Goal: Information Seeking & Learning: Learn about a topic

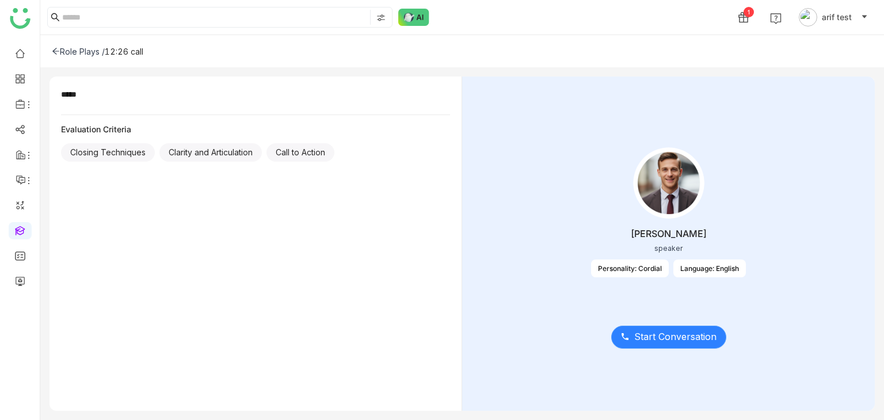
click at [650, 326] on button "Start Conversation" at bounding box center [668, 337] width 115 height 23
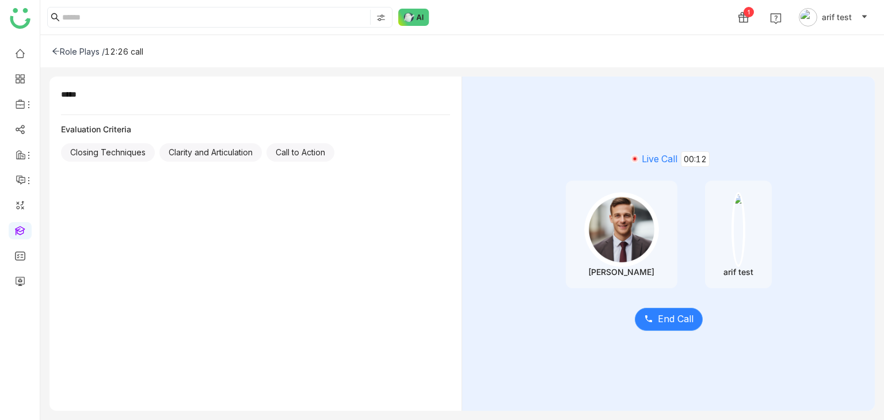
click at [682, 314] on span "End Call" at bounding box center [676, 319] width 36 height 14
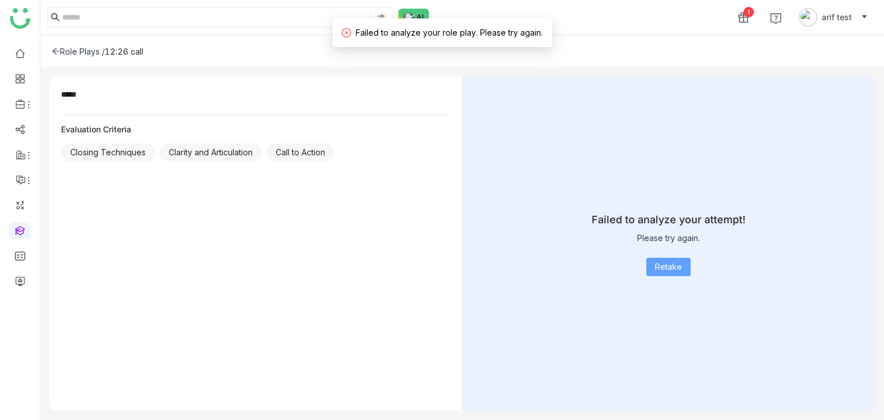
click at [671, 258] on button "Retake" at bounding box center [669, 267] width 44 height 18
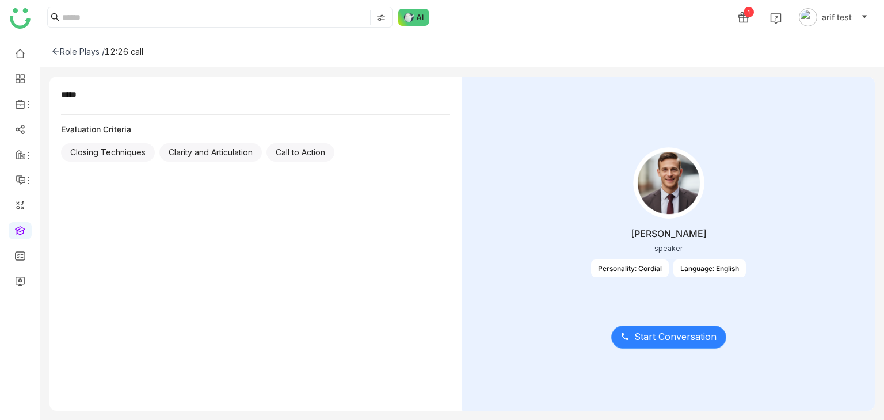
click at [667, 347] on button "Start Conversation" at bounding box center [668, 337] width 115 height 23
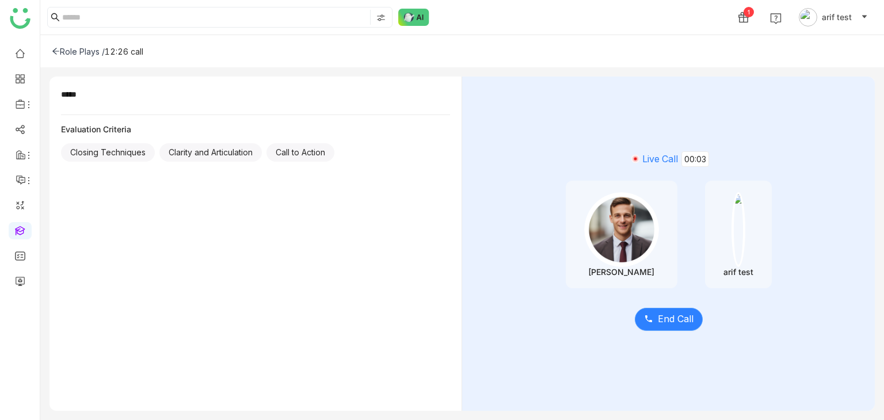
click at [659, 326] on button "End Call" at bounding box center [669, 319] width 68 height 23
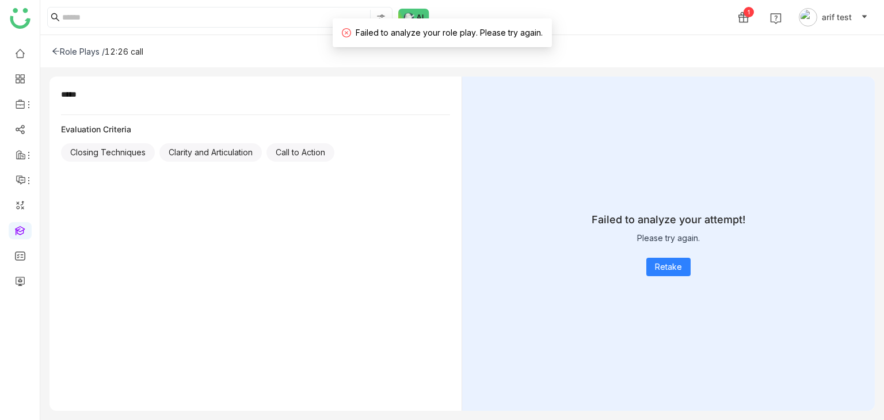
click at [58, 51] on icon at bounding box center [55, 51] width 7 height 6
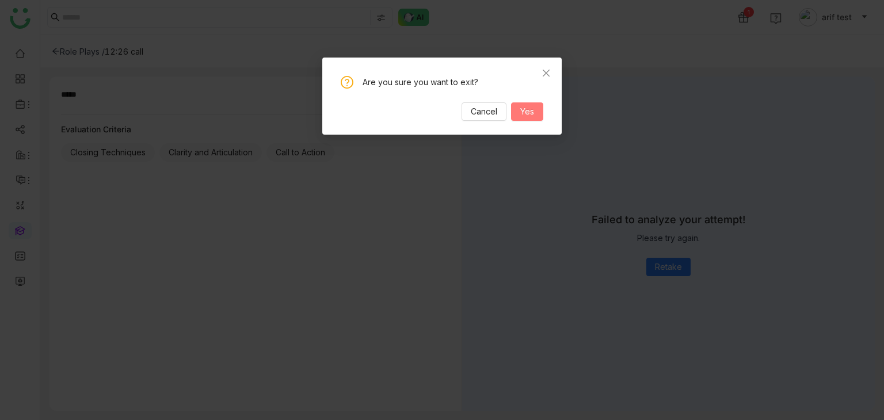
click at [534, 116] on span "Yes" at bounding box center [527, 111] width 14 height 13
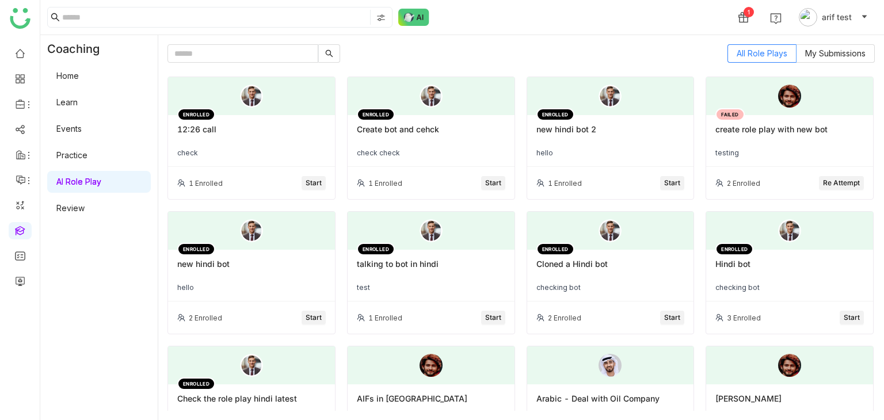
click at [254, 147] on div "ENROLLED 12:26 call check" at bounding box center [251, 141] width 167 height 52
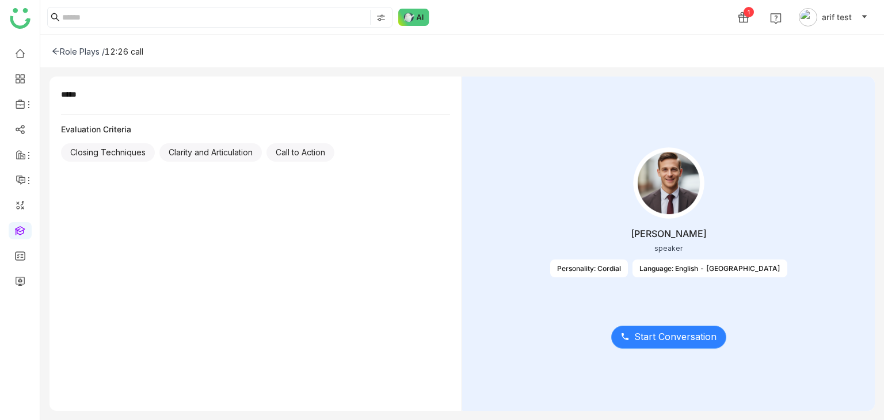
click at [703, 337] on span "Start Conversation" at bounding box center [675, 337] width 82 height 14
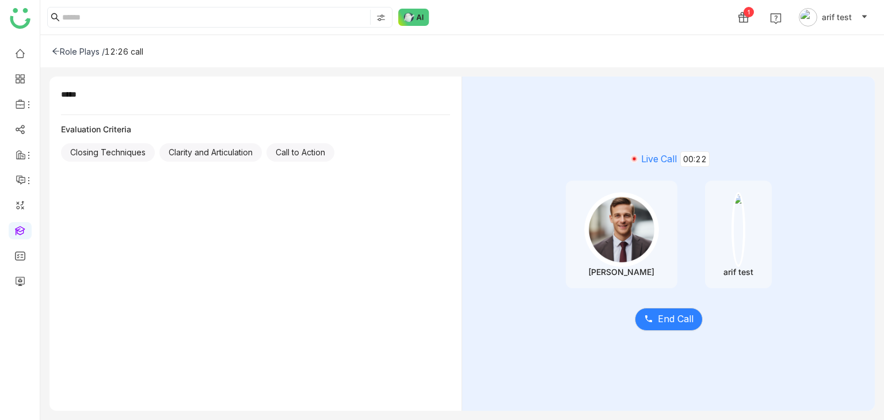
click at [677, 332] on div "End Call" at bounding box center [668, 312] width 377 height 48
click at [680, 318] on span "End Call" at bounding box center [676, 319] width 36 height 14
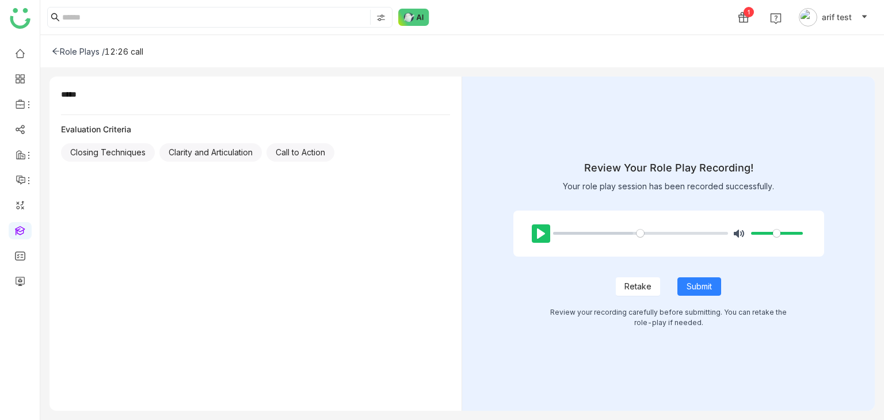
click at [538, 231] on button "Pause Play" at bounding box center [541, 234] width 18 height 18
click at [652, 284] on button "Retake" at bounding box center [638, 286] width 44 height 18
type input "*****"
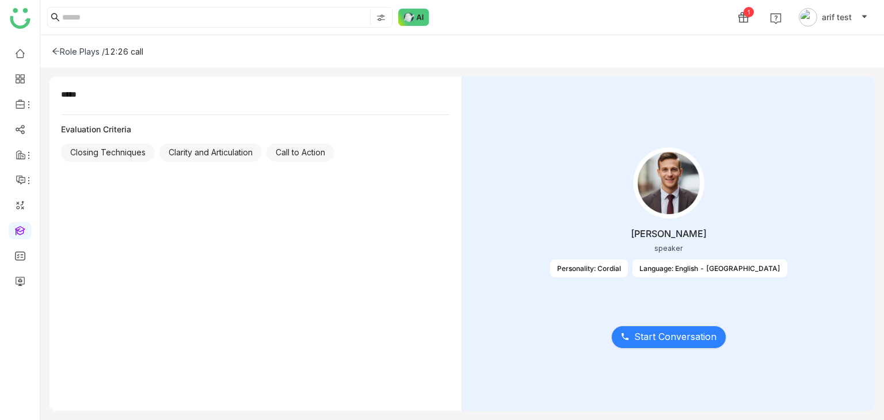
click at [58, 48] on icon at bounding box center [56, 51] width 8 height 8
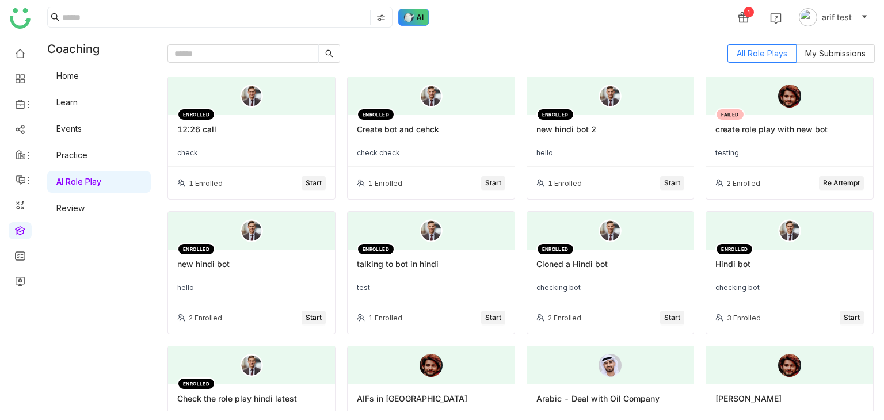
click at [411, 18] on img at bounding box center [413, 17] width 31 height 17
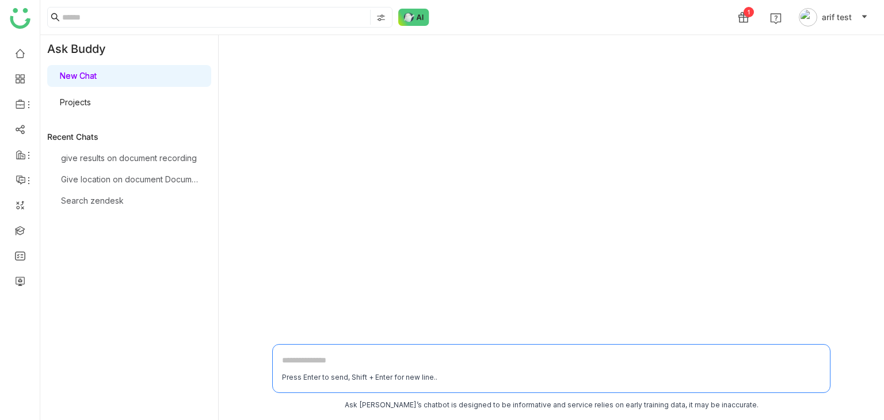
click at [91, 97] on link "Projects" at bounding box center [73, 102] width 35 height 10
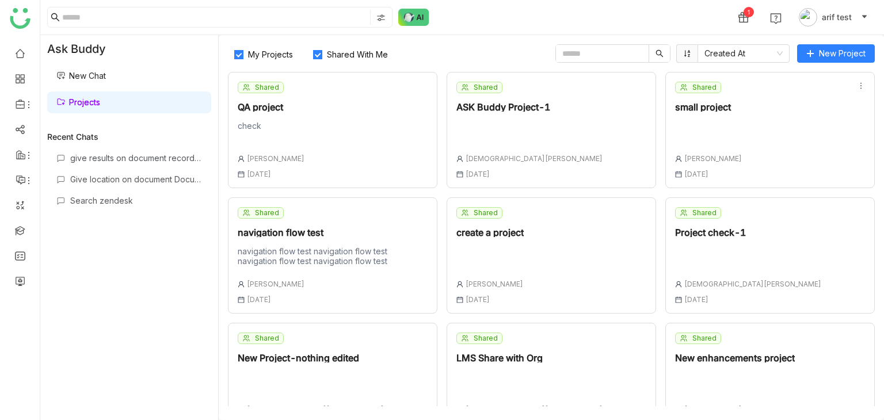
click at [330, 104] on div "Shared QA project check Arif uddin 16 Jun , 2025" at bounding box center [333, 130] width 210 height 116
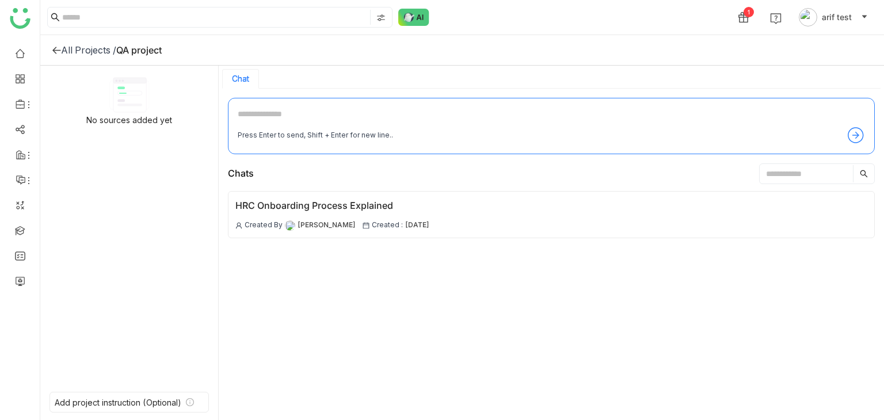
click at [421, 121] on textarea at bounding box center [552, 117] width 628 height 18
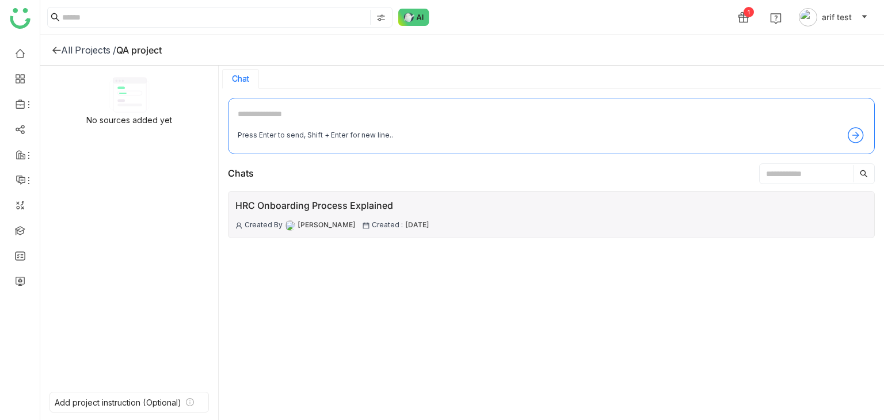
click at [687, 231] on div "HRC Onboarding Process Explained Created By Arif uddin Created : 30 Jun , 2025" at bounding box center [551, 214] width 647 height 47
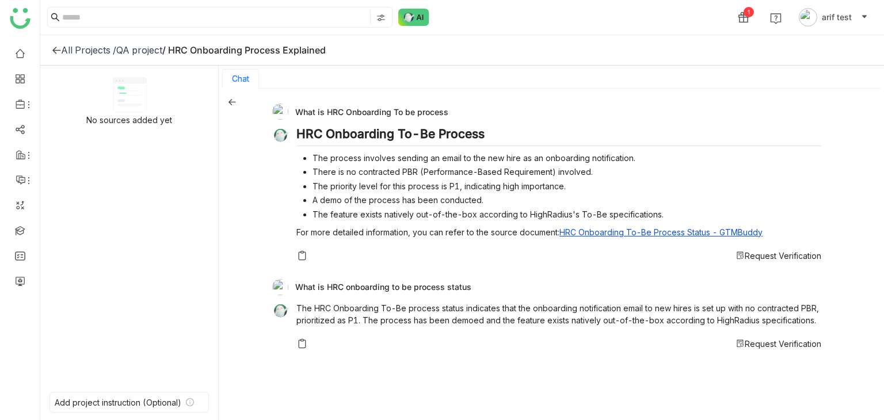
click at [791, 343] on span "Request Verification" at bounding box center [783, 344] width 77 height 10
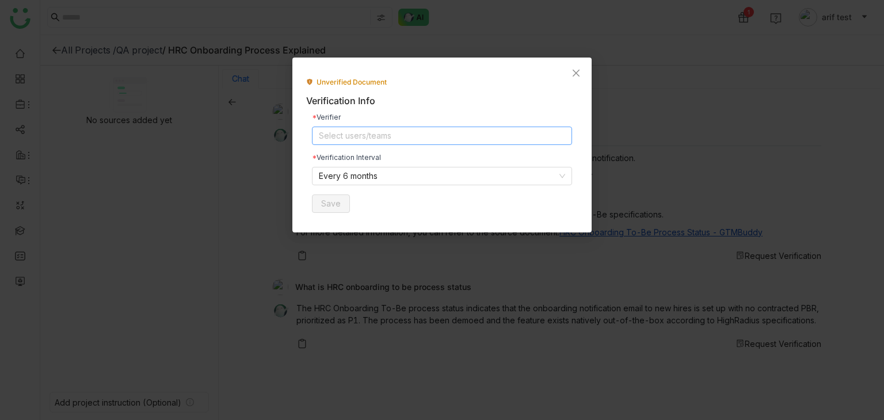
click at [397, 140] on nz-select-top-control "Select users/teams" at bounding box center [442, 136] width 260 height 18
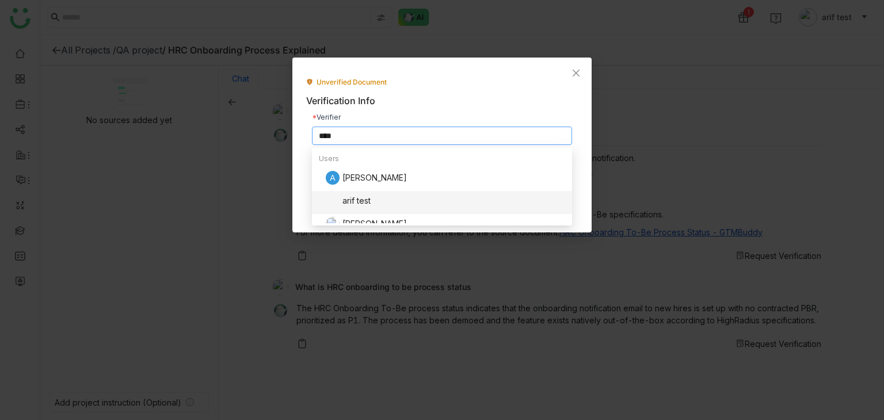
scroll to position [14, 0]
type input "****"
click at [375, 203] on div "[PERSON_NAME]" at bounding box center [445, 210] width 239 height 14
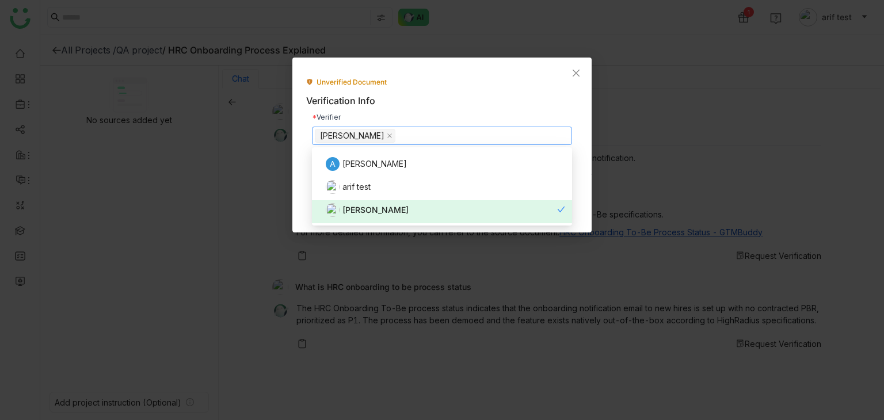
scroll to position [0, 0]
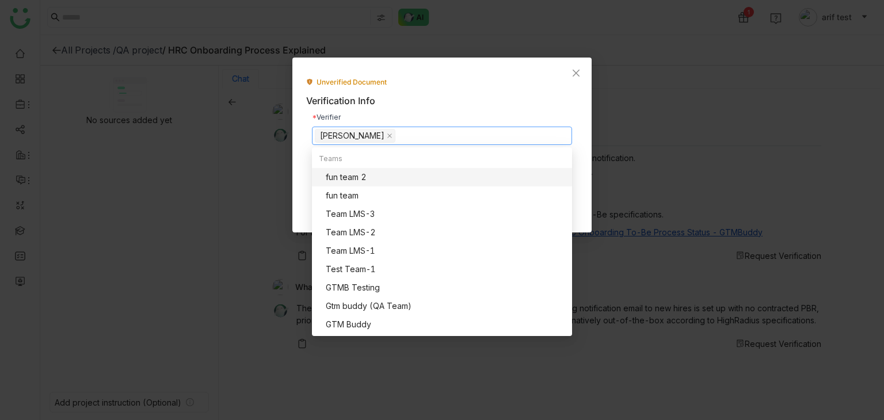
click at [580, 115] on div "Unverified Document Verification Info Verifier Arif uddin Verification Interval…" at bounding box center [441, 145] width 299 height 175
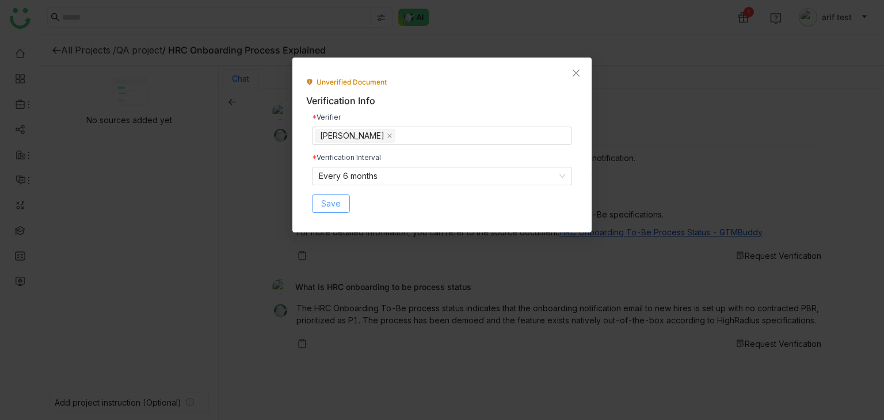
click at [326, 208] on span "Save" at bounding box center [331, 203] width 20 height 13
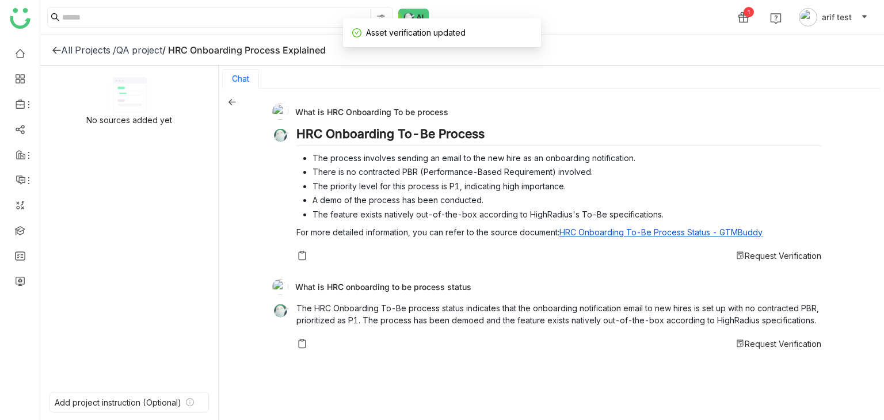
scroll to position [2, 0]
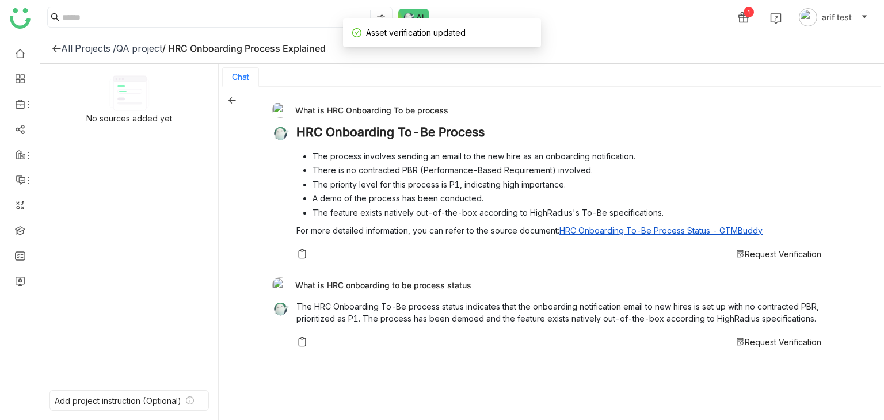
click at [805, 253] on span "Request Verification" at bounding box center [783, 254] width 77 height 10
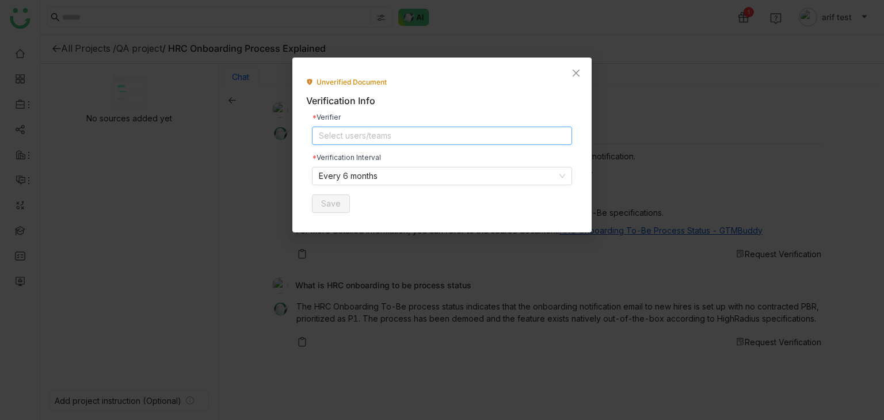
click at [373, 135] on nz-select-top-control "Select users/teams" at bounding box center [442, 136] width 260 height 18
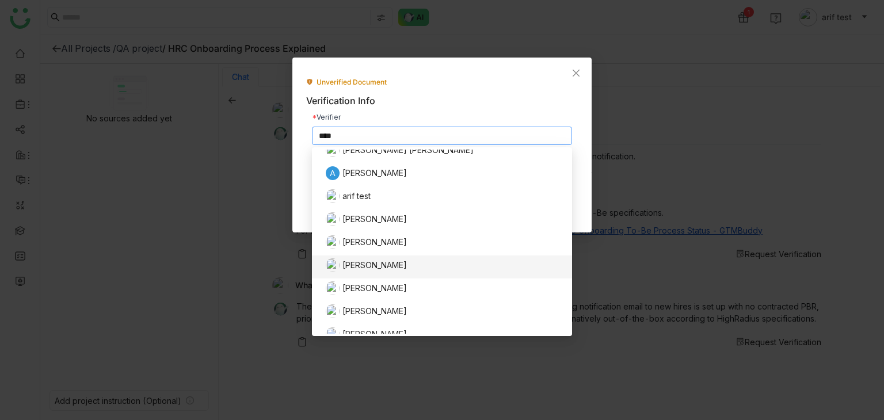
scroll to position [0, 0]
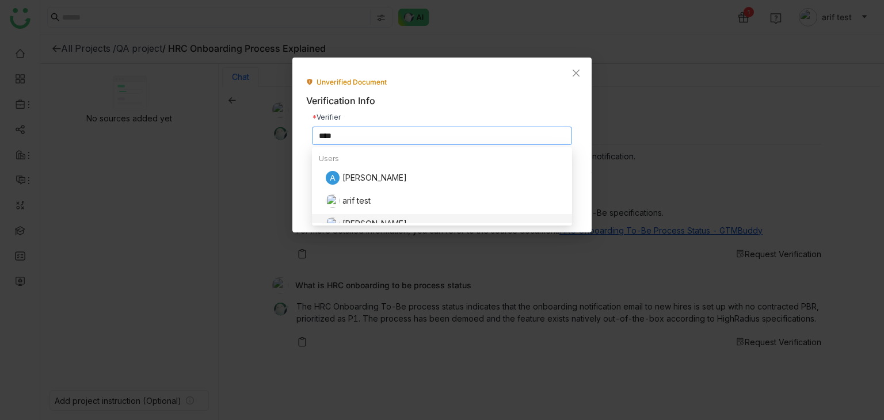
type input "****"
click at [378, 218] on div "Arif uddin" at bounding box center [445, 224] width 239 height 14
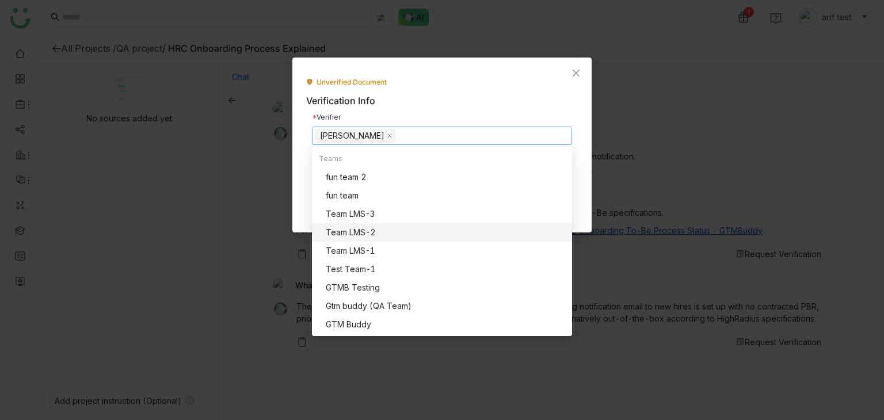
click at [310, 198] on div "Verifier Arif uddin Verification Interval Every 6 months Save" at bounding box center [442, 163] width 272 height 111
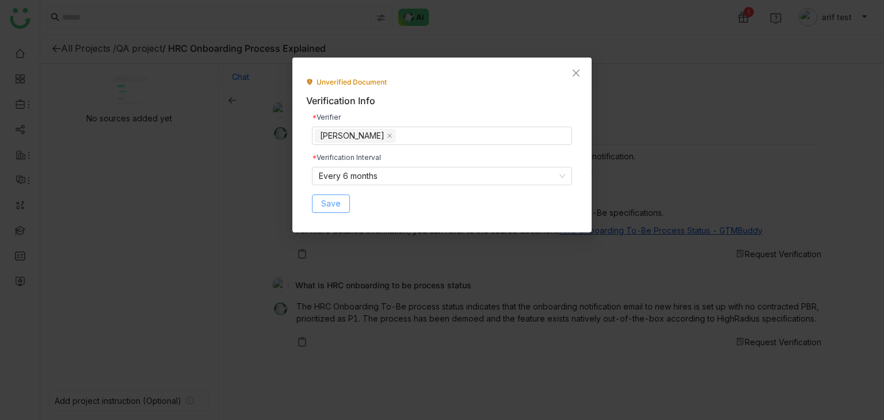
click at [336, 209] on span "Save" at bounding box center [331, 203] width 20 height 13
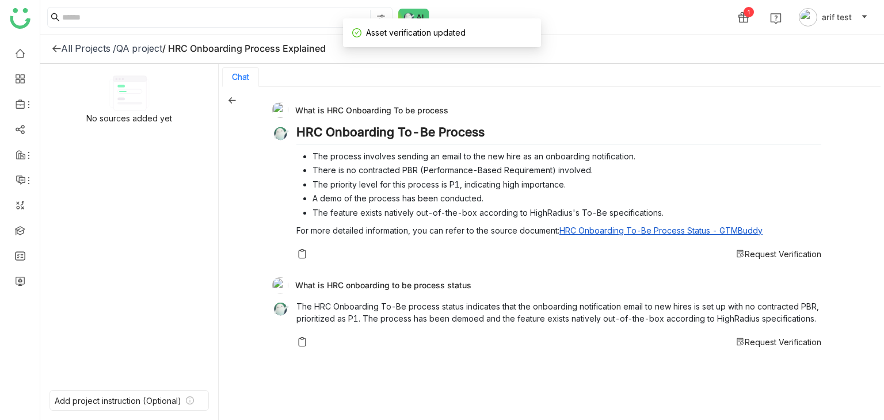
click at [785, 249] on span "Request Verification" at bounding box center [783, 254] width 77 height 10
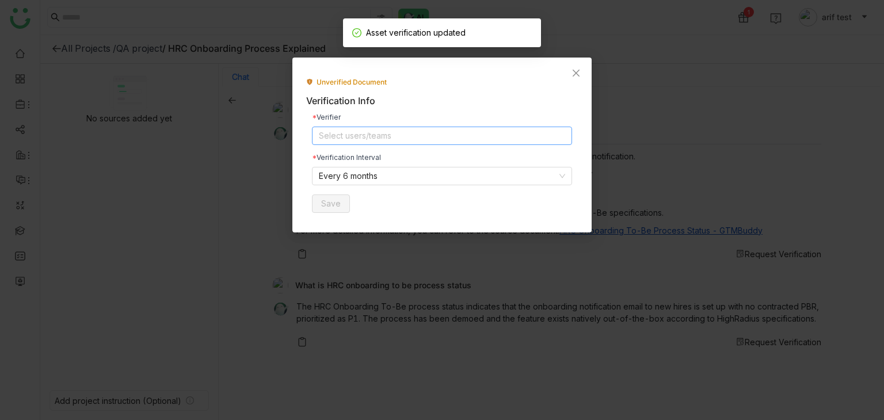
click at [439, 132] on nz-select-top-control "Select users/teams" at bounding box center [442, 136] width 260 height 18
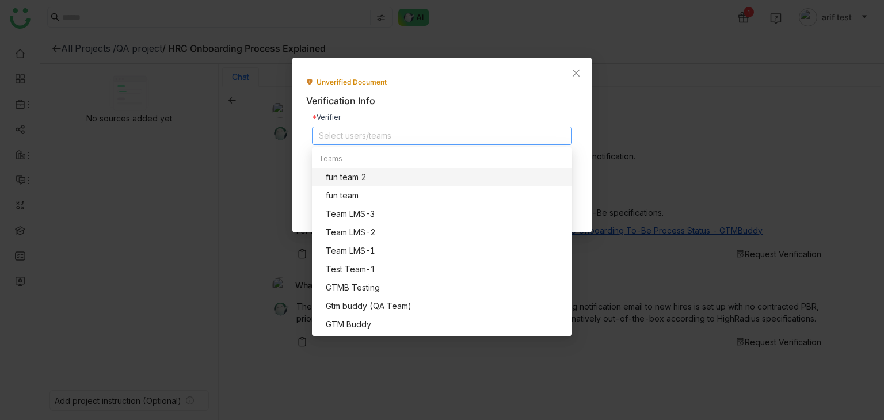
click at [438, 132] on nz-select-top-control "Select users/teams" at bounding box center [442, 136] width 260 height 18
click at [446, 106] on div "Unverified Document Verification Info Verifier Select users/teams Verification …" at bounding box center [442, 148] width 272 height 142
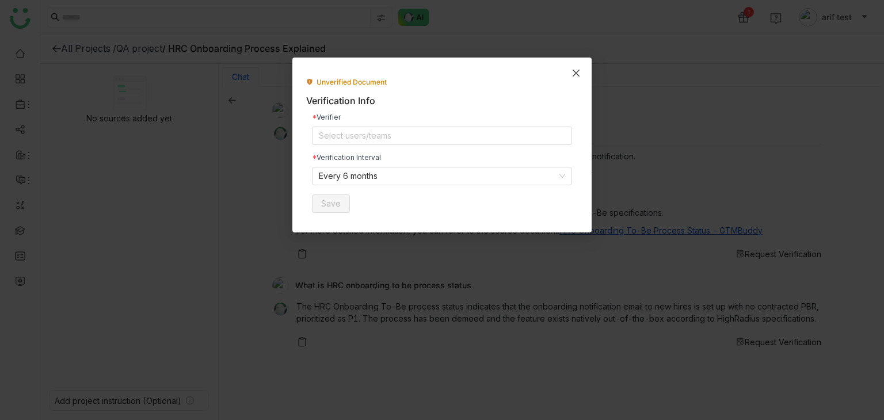
click at [572, 74] on icon "Close" at bounding box center [576, 73] width 9 height 9
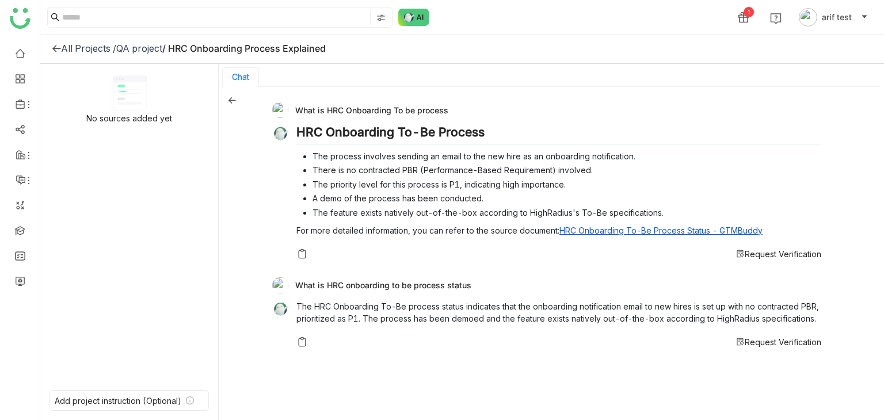
click at [758, 246] on div "HRC Onboarding To-Be Process The process involves sending an email to the new h…" at bounding box center [558, 192] width 525 height 135
click at [759, 249] on span "Request Verification" at bounding box center [783, 254] width 77 height 10
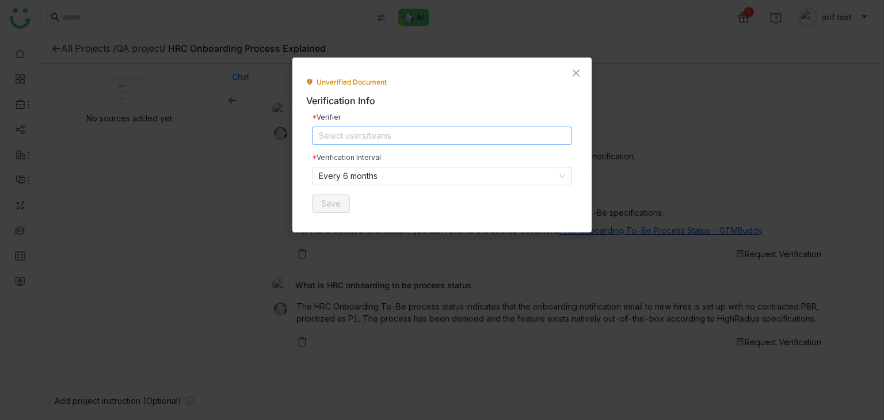
click at [366, 143] on nz-select-top-control "Select users/teams" at bounding box center [442, 136] width 260 height 18
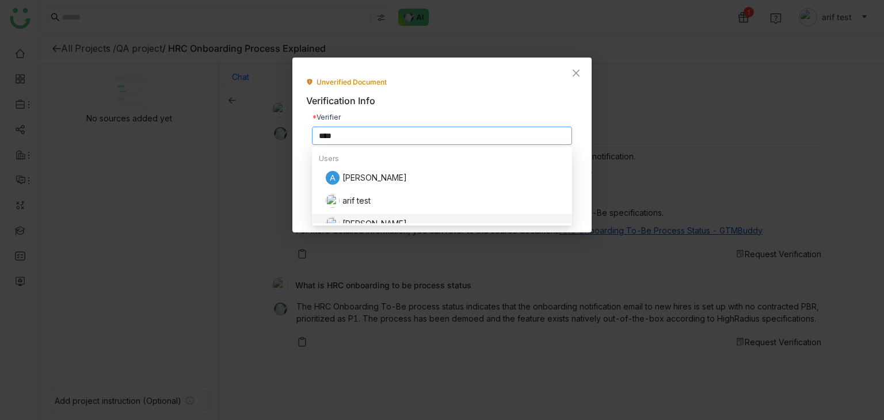
type input "****"
click at [371, 224] on nz-option-container "Users A arif arif test Arif uddin" at bounding box center [442, 186] width 260 height 78
click at [374, 219] on div "Arif uddin" at bounding box center [445, 224] width 239 height 14
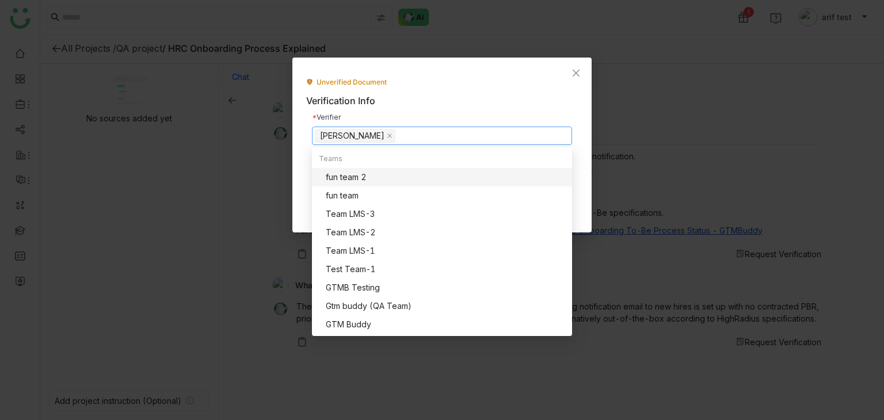
click at [312, 145] on div "Teams fun team 2 fun team Team LMS-3 Team LMS-2 Team LMS-1 Test Team-1 GTMB Tes…" at bounding box center [442, 241] width 260 height 193
click at [303, 198] on div "Unverified Document Verification Info Verifier Arif uddin Verification Interval…" at bounding box center [441, 145] width 299 height 175
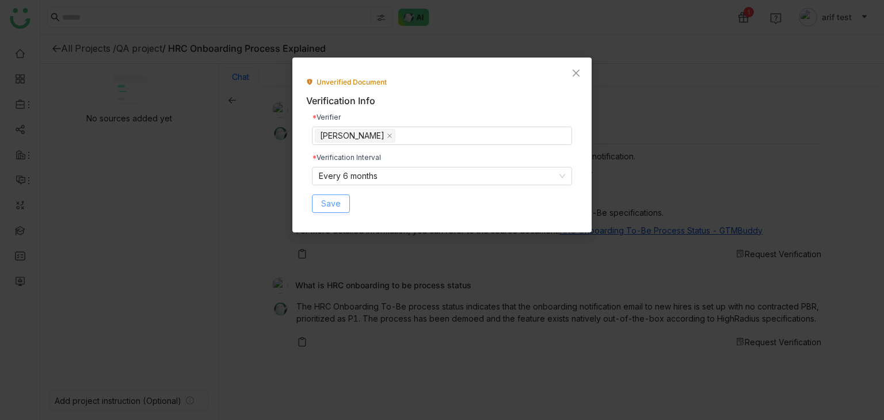
click at [328, 206] on span "Save" at bounding box center [331, 203] width 20 height 13
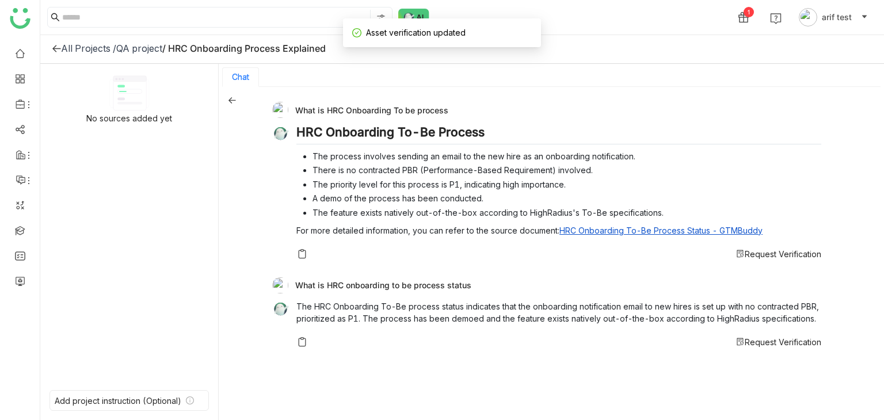
click at [770, 256] on span "Request Verification" at bounding box center [783, 254] width 77 height 10
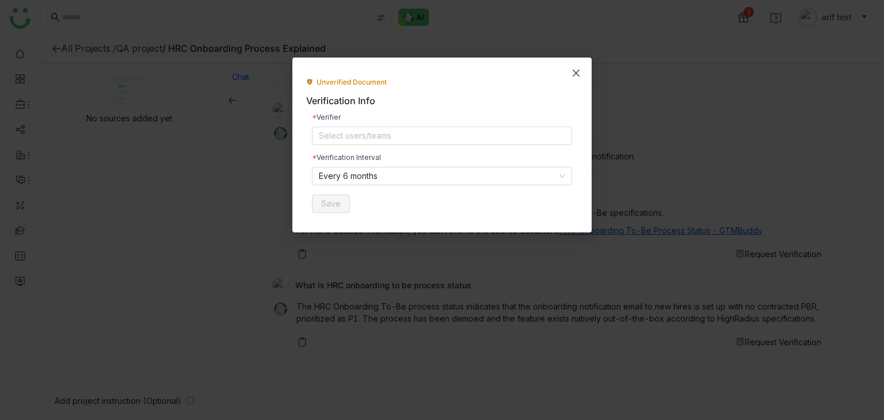
click at [576, 78] on span "Close" at bounding box center [576, 73] width 31 height 31
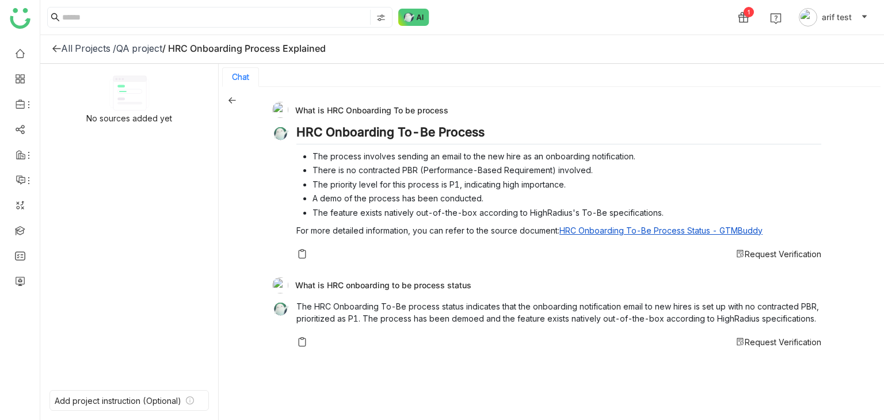
click at [781, 249] on span "Request Verification" at bounding box center [783, 254] width 77 height 10
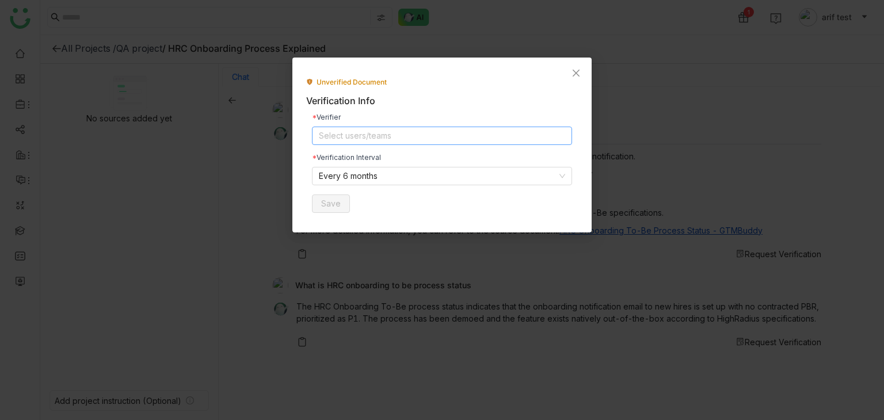
click at [449, 130] on nz-select-top-control "Select users/teams" at bounding box center [442, 136] width 260 height 18
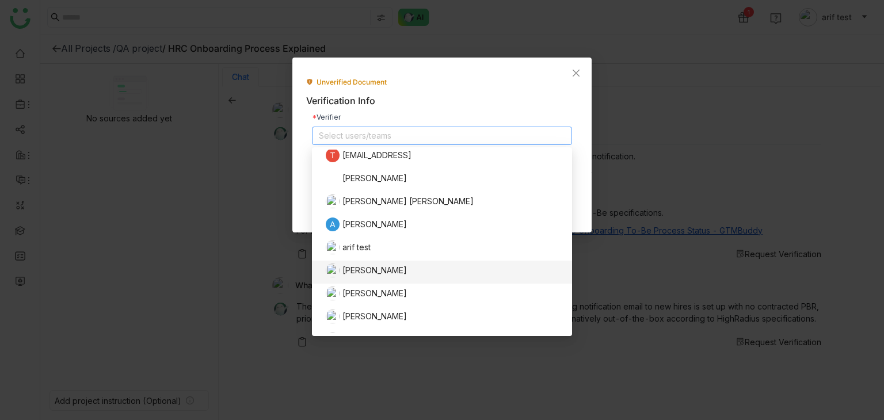
scroll to position [207, 0]
click at [396, 265] on div "Arif uddin" at bounding box center [445, 270] width 239 height 14
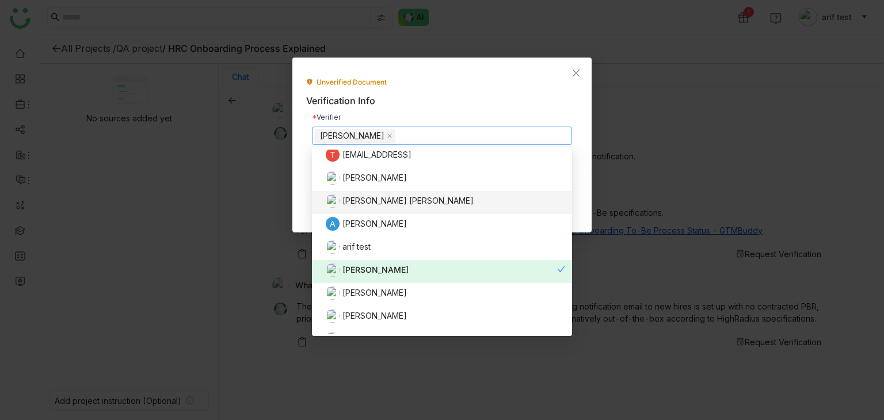
click at [303, 177] on div "Unverified Document Verification Info Verifier Arif uddin Verification Interval…" at bounding box center [441, 145] width 299 height 175
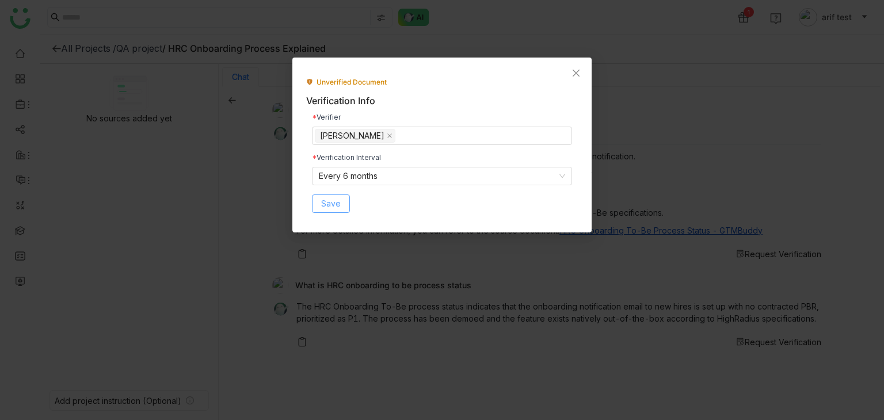
click at [343, 208] on button "Save" at bounding box center [331, 204] width 38 height 18
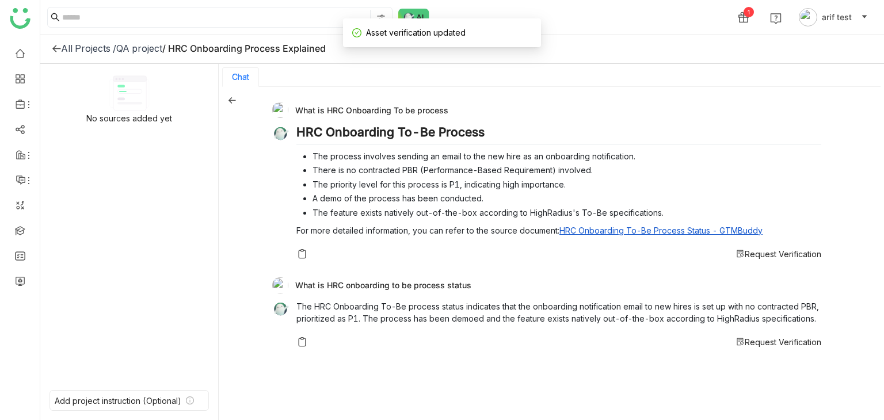
click at [767, 254] on span "Request Verification" at bounding box center [783, 254] width 77 height 10
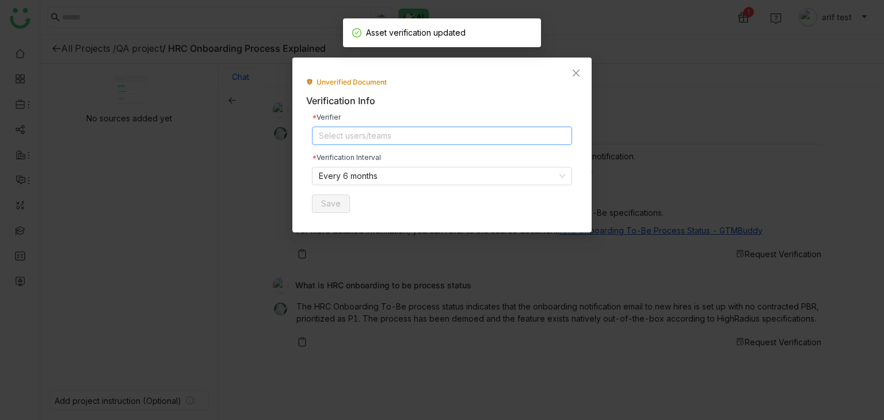
click at [386, 134] on nz-select-top-control "Select users/teams" at bounding box center [442, 136] width 260 height 18
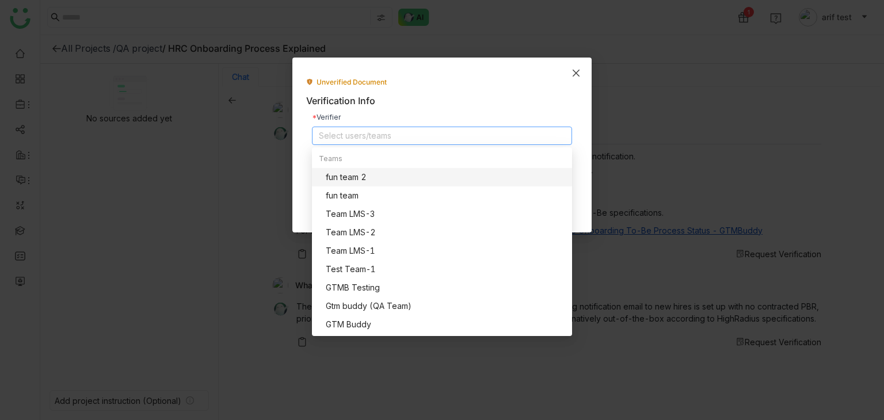
click at [575, 78] on span "Close" at bounding box center [576, 73] width 31 height 31
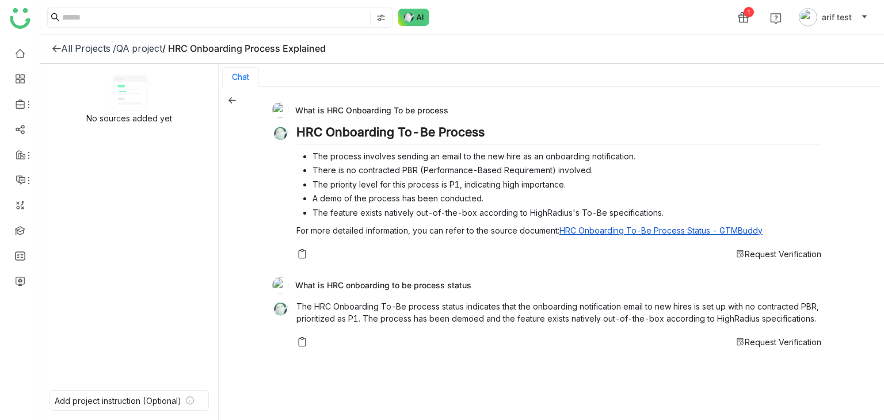
click at [61, 48] on div "All Projects /" at bounding box center [88, 49] width 55 height 12
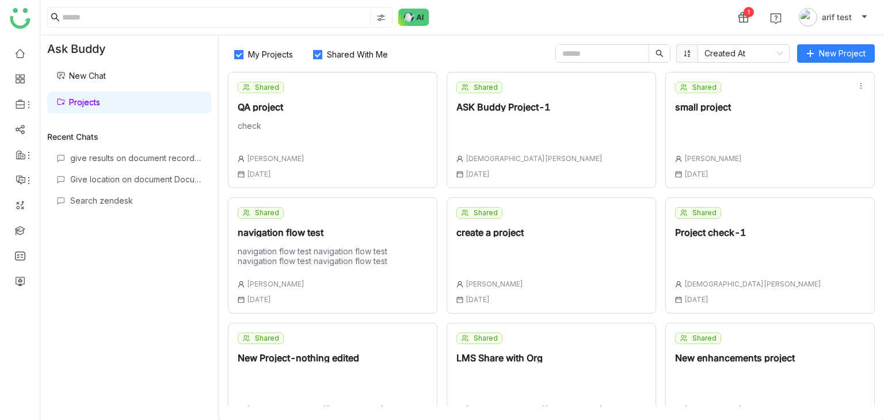
click at [100, 107] on link "Projects" at bounding box center [78, 102] width 44 height 10
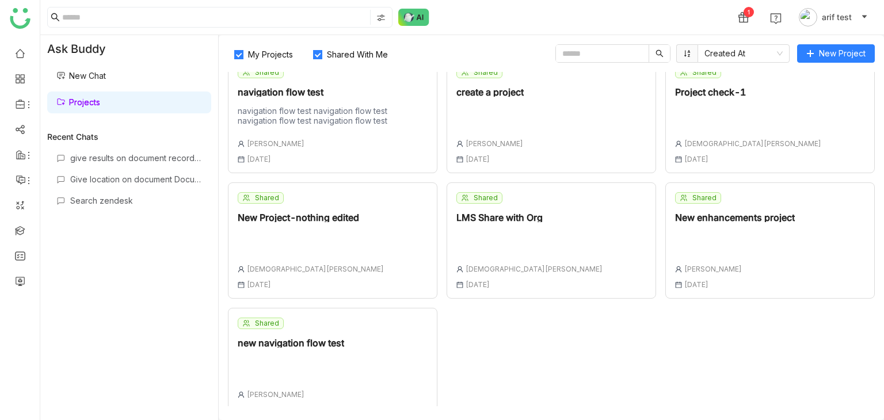
scroll to position [158, 0]
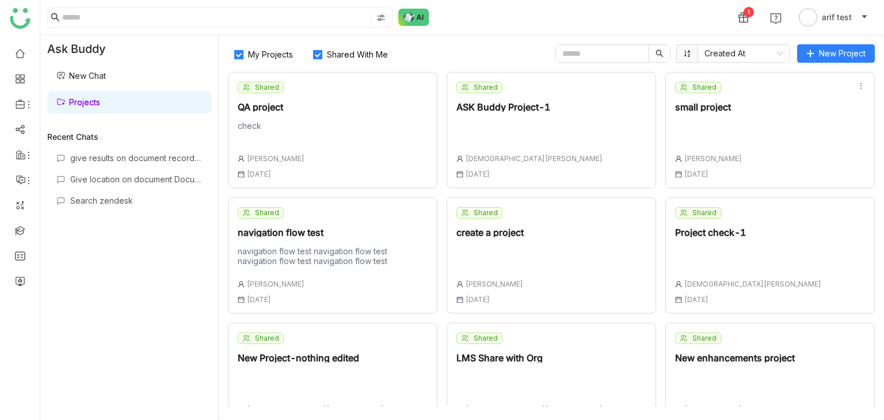
scroll to position [158, 0]
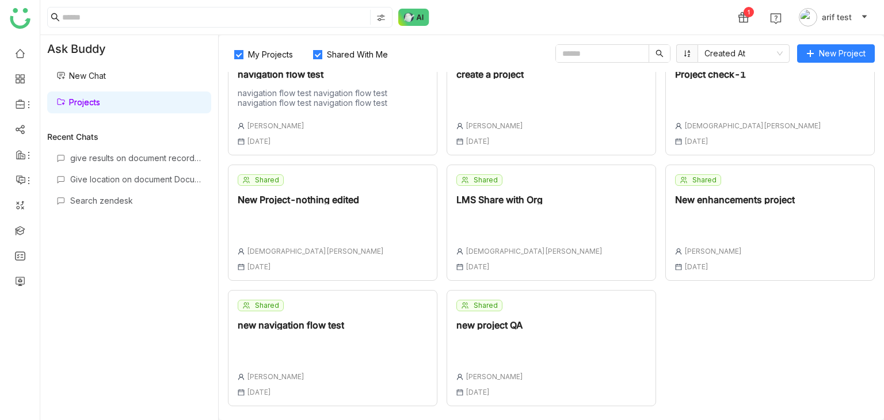
click at [617, 328] on div "Shared new project QA Arif uddin 18 Aug , 2025" at bounding box center [552, 348] width 210 height 116
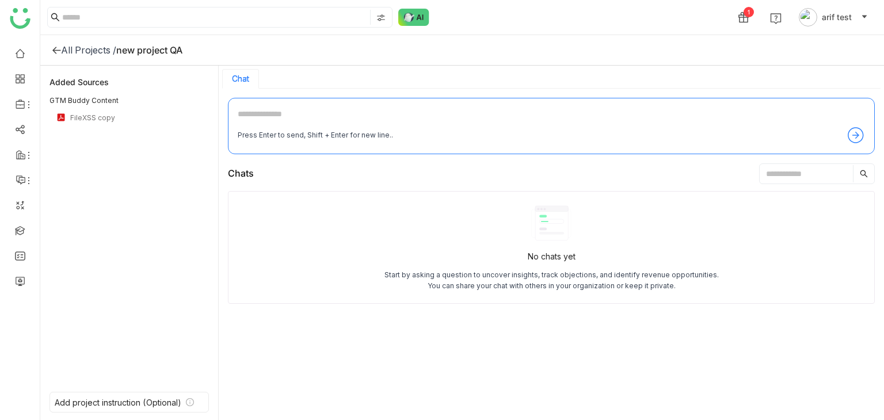
click at [367, 109] on textarea at bounding box center [552, 117] width 628 height 18
click at [193, 116] on div "FileXSS copy" at bounding box center [136, 117] width 132 height 9
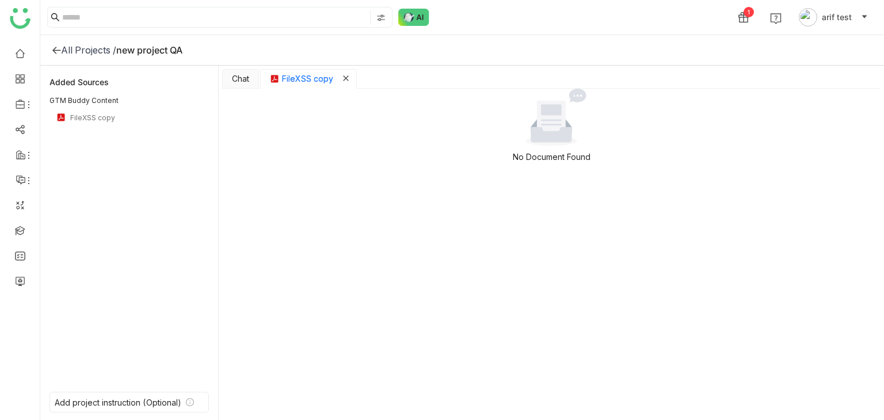
click at [343, 79] on icon "Close tab" at bounding box center [346, 78] width 7 height 7
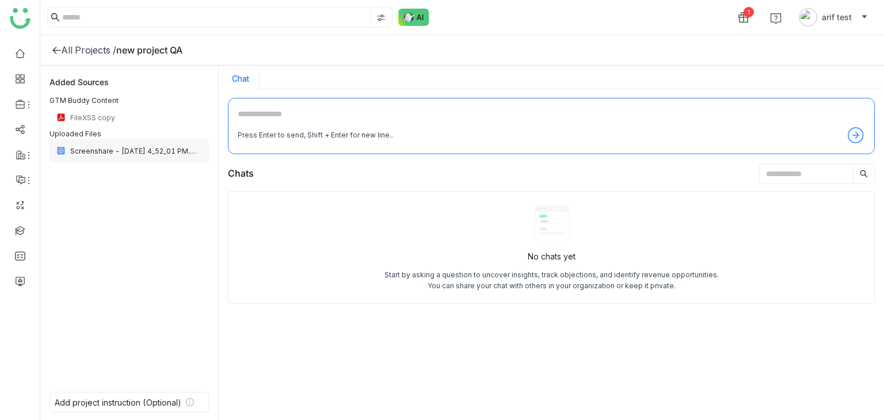
click at [149, 153] on div "Screenshare - [DATE] 4_52_01 PM.mp4" at bounding box center [136, 151] width 132 height 9
click at [83, 155] on div "Screenshare - [DATE] 4_52_01 PM.mp4" at bounding box center [129, 150] width 159 height 23
click at [104, 113] on div "FileXSS copy" at bounding box center [136, 117] width 132 height 9
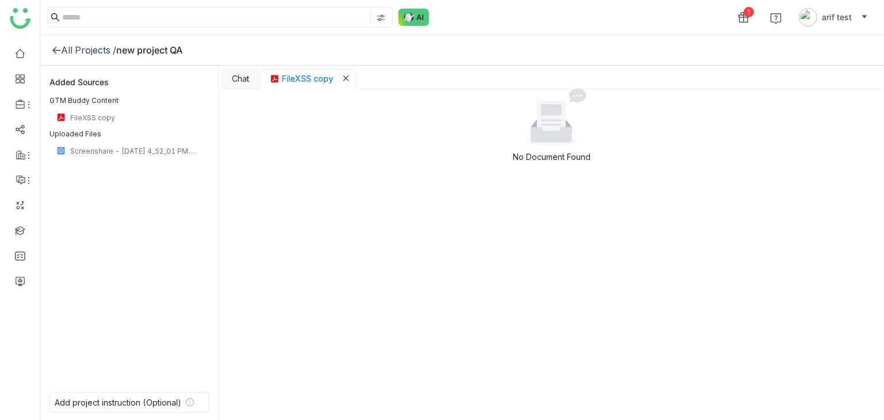
click at [344, 81] on icon "Close tab" at bounding box center [346, 78] width 7 height 7
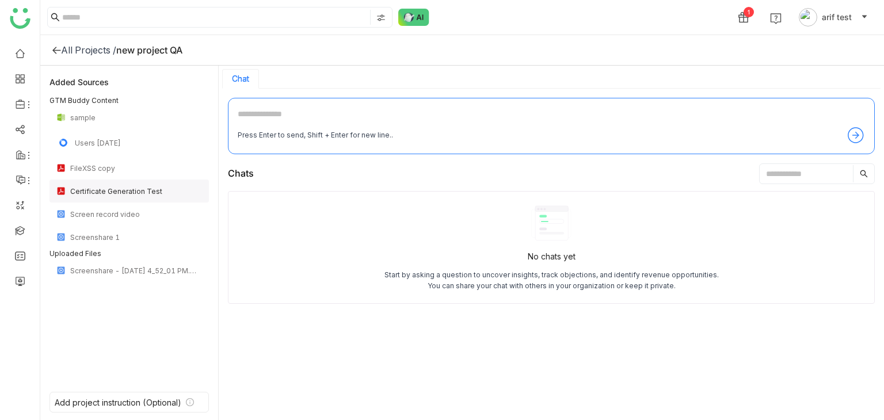
click at [131, 197] on div "Certificate Generation Test" at bounding box center [129, 191] width 159 height 23
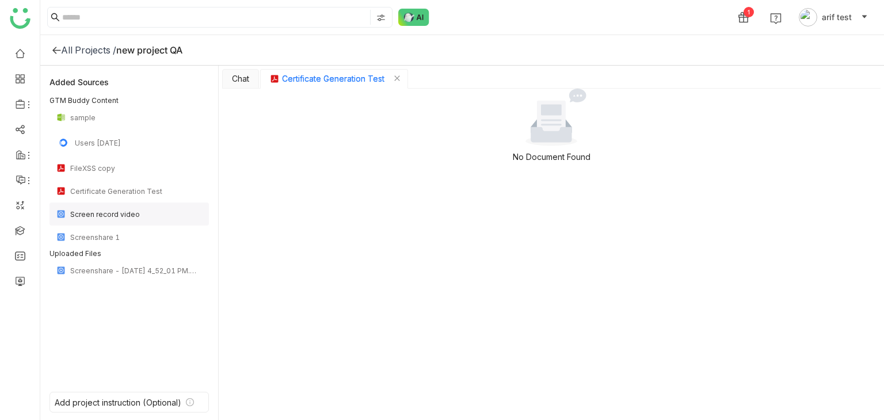
click at [127, 218] on div "Screen record video" at bounding box center [136, 214] width 132 height 9
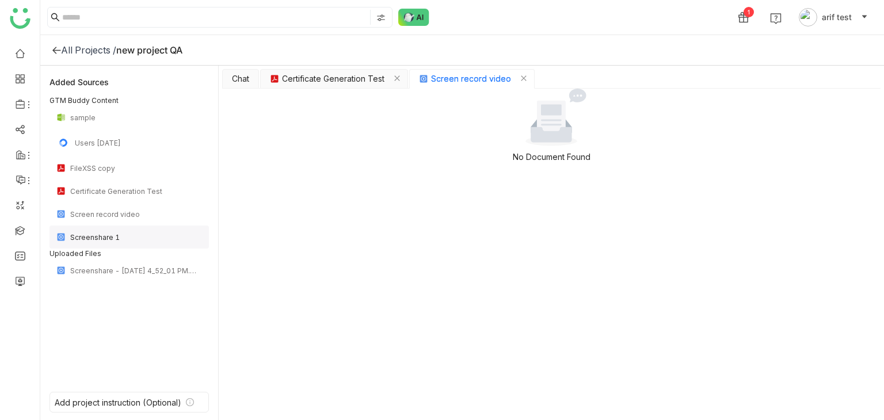
click at [126, 237] on div "Screenshare 1" at bounding box center [136, 237] width 132 height 9
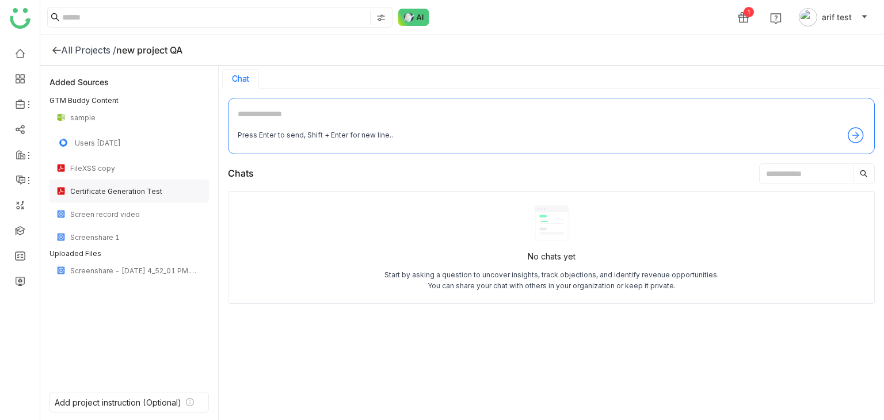
click at [144, 191] on div "Certificate Generation Test" at bounding box center [136, 191] width 132 height 9
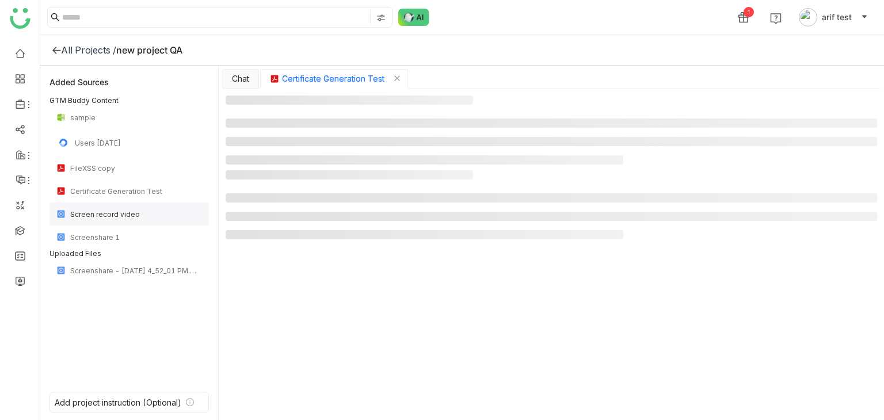
click at [142, 212] on div "Screen record video" at bounding box center [136, 214] width 132 height 9
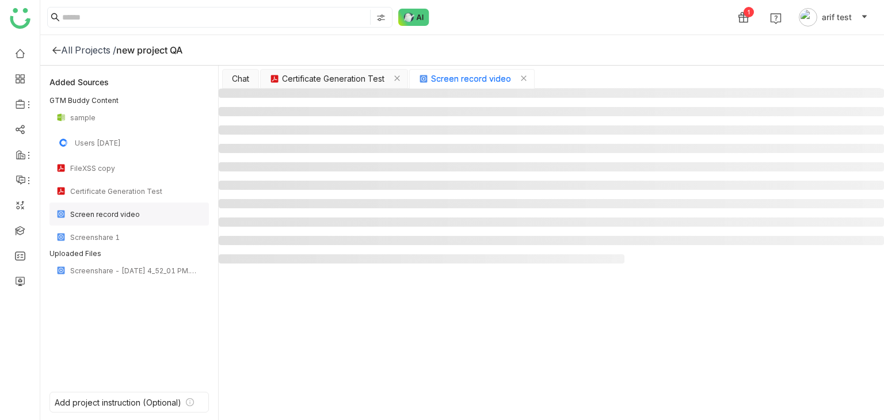
click at [142, 212] on div "Screen record video" at bounding box center [136, 214] width 132 height 9
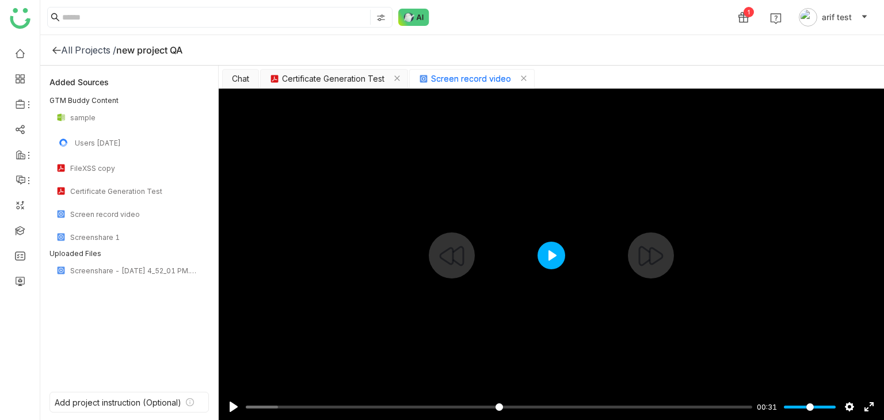
click at [562, 256] on button "Play" at bounding box center [552, 256] width 28 height 28
click at [572, 254] on div at bounding box center [551, 255] width 665 height 333
type input "****"
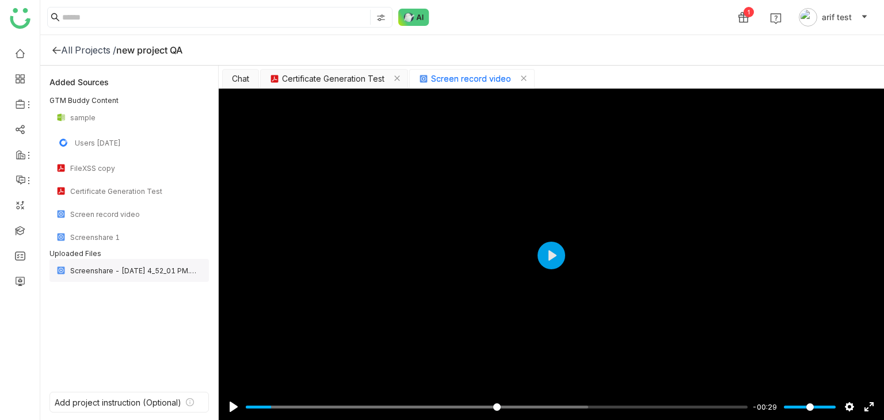
click at [116, 271] on div "Screenshare - [DATE] 4_52_01 PM.mp4" at bounding box center [136, 271] width 132 height 9
click at [113, 234] on div "Screenshare 1" at bounding box center [136, 237] width 132 height 9
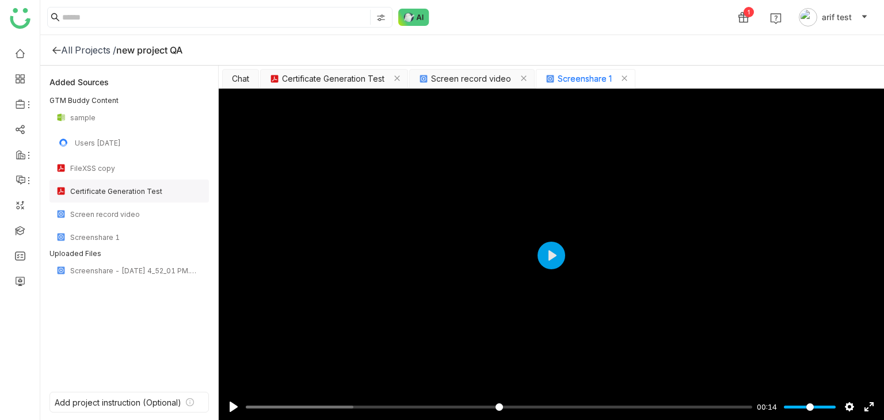
click at [130, 187] on div "Certificate Generation Test" at bounding box center [136, 191] width 132 height 9
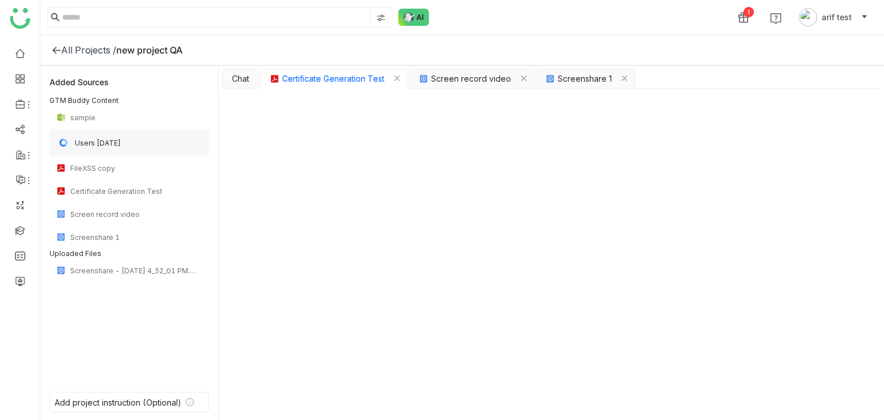
click at [96, 149] on div "Users [DATE]" at bounding box center [129, 143] width 159 height 28
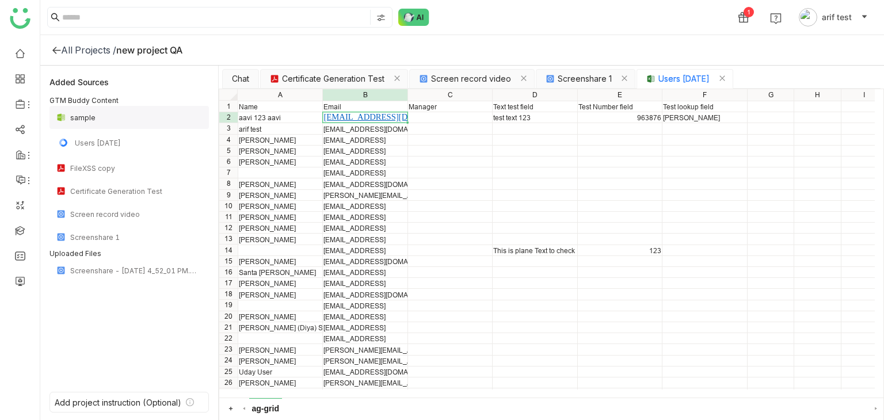
click at [120, 123] on div "sample" at bounding box center [129, 117] width 159 height 23
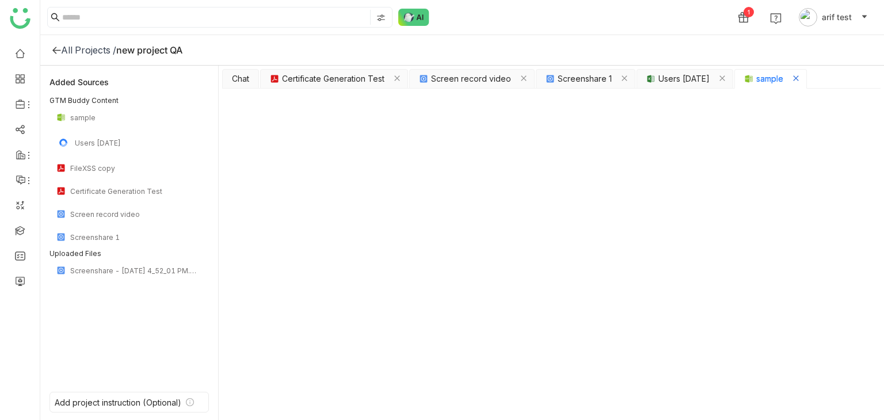
click at [800, 77] on icon "Close tab" at bounding box center [796, 78] width 7 height 7
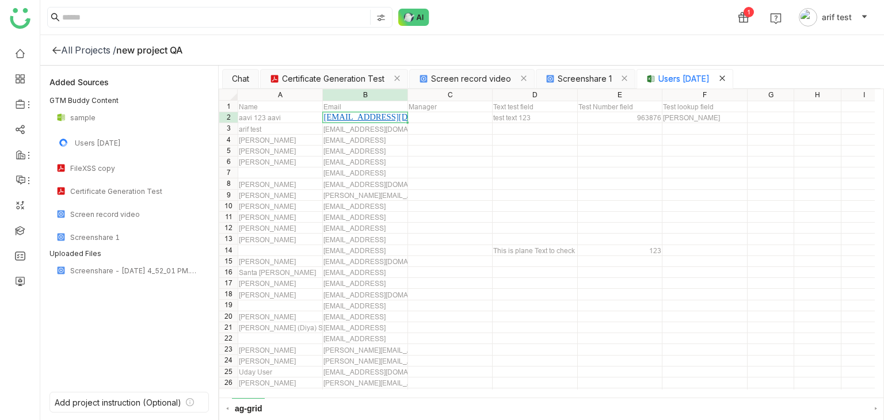
click at [726, 74] on button "Close tab" at bounding box center [722, 79] width 7 height 11
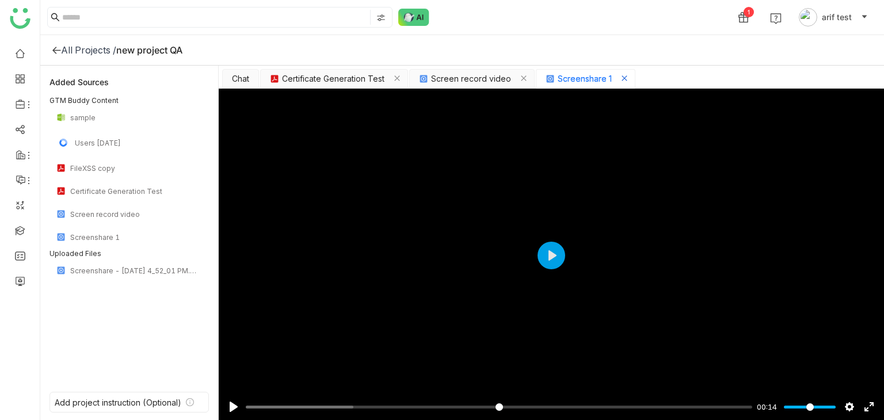
click at [624, 77] on icon "Close tab" at bounding box center [624, 78] width 7 height 7
click at [523, 78] on icon "Close tab" at bounding box center [523, 78] width 7 height 7
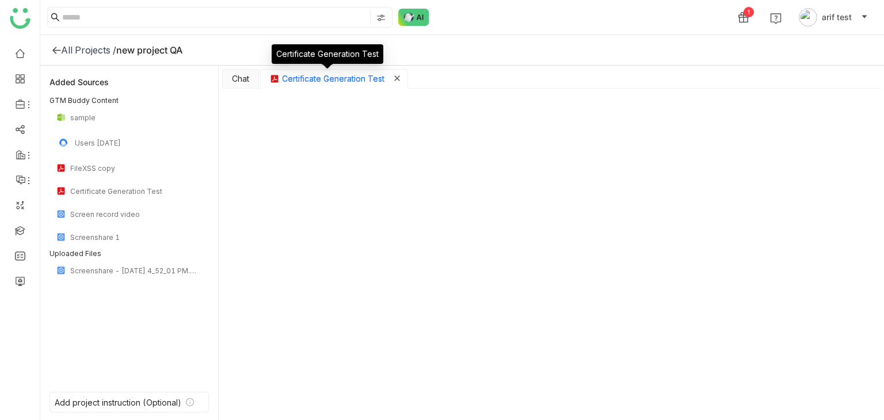
click at [398, 78] on icon "Close tab" at bounding box center [397, 78] width 7 height 7
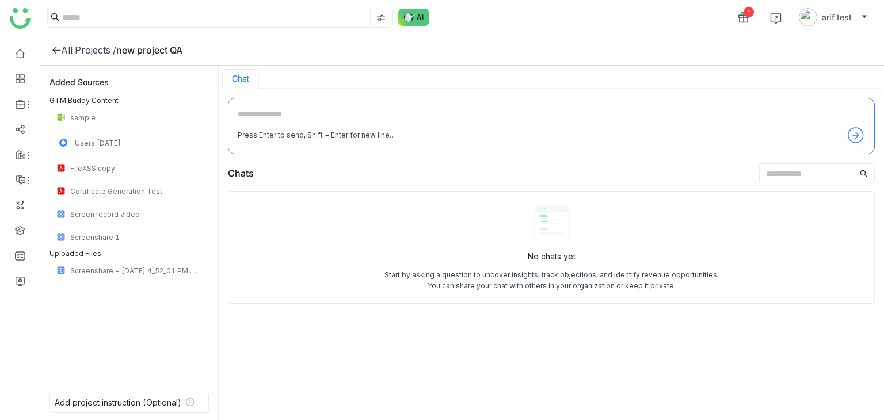
click at [55, 48] on icon at bounding box center [56, 49] width 9 height 9
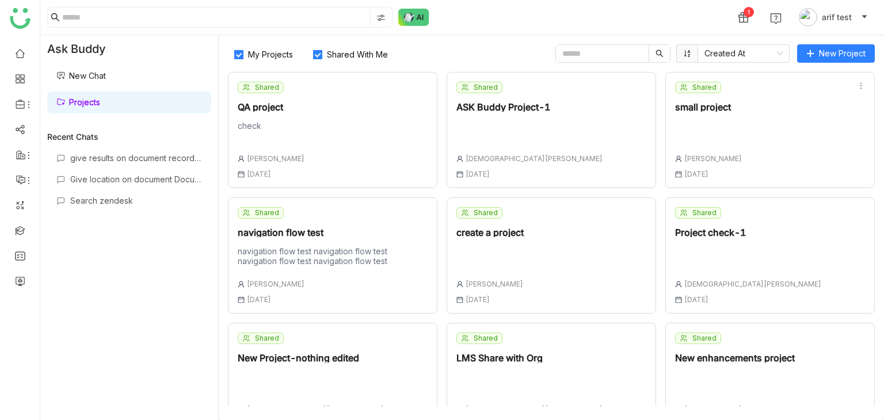
scroll to position [158, 0]
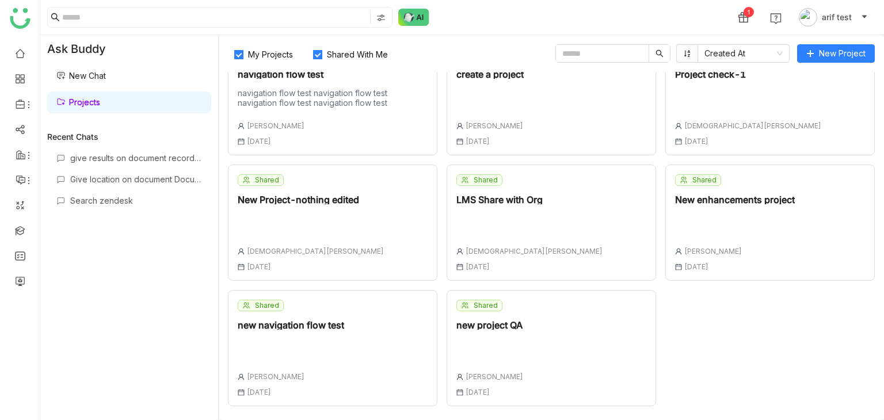
click at [555, 347] on div "Shared new project QA [PERSON_NAME] [DATE]" at bounding box center [552, 348] width 210 height 116
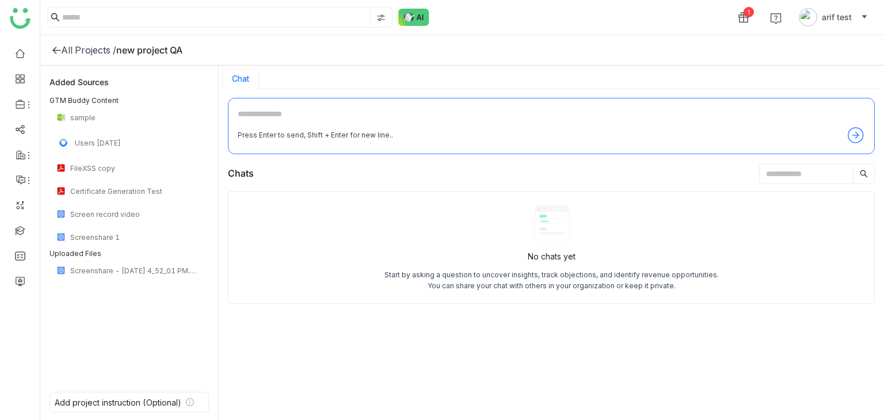
click at [55, 51] on icon at bounding box center [56, 49] width 9 height 9
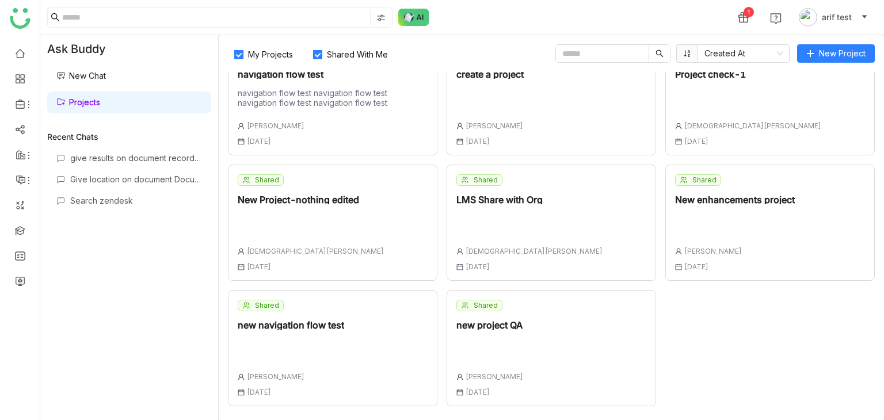
scroll to position [136, 0]
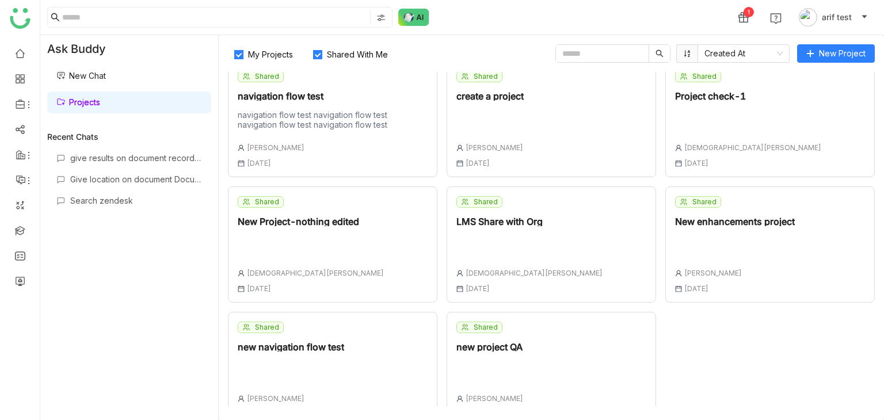
click at [501, 380] on div at bounding box center [490, 373] width 67 height 24
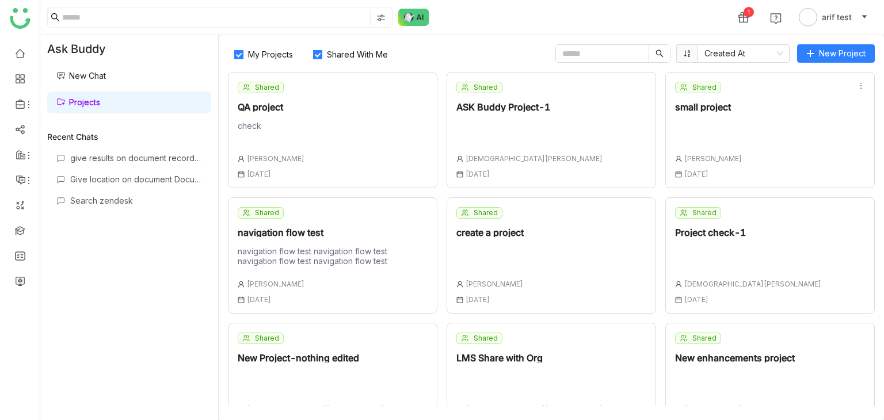
scroll to position [158, 0]
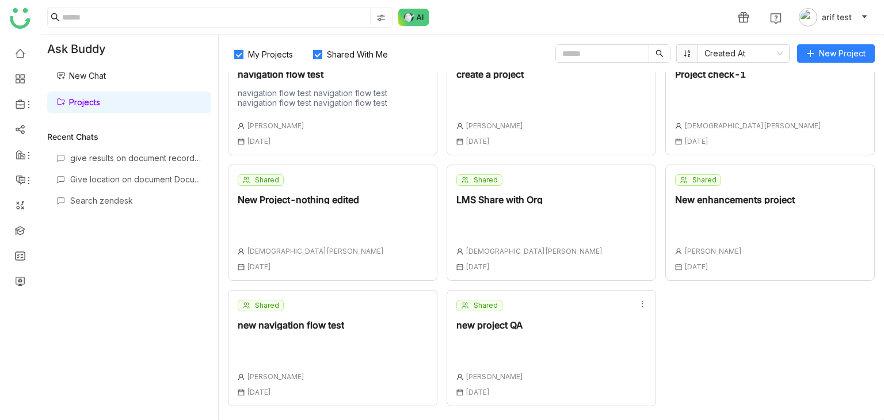
click at [529, 339] on div "Shared new project QA [PERSON_NAME] [DATE]" at bounding box center [552, 348] width 210 height 116
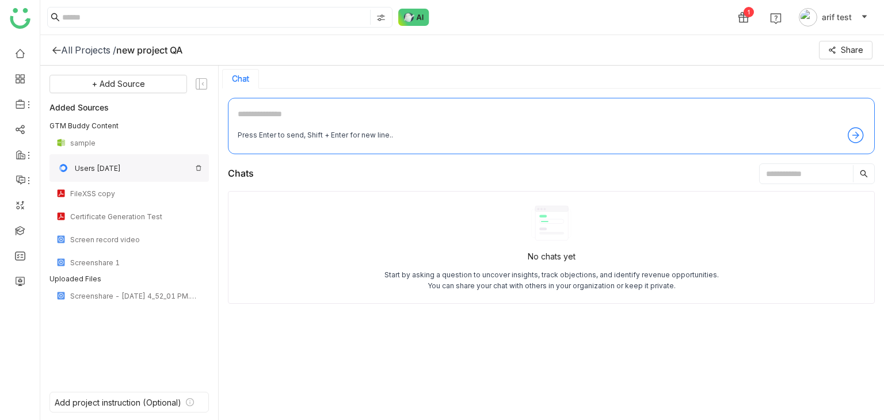
click at [200, 169] on img at bounding box center [198, 168] width 7 height 7
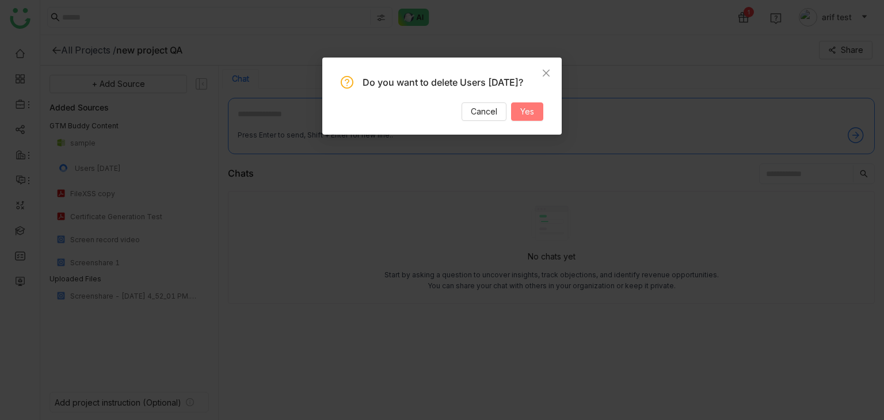
click at [519, 121] on button "Yes" at bounding box center [527, 111] width 32 height 18
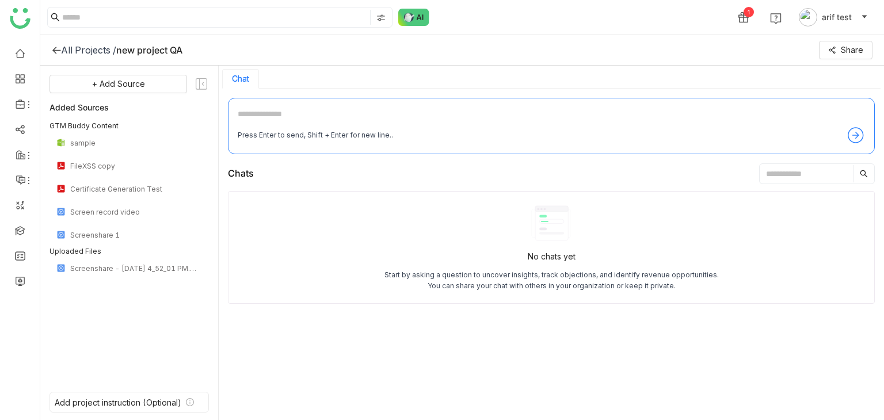
click at [587, 135] on div "Press Enter to send, Shift + Enter for new line.." at bounding box center [552, 135] width 628 height 18
click at [594, 101] on div "Press Enter to send, Shift + Enter for new line.." at bounding box center [551, 126] width 647 height 56
click at [588, 116] on textarea at bounding box center [552, 117] width 628 height 18
type textarea "**********"
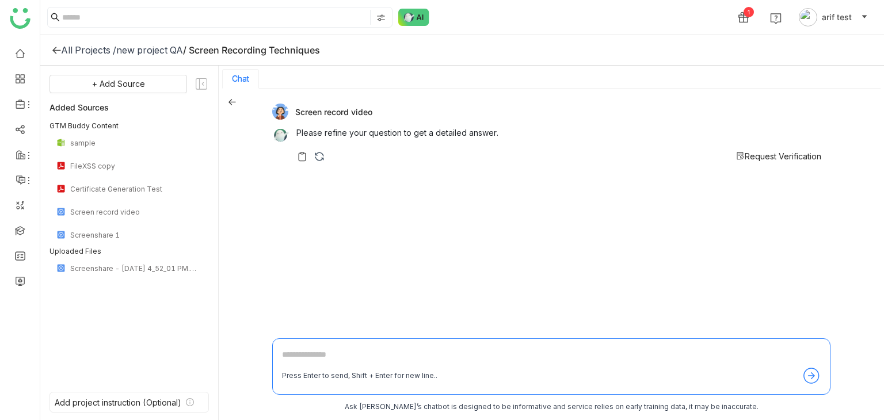
click at [451, 353] on textarea at bounding box center [551, 357] width 539 height 18
type textarea "**********"
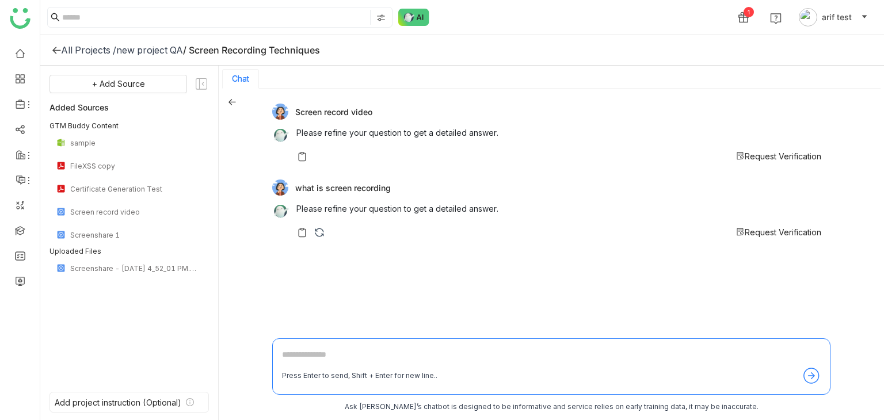
click at [752, 155] on span "Request Verification" at bounding box center [783, 156] width 77 height 10
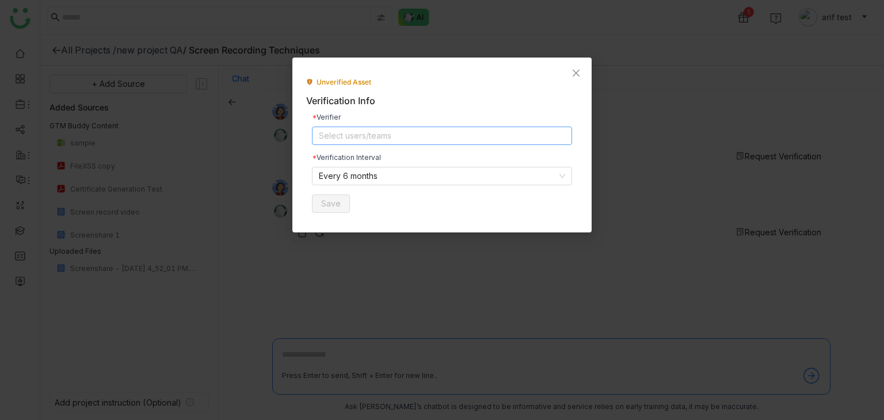
click at [512, 134] on nz-select-top-control "Select users/teams" at bounding box center [442, 136] width 260 height 18
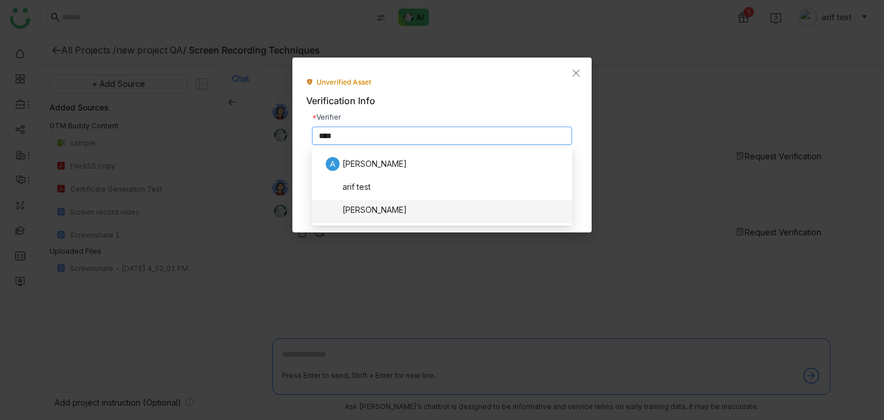
scroll to position [14, 0]
type input "****"
click at [409, 205] on div "[PERSON_NAME]" at bounding box center [445, 210] width 239 height 14
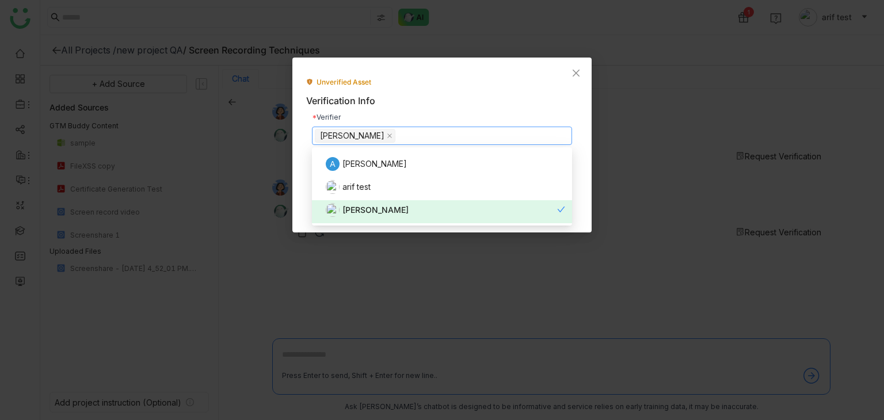
scroll to position [0, 0]
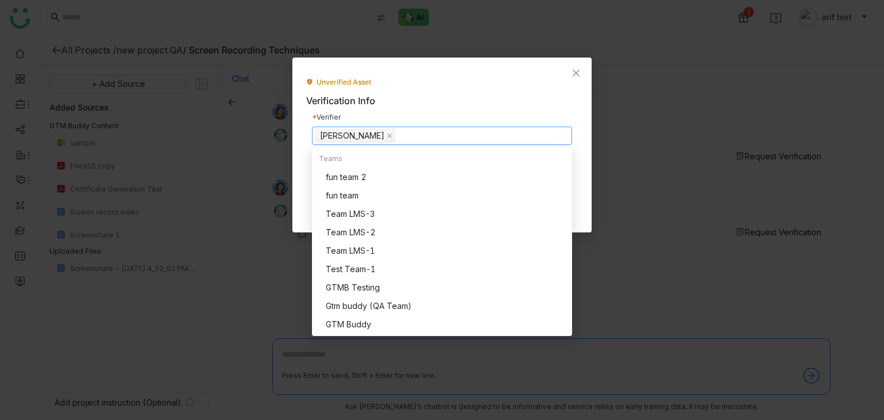
click at [566, 102] on div "Verification Info" at bounding box center [442, 101] width 272 height 14
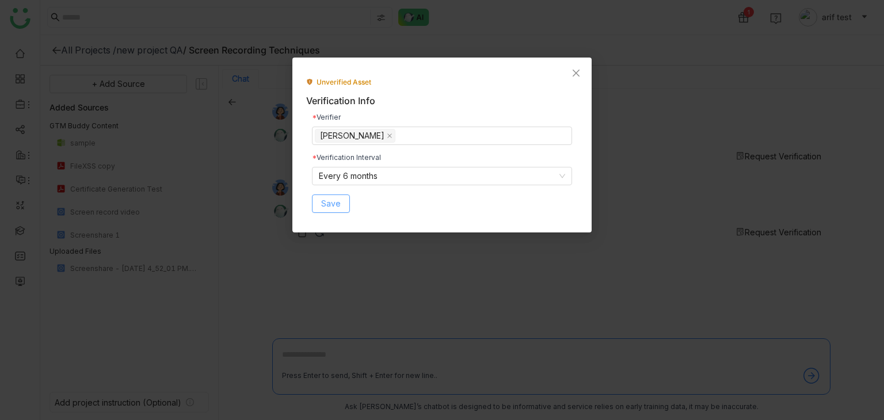
click at [327, 204] on span "Save" at bounding box center [331, 203] width 20 height 13
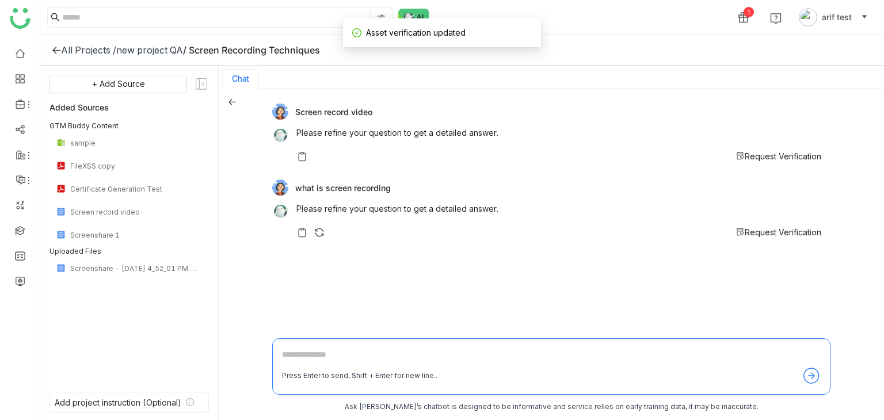
scroll to position [2, 0]
click at [803, 229] on span "Request Verification" at bounding box center [783, 231] width 77 height 10
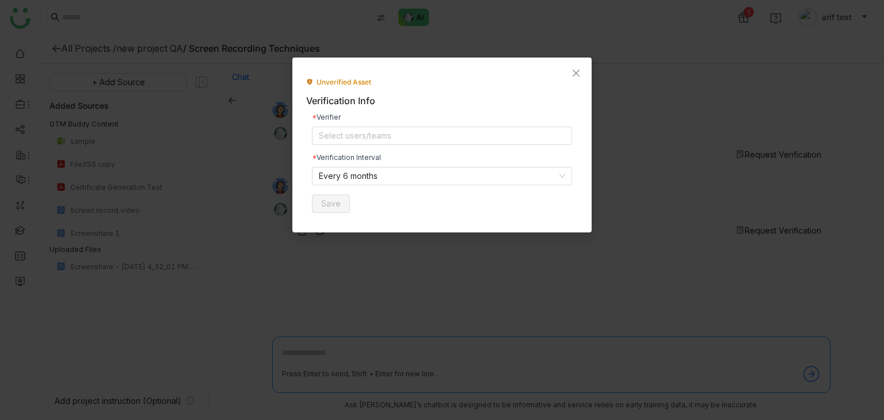
click at [372, 146] on div "Verifier Select users/teams Verification Interval Every 6 months Save" at bounding box center [442, 163] width 272 height 111
click at [378, 140] on nz-select-top-control "Select users/teams" at bounding box center [442, 136] width 260 height 18
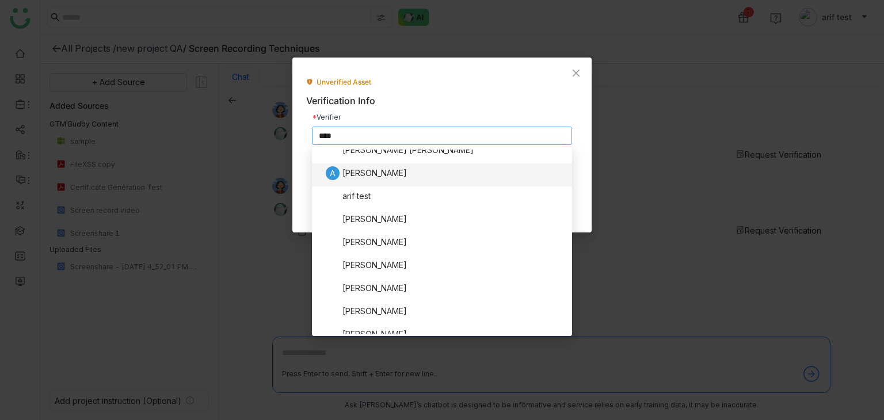
scroll to position [0, 0]
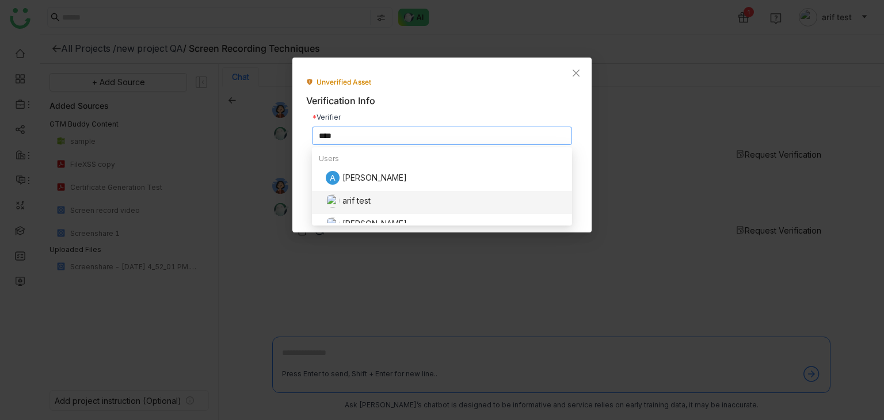
type input "****"
click at [370, 199] on div "arif test" at bounding box center [445, 201] width 239 height 14
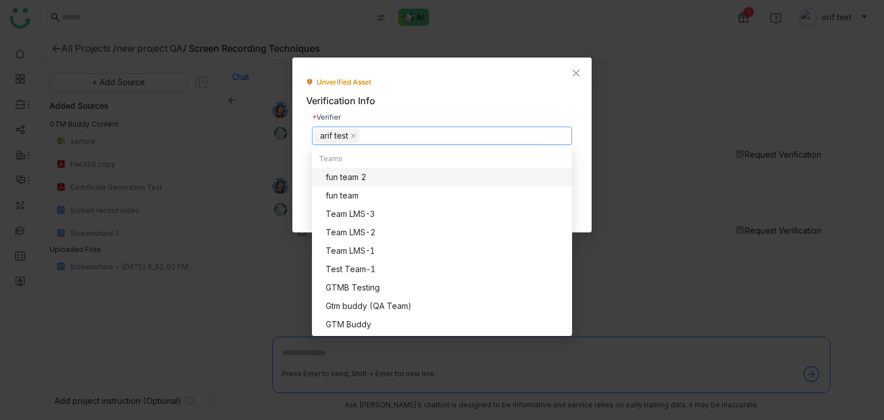
click at [495, 85] on div "Unverified Asset" at bounding box center [442, 82] width 272 height 11
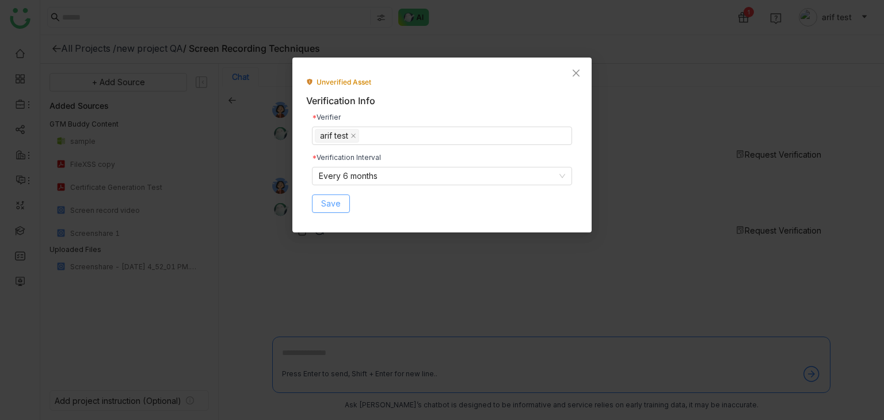
click at [332, 208] on span "Save" at bounding box center [331, 203] width 20 height 13
click at [327, 204] on span "Save" at bounding box center [331, 203] width 20 height 13
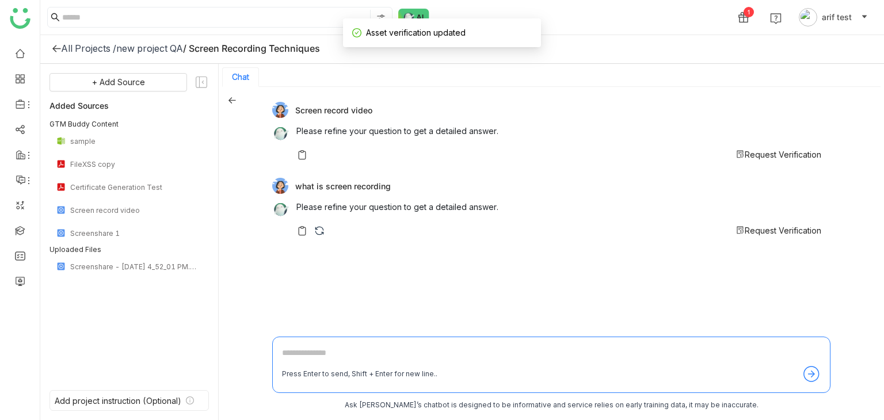
click at [782, 233] on span "Request Verification" at bounding box center [783, 231] width 77 height 10
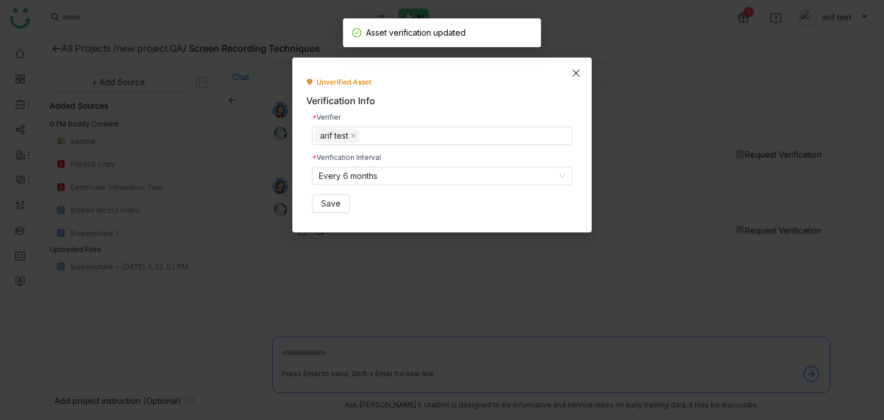
click at [565, 70] on span "Close" at bounding box center [576, 73] width 31 height 31
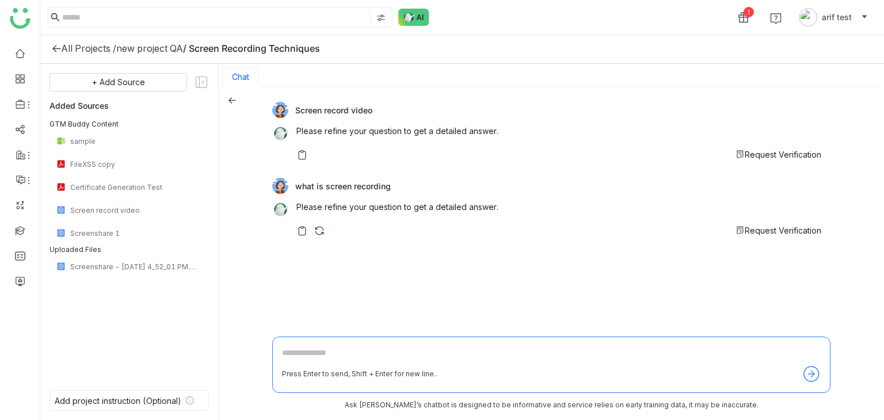
click at [808, 155] on span "Request Verification" at bounding box center [783, 155] width 77 height 10
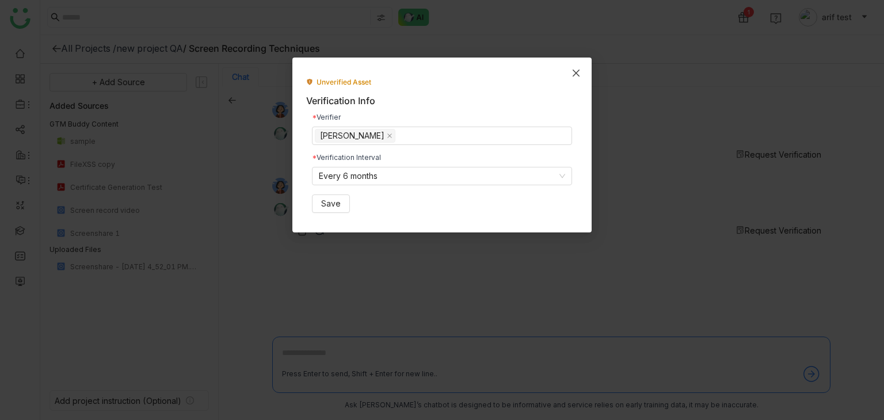
click at [576, 78] on span "Close" at bounding box center [576, 73] width 31 height 31
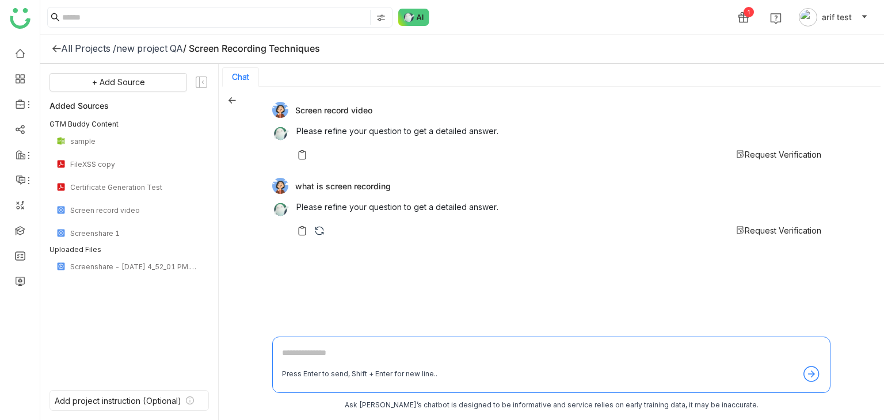
click at [807, 233] on span "Request Verification" at bounding box center [783, 231] width 77 height 10
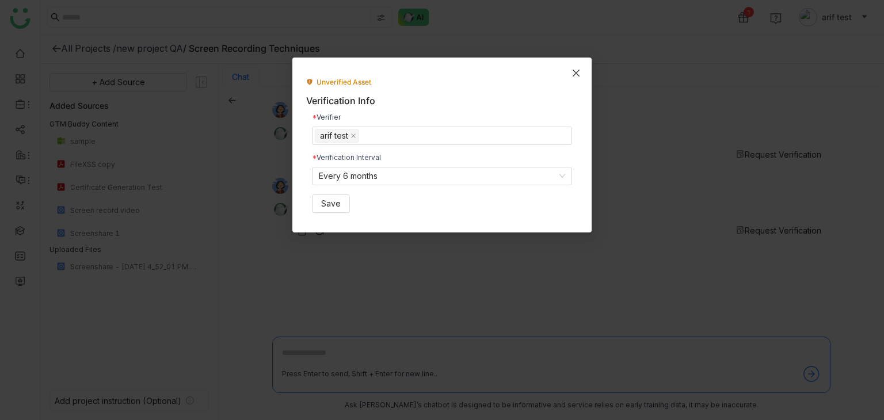
click at [573, 71] on icon "Close" at bounding box center [576, 73] width 9 height 9
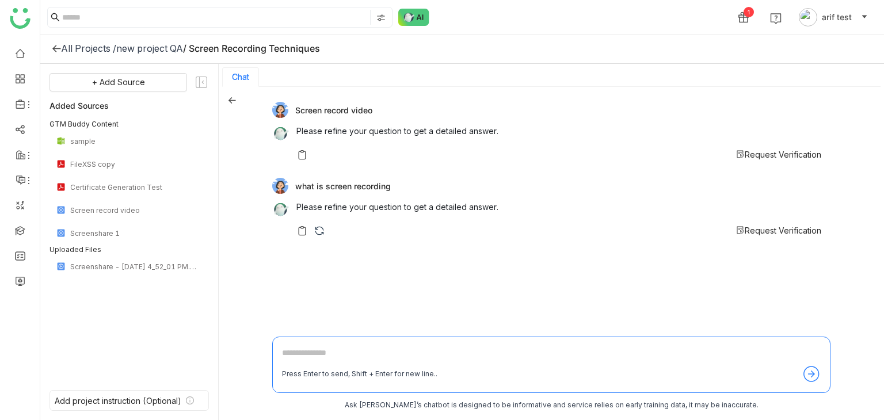
click at [372, 362] on textarea at bounding box center [551, 356] width 539 height 18
type textarea "**********"
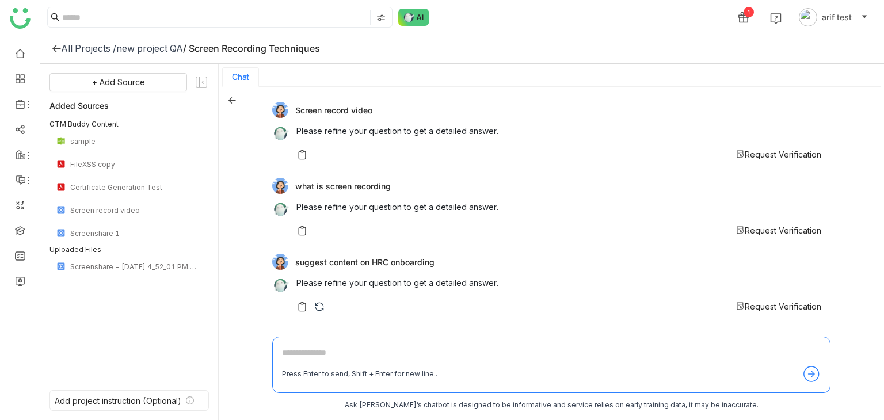
click at [375, 358] on textarea at bounding box center [551, 356] width 539 height 18
type textarea "**********"
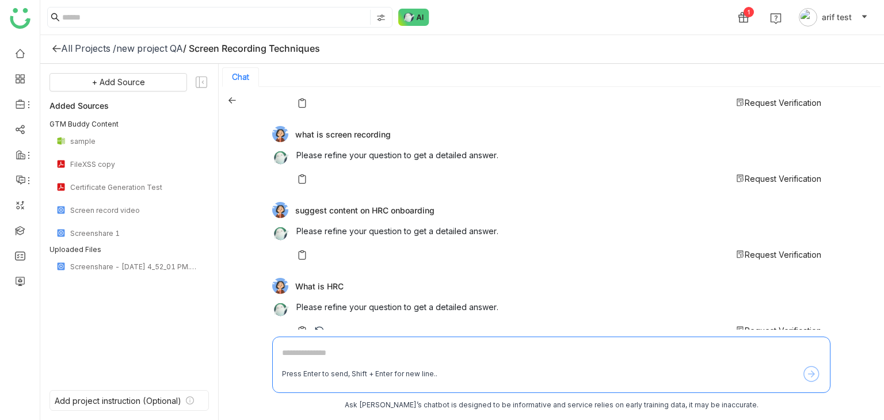
scroll to position [70, 0]
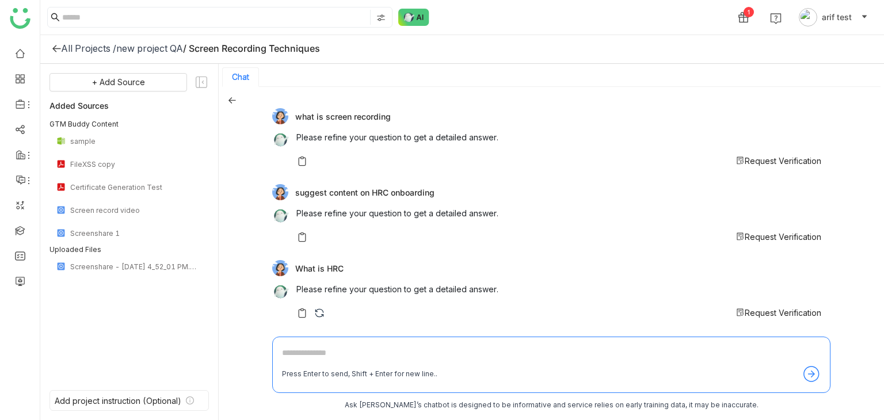
click at [237, 102] on div "Screen record video Please refine your question to get a detailed answer. Reque…" at bounding box center [551, 253] width 665 height 333
click at [235, 102] on icon at bounding box center [232, 100] width 8 height 8
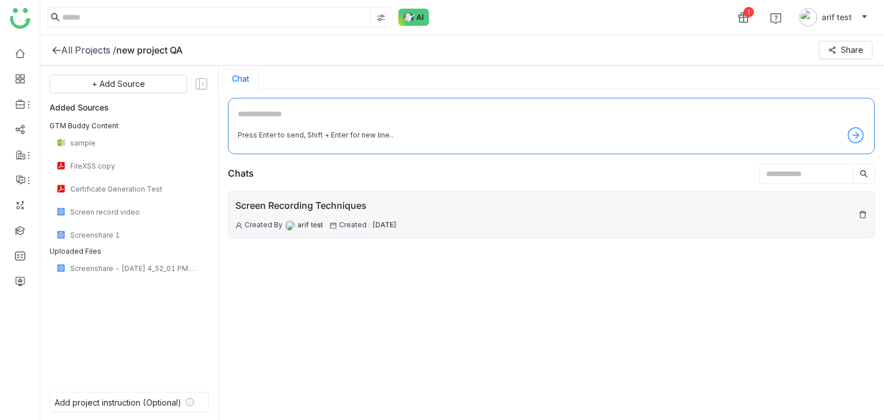
click at [819, 230] on div "Screen Recording Techniques Created By [PERSON_NAME] test Created : [DATE]" at bounding box center [551, 214] width 647 height 47
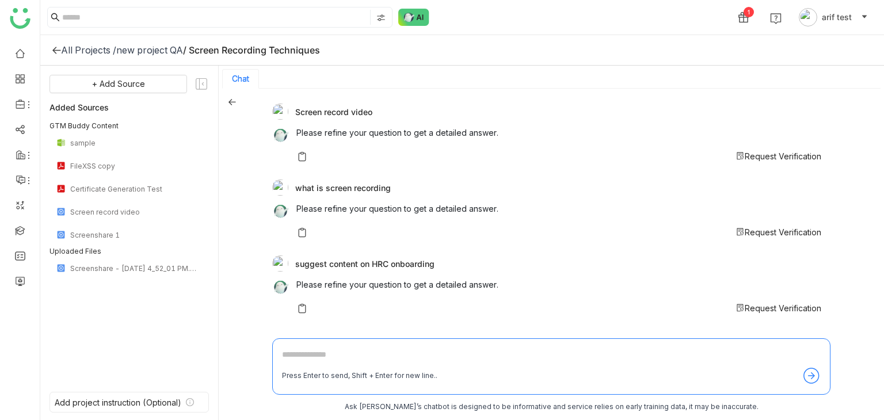
click at [231, 102] on icon at bounding box center [232, 102] width 7 height 6
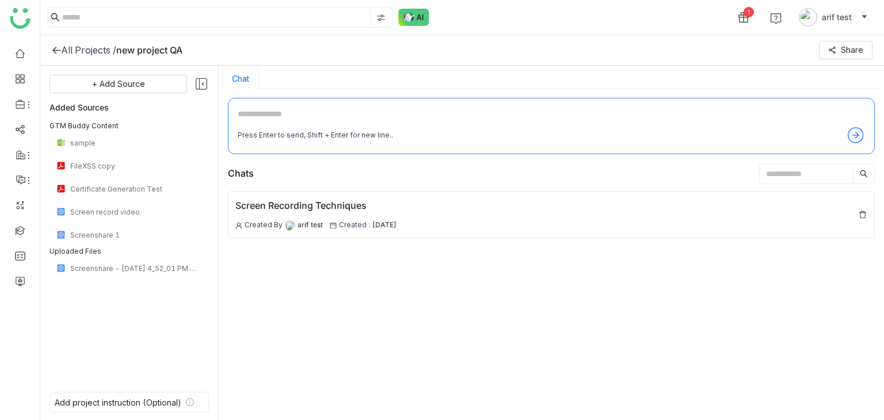
click at [200, 88] on icon at bounding box center [201, 84] width 15 height 15
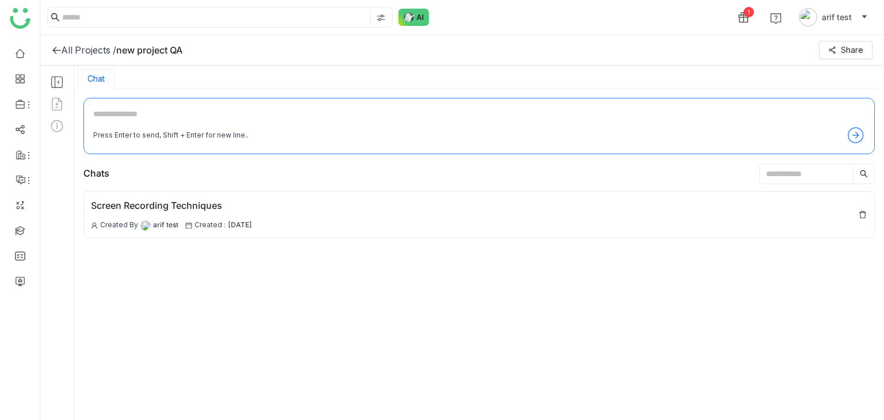
click at [58, 79] on icon at bounding box center [57, 82] width 15 height 15
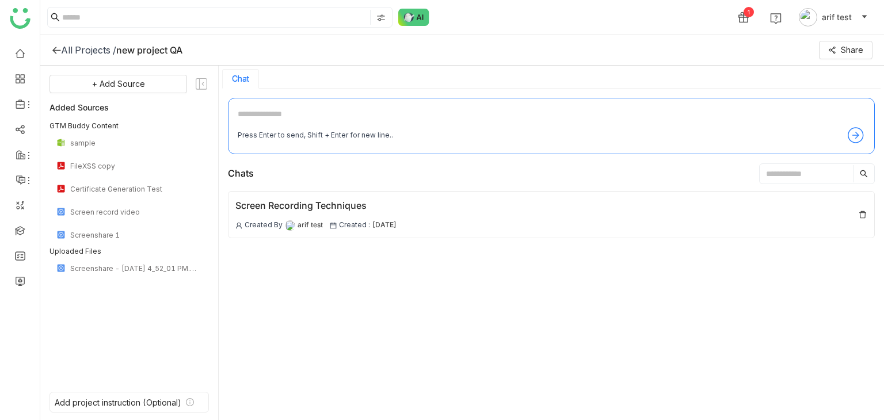
click at [201, 85] on icon at bounding box center [201, 84] width 15 height 15
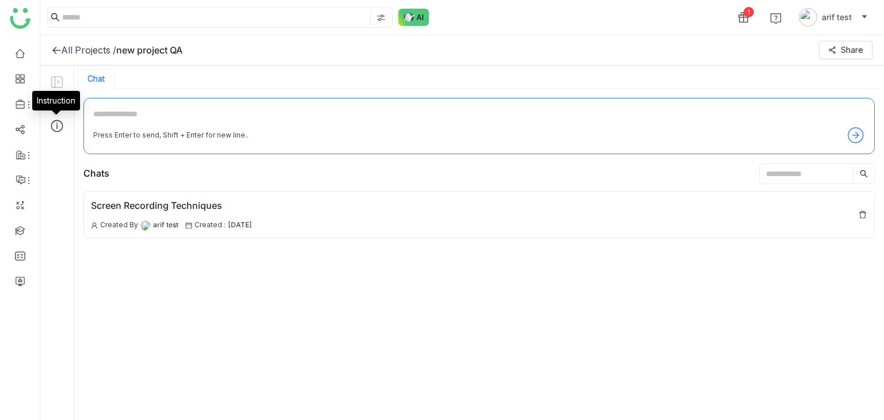
click at [54, 127] on icon at bounding box center [57, 126] width 15 height 15
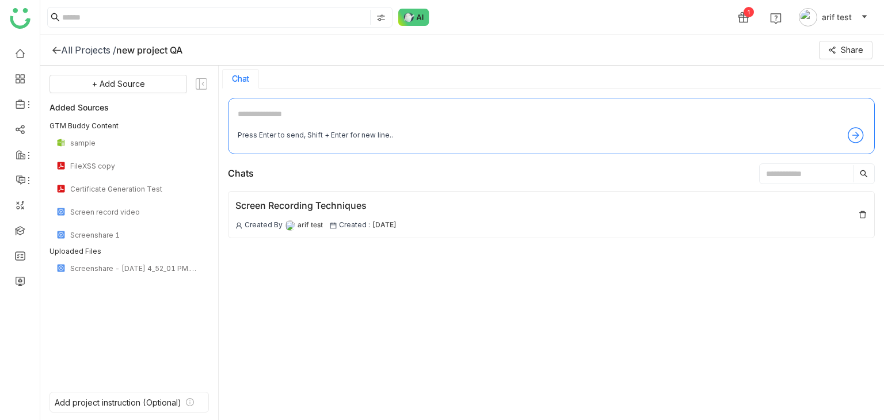
click at [782, 176] on input "text" at bounding box center [806, 173] width 93 height 17
type input "*"
drag, startPoint x: 866, startPoint y: 40, endPoint x: 864, endPoint y: 52, distance: 12.3
click at [864, 52] on div "All Projects / new project QA Share" at bounding box center [462, 50] width 844 height 31
click at [864, 52] on span "Share" at bounding box center [852, 50] width 22 height 13
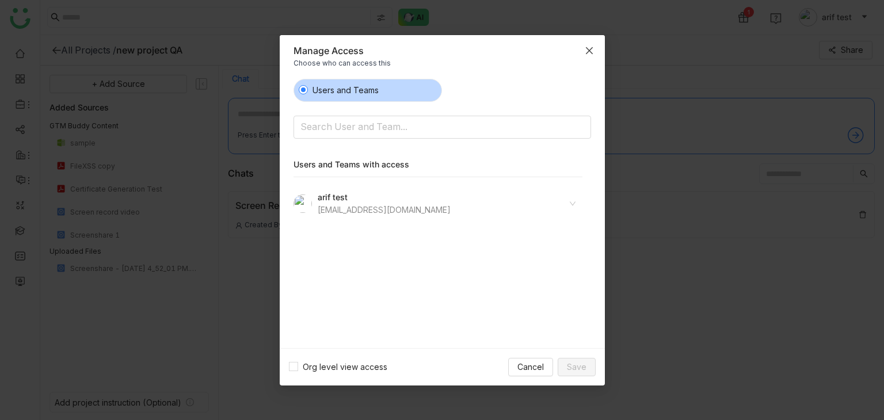
click at [592, 52] on icon "Close" at bounding box center [589, 50] width 9 height 9
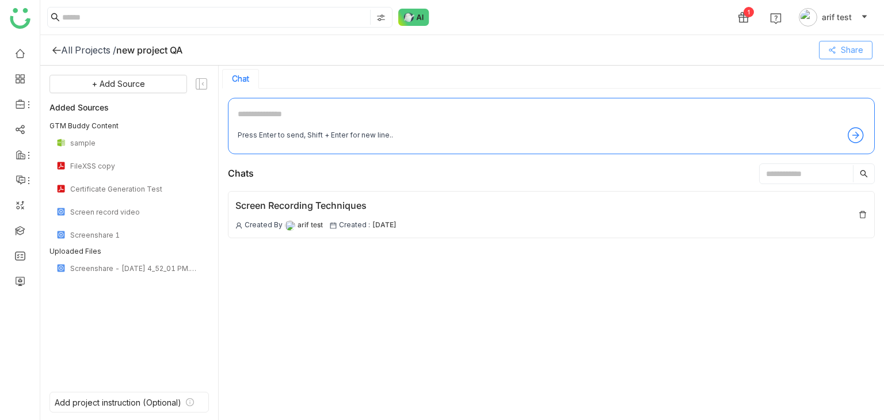
click at [852, 43] on button "Share" at bounding box center [846, 50] width 54 height 18
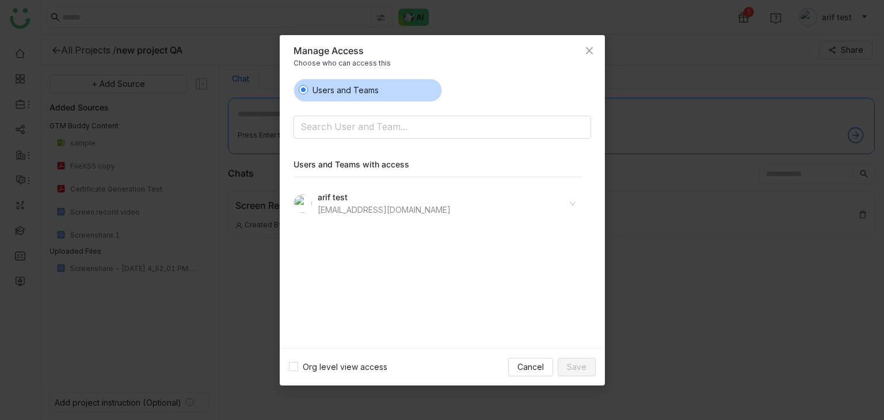
click at [575, 204] on icon at bounding box center [572, 203] width 7 height 7
click at [557, 264] on div "Revoke Access" at bounding box center [541, 263] width 67 height 13
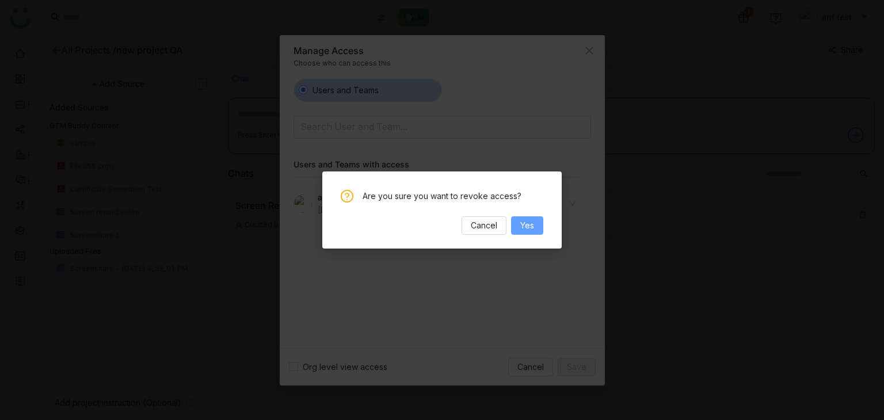
click at [535, 229] on button "Yes" at bounding box center [527, 225] width 32 height 18
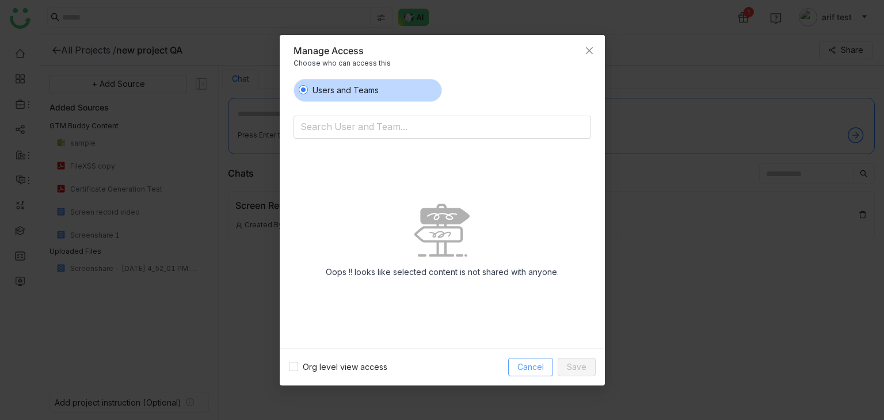
click at [526, 363] on span "Cancel" at bounding box center [531, 367] width 26 height 13
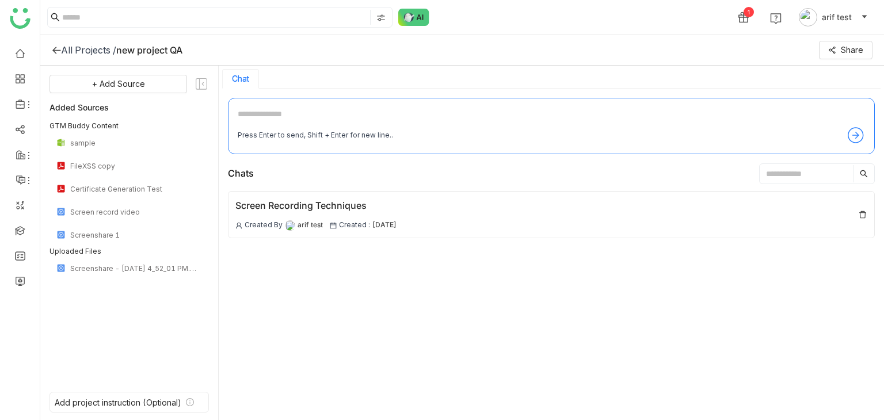
click at [55, 48] on icon at bounding box center [56, 49] width 9 height 9
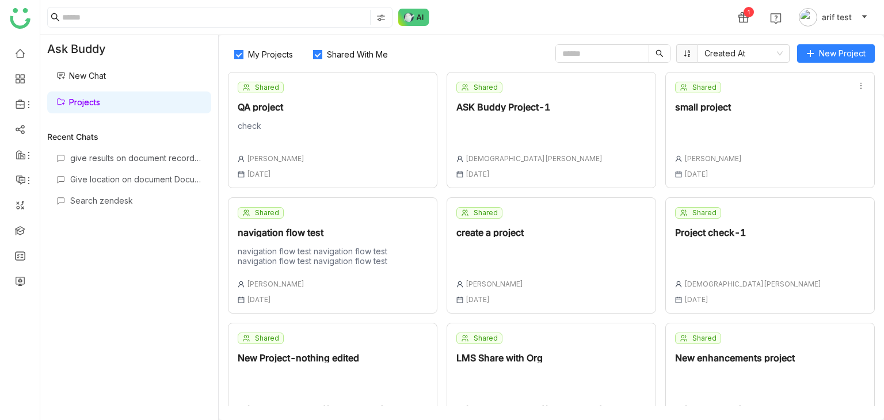
scroll to position [158, 0]
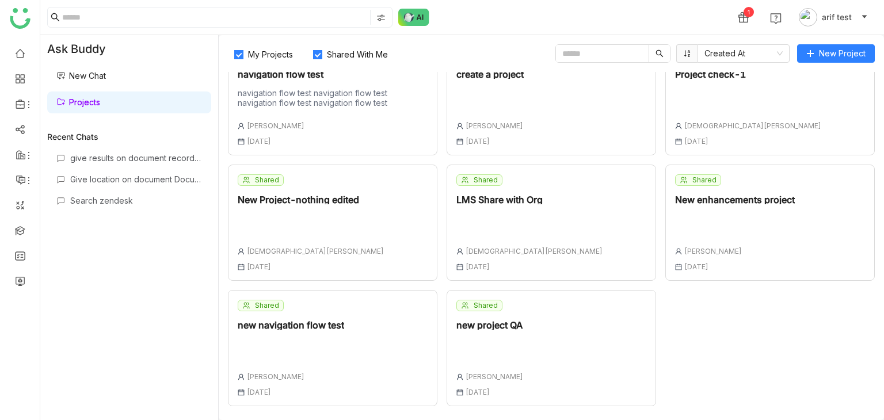
click at [489, 318] on div "Shared new project QA [PERSON_NAME] [DATE]" at bounding box center [490, 348] width 67 height 97
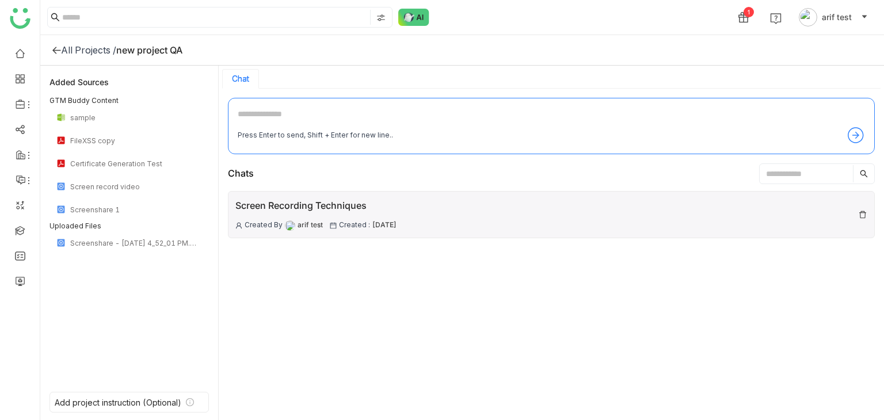
click at [466, 207] on div "Screen Recording Techniques Created By [PERSON_NAME] test Created : [DATE]" at bounding box center [551, 214] width 647 height 47
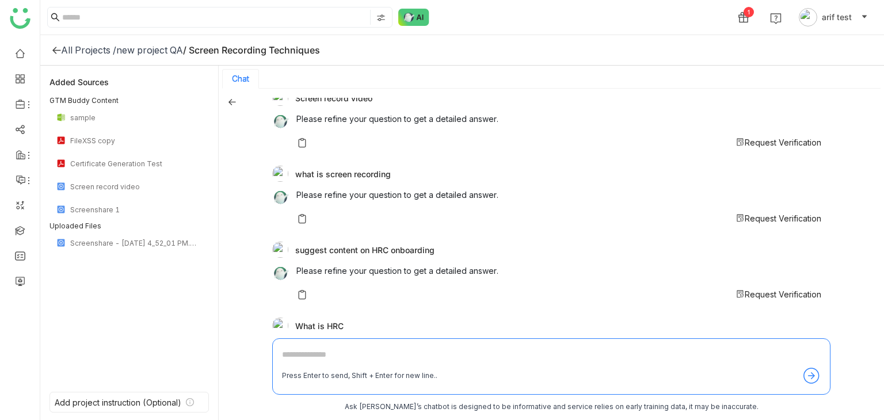
scroll to position [15, 0]
click at [302, 292] on img at bounding box center [302, 294] width 12 height 12
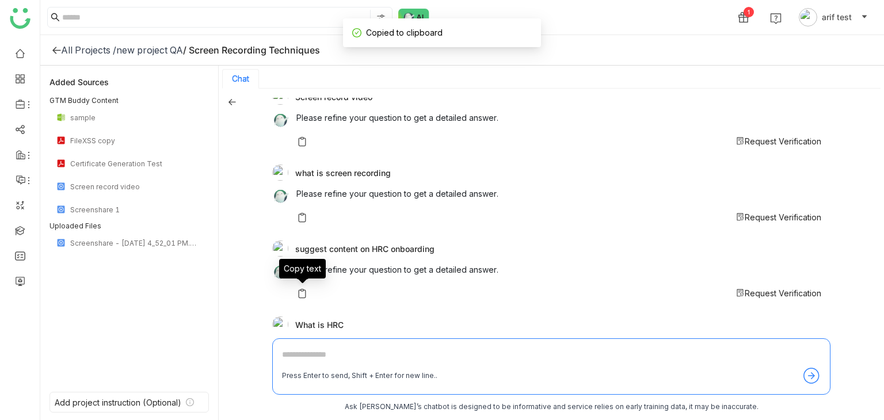
scroll to position [2, 0]
click at [336, 363] on textarea at bounding box center [551, 356] width 539 height 18
paste textarea "**********"
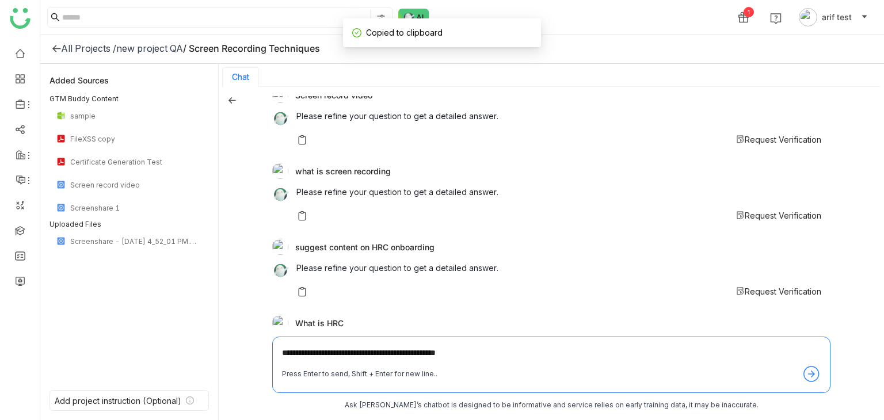
type textarea "**********"
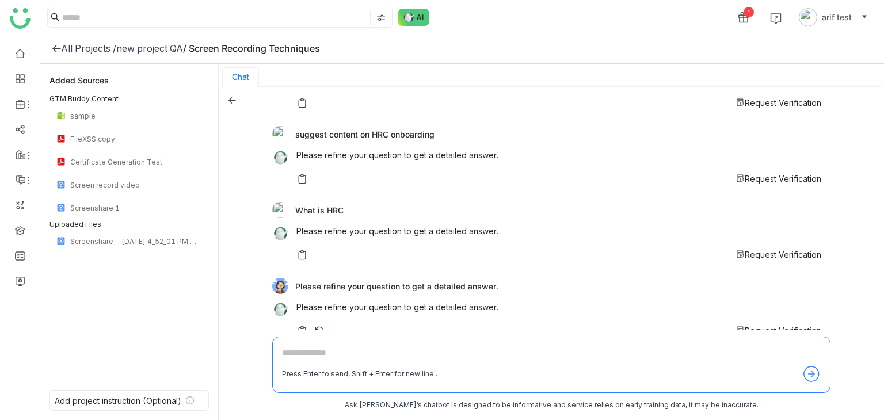
scroll to position [146, 0]
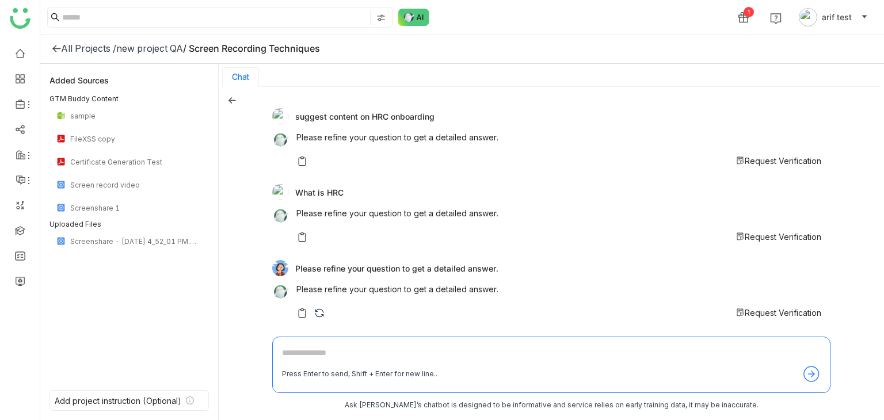
click at [414, 339] on div "Press Enter to send, Shift + Enter for new line.." at bounding box center [551, 365] width 558 height 56
drag, startPoint x: 414, startPoint y: 339, endPoint x: 405, endPoint y: 333, distance: 11.4
click at [405, 333] on div "Screen record video Please refine your question to get a detailed answer. Reque…" at bounding box center [551, 253] width 558 height 315
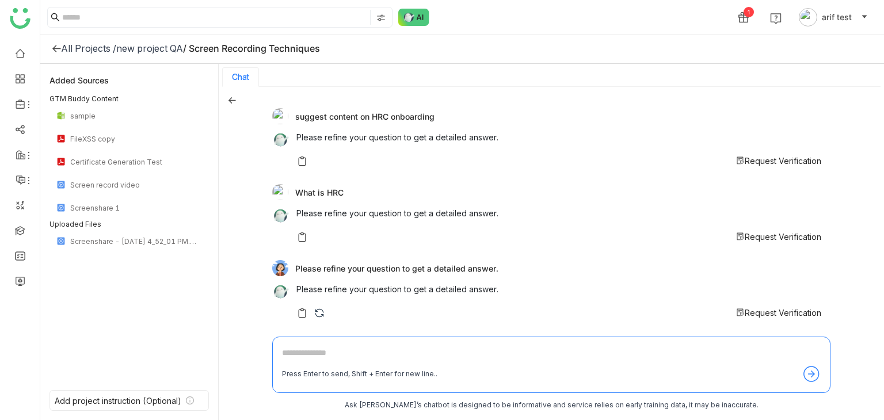
click at [403, 337] on div "Press Enter to send, Shift + Enter for new line.." at bounding box center [551, 365] width 558 height 56
click at [401, 341] on div "Press Enter to send, Shift + Enter for new line.." at bounding box center [551, 365] width 558 height 56
click at [394, 351] on textarea at bounding box center [551, 356] width 539 height 18
type textarea "**********"
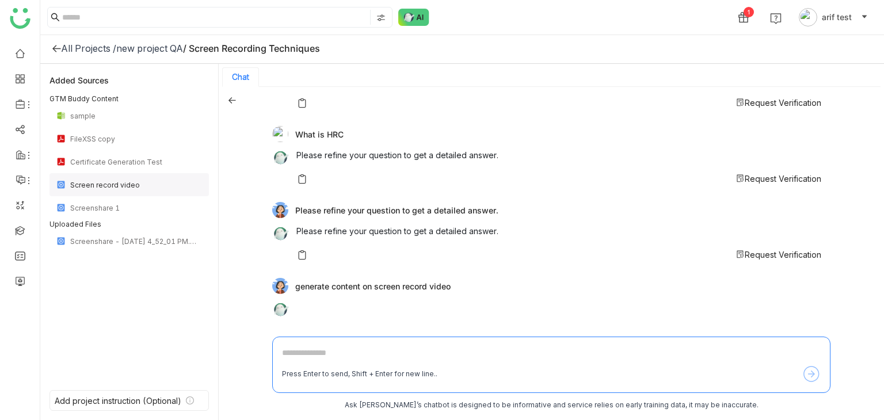
scroll to position [222, 0]
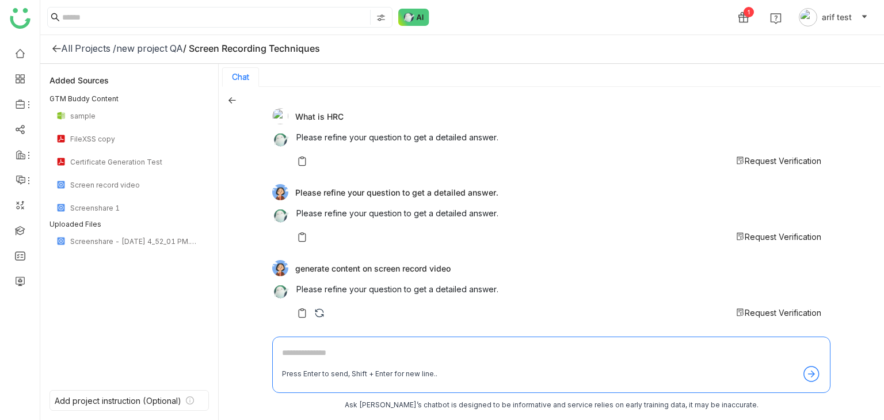
click at [345, 364] on textarea at bounding box center [551, 356] width 539 height 18
type textarea "**********"
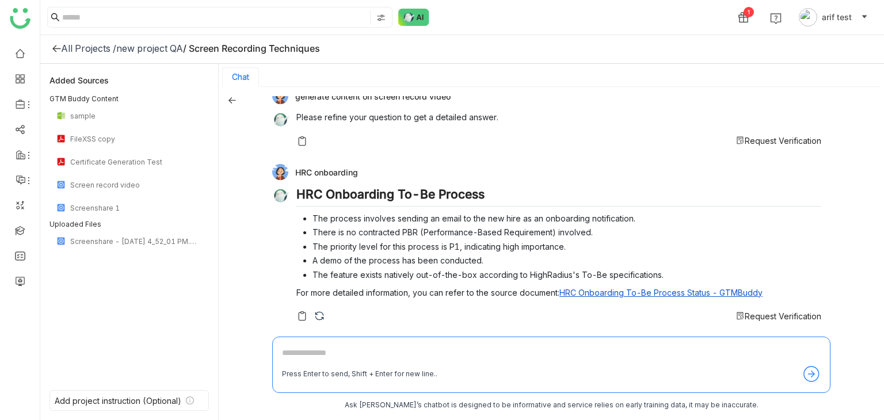
scroll to position [397, 0]
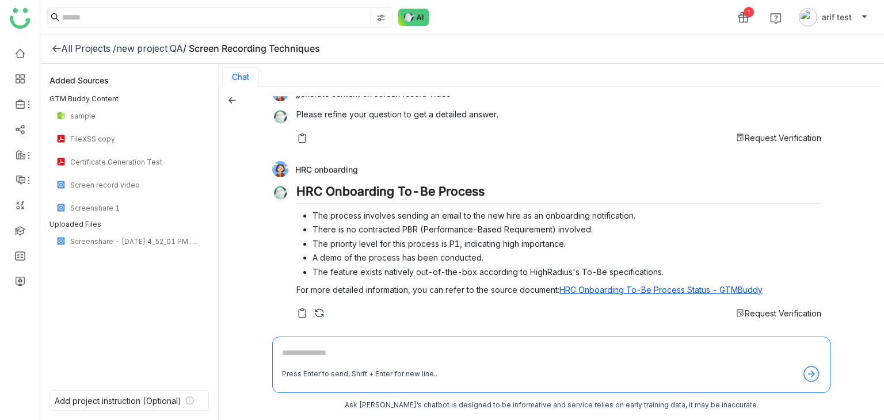
click at [784, 312] on span "Request Verification" at bounding box center [783, 314] width 77 height 10
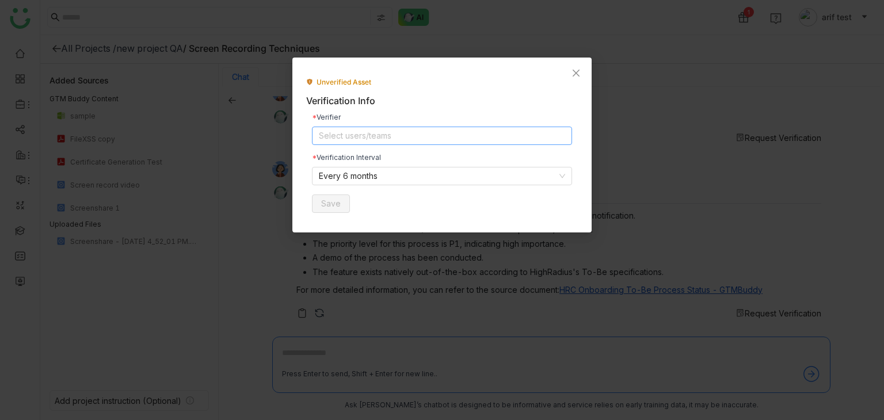
click at [391, 130] on nz-select-top-control "Select users/teams" at bounding box center [442, 136] width 260 height 18
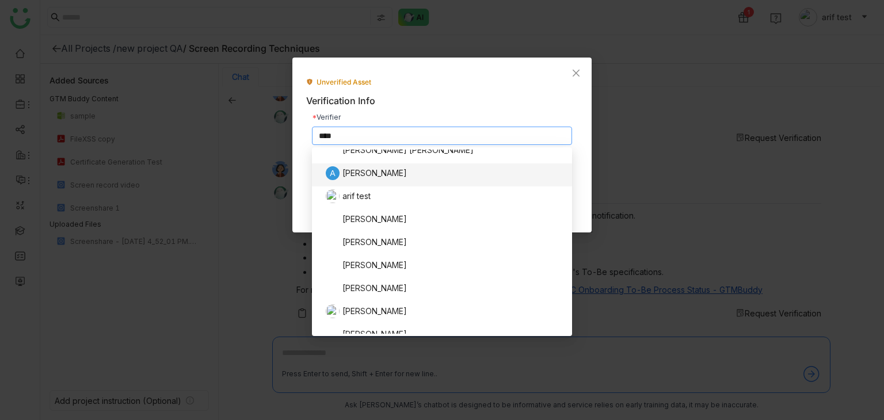
scroll to position [0, 0]
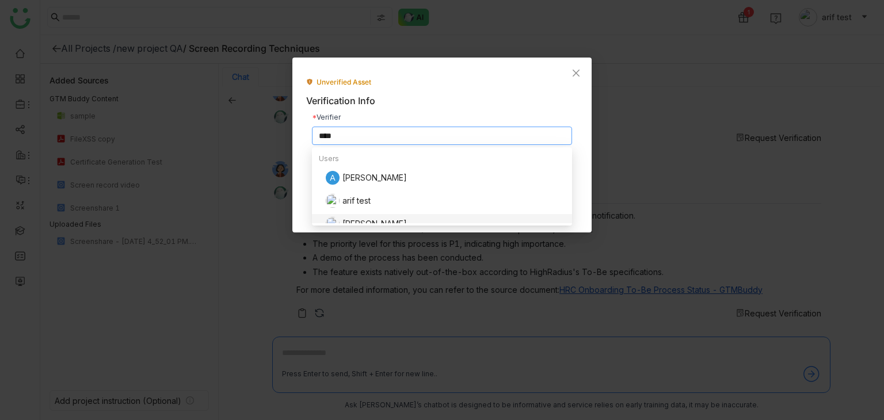
type input "****"
click at [353, 215] on nz-option-item "Arif uddin" at bounding box center [442, 225] width 260 height 23
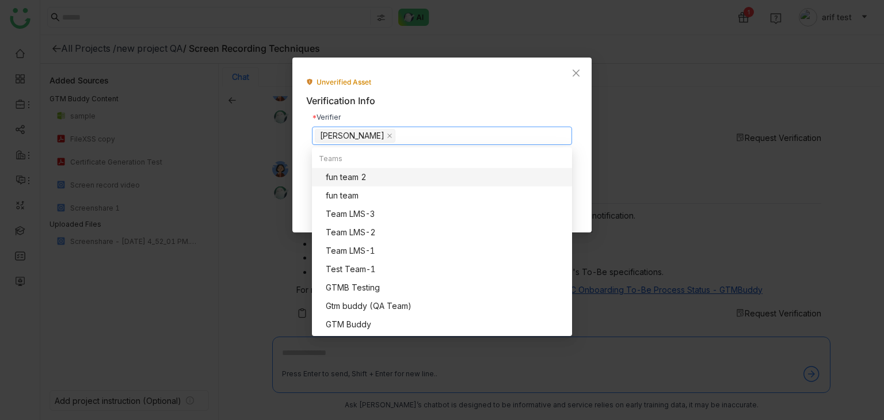
click at [544, 100] on div "Verification Info" at bounding box center [442, 101] width 272 height 14
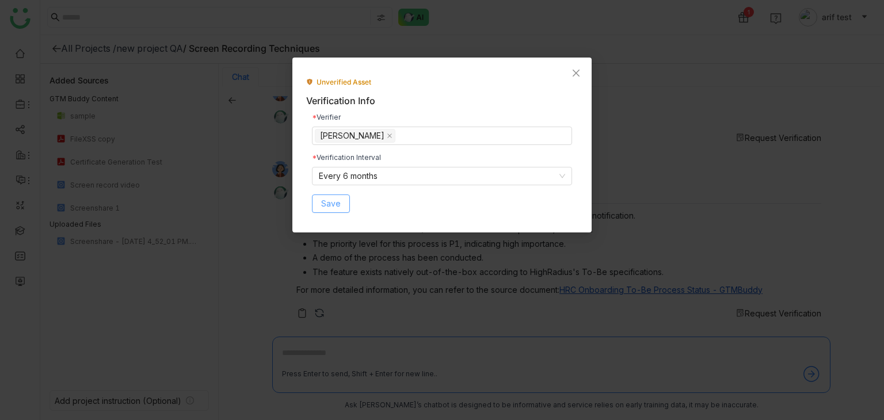
click at [339, 203] on span "Save" at bounding box center [331, 203] width 20 height 13
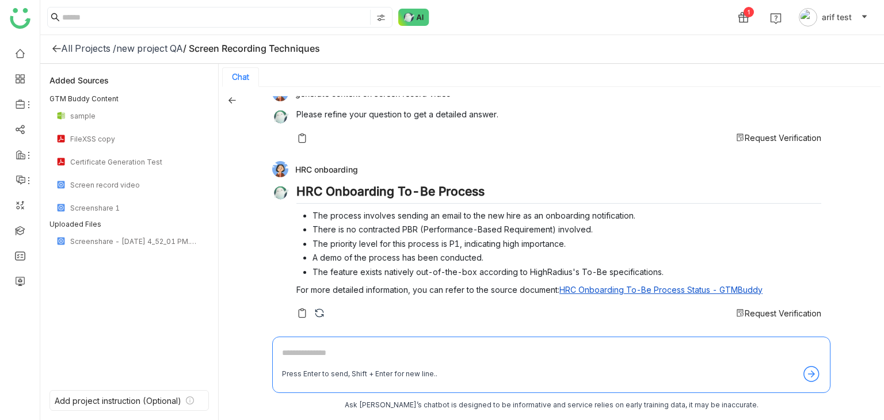
click at [769, 313] on span "Request Verification" at bounding box center [783, 314] width 77 height 10
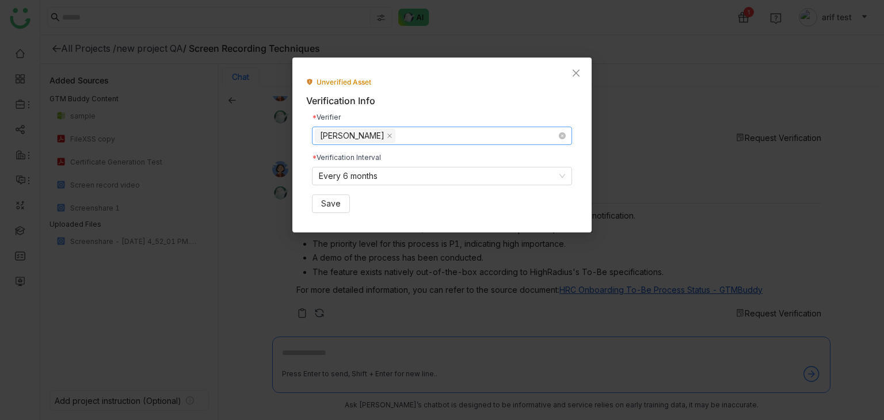
click at [472, 137] on nz-select-top-control "Arif uddin" at bounding box center [442, 136] width 260 height 18
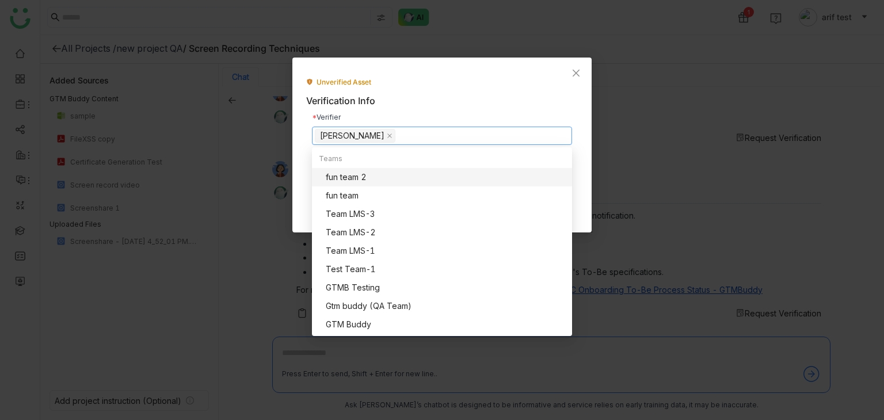
click at [438, 101] on div "Verification Info" at bounding box center [442, 101] width 272 height 14
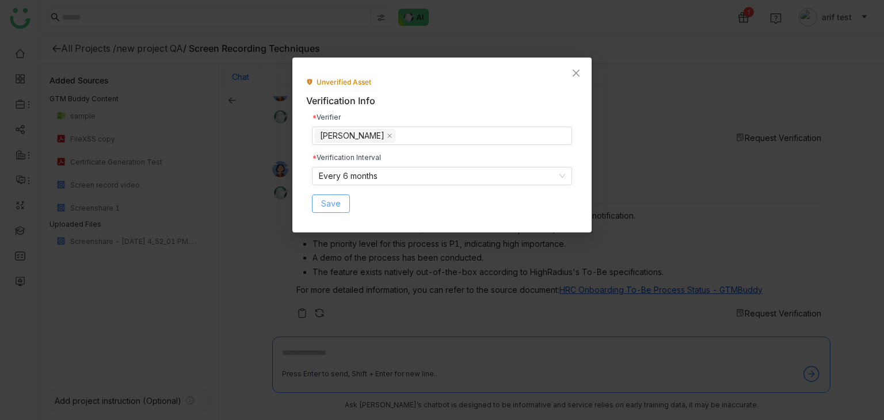
click at [340, 206] on button "Save" at bounding box center [331, 204] width 38 height 18
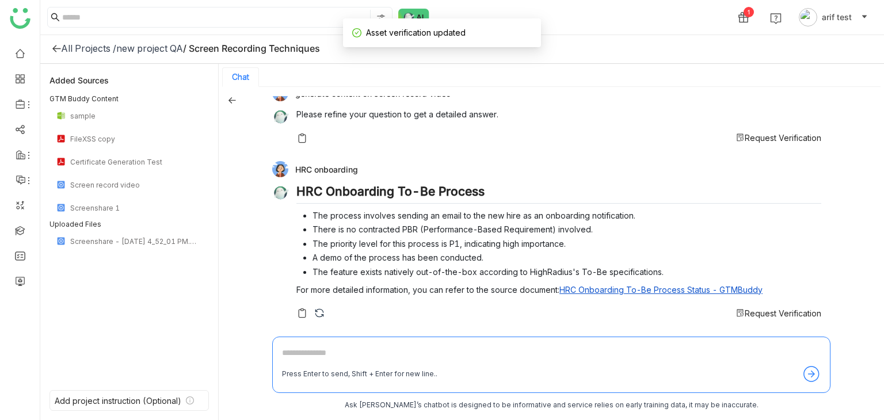
click at [771, 314] on span "Request Verification" at bounding box center [783, 314] width 77 height 10
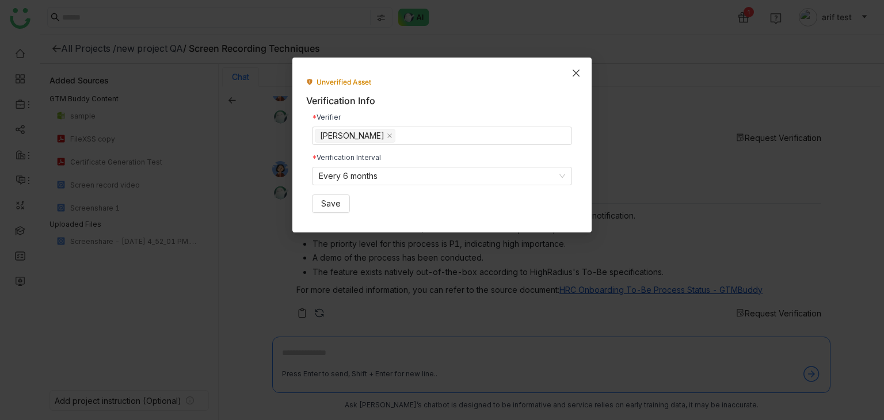
click at [578, 66] on span "Close" at bounding box center [576, 73] width 31 height 31
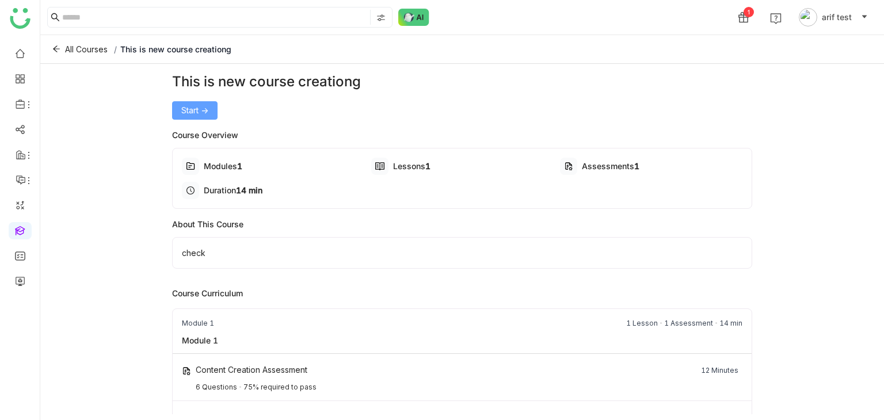
click at [195, 107] on span "Start ->" at bounding box center [194, 110] width 27 height 13
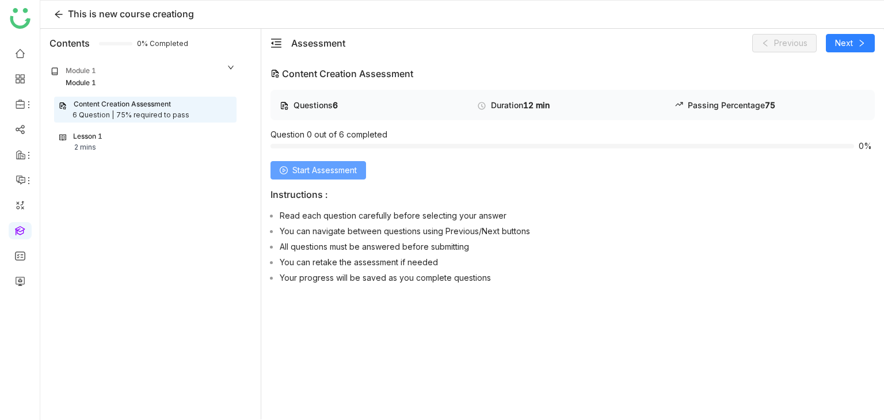
click at [348, 174] on span "Start Assessment" at bounding box center [324, 170] width 64 height 13
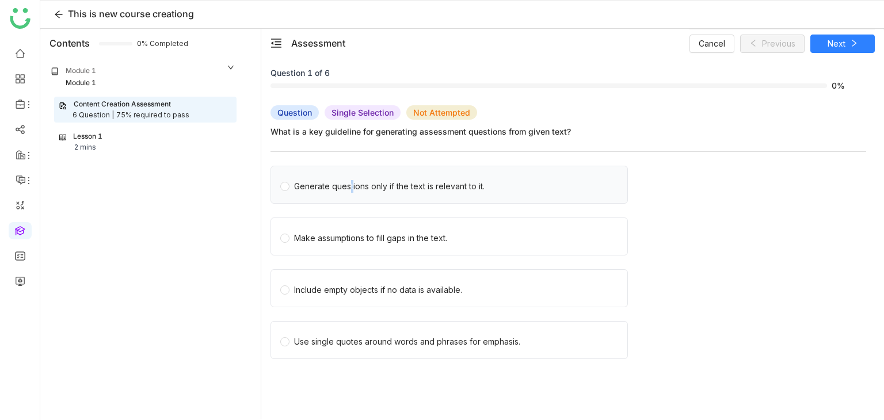
click at [348, 185] on div "Generate questions only if the text is relevant to it." at bounding box center [389, 186] width 191 height 13
click at [822, 36] on button "Next" at bounding box center [843, 44] width 64 height 18
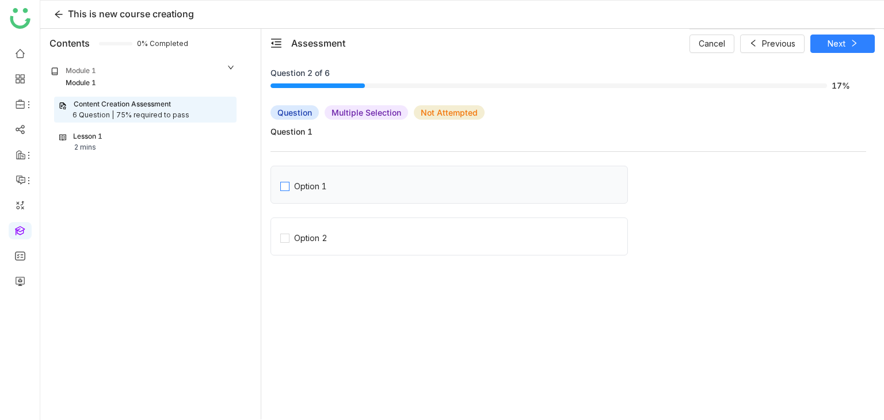
click at [340, 175] on label "Option 1" at bounding box center [453, 184] width 347 height 37
click at [456, 224] on label "Option 2" at bounding box center [453, 236] width 347 height 37
click at [855, 40] on icon at bounding box center [854, 43] width 8 height 8
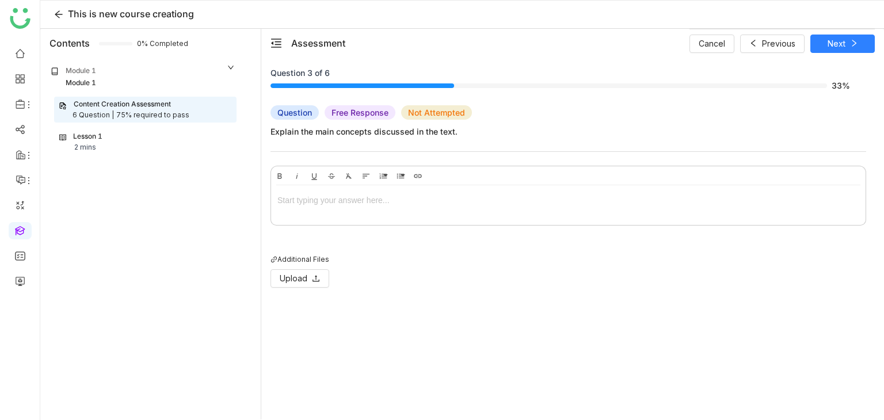
click at [343, 201] on div at bounding box center [568, 200] width 582 height 13
click at [852, 48] on button "Next" at bounding box center [843, 44] width 64 height 18
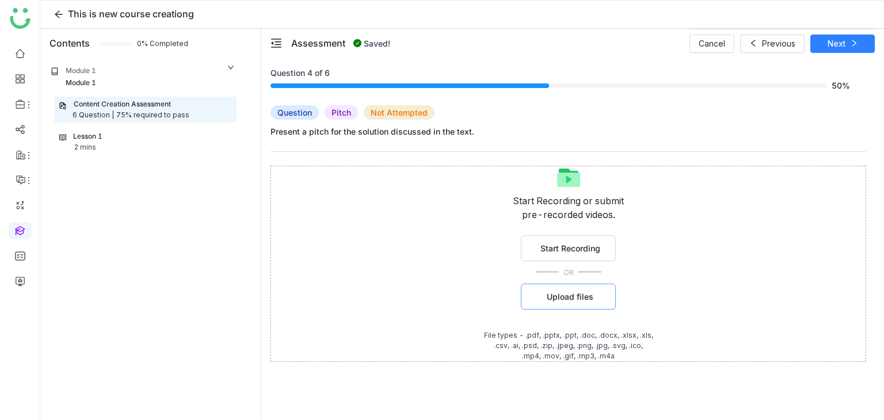
click at [584, 293] on span "Upload files" at bounding box center [570, 297] width 47 height 12
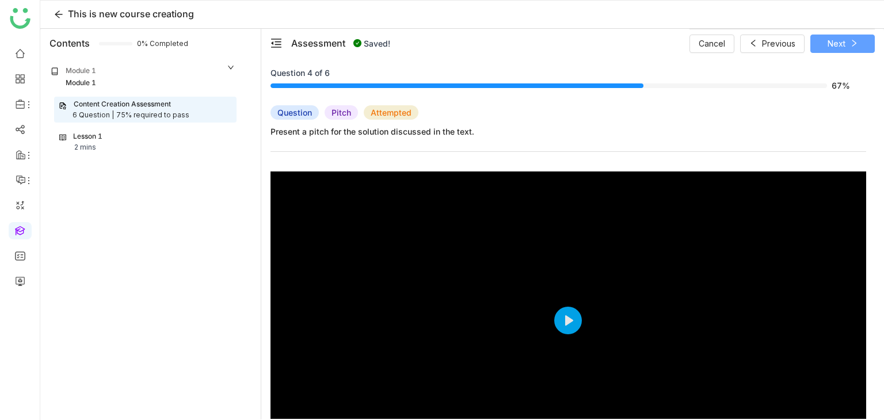
click at [855, 50] on button "Next" at bounding box center [843, 44] width 64 height 18
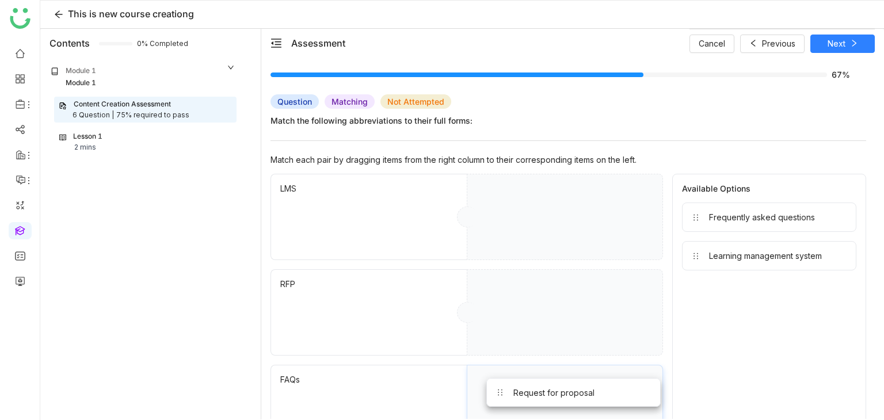
scroll to position [16, 0]
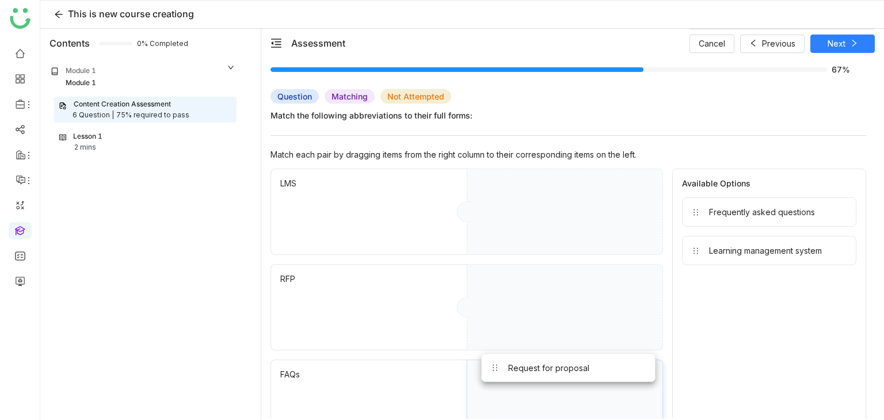
drag, startPoint x: 732, startPoint y: 238, endPoint x: 634, endPoint y: 288, distance: 110.2
click at [708, 236] on div "Learning management system" at bounding box center [769, 250] width 174 height 29
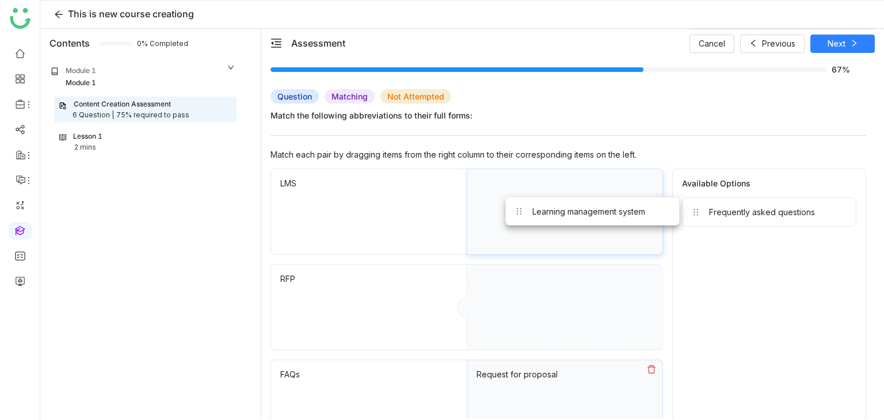
drag, startPoint x: 710, startPoint y: 243, endPoint x: 533, endPoint y: 206, distance: 180.7
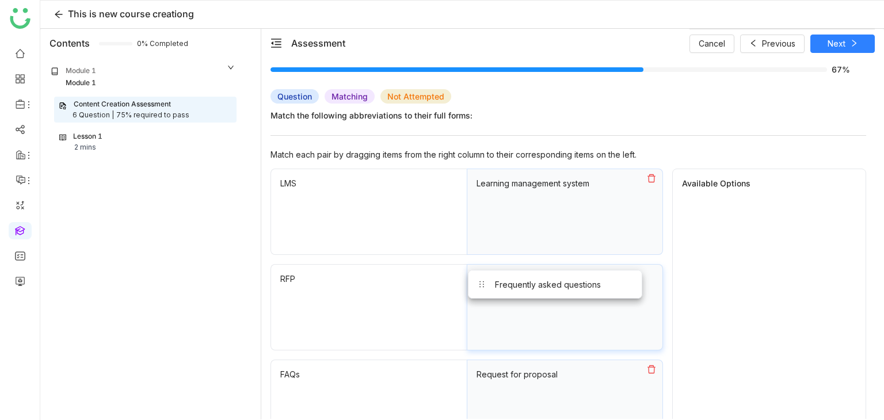
drag, startPoint x: 712, startPoint y: 213, endPoint x: 509, endPoint y: 279, distance: 212.6
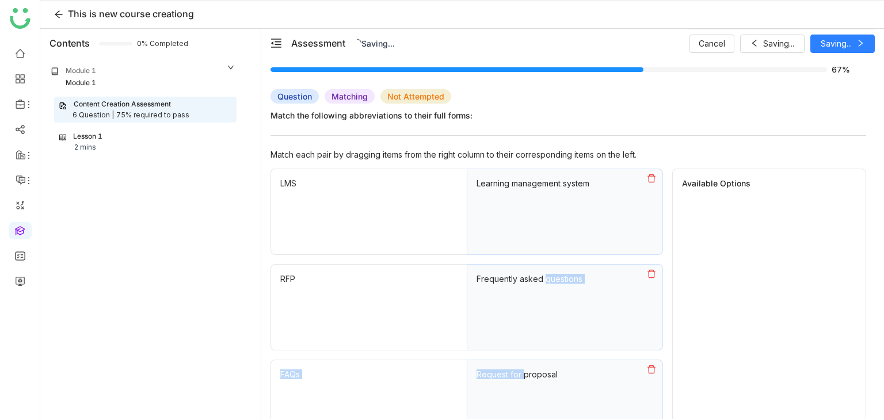
drag, startPoint x: 519, startPoint y: 378, endPoint x: 555, endPoint y: 340, distance: 52.9
click at [544, 348] on div "LMS Learning management system RFP Frequently asked questions FAQs Request for …" at bounding box center [467, 307] width 393 height 277
click at [652, 269] on icon at bounding box center [651, 273] width 9 height 9
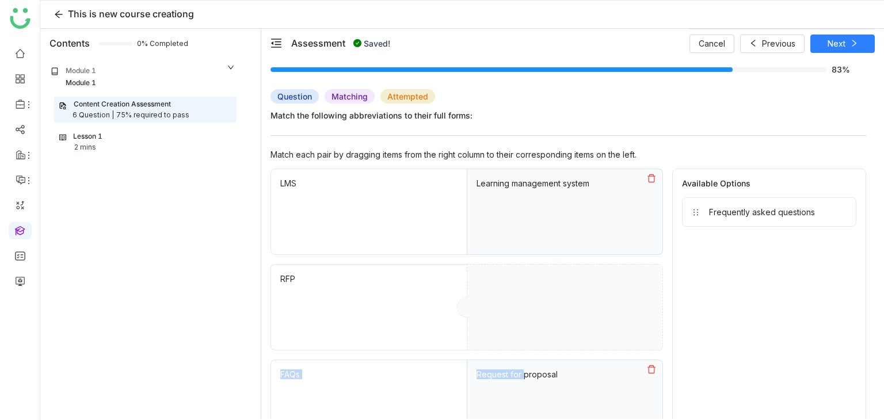
click at [647, 365] on icon at bounding box center [651, 369] width 9 height 9
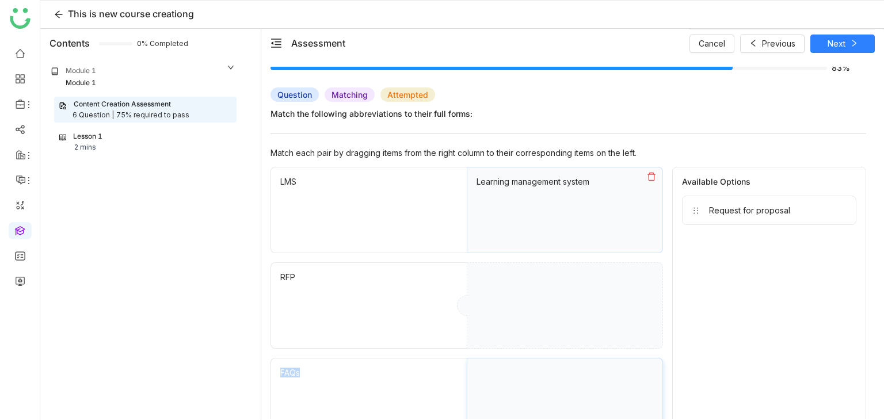
scroll to position [23, 0]
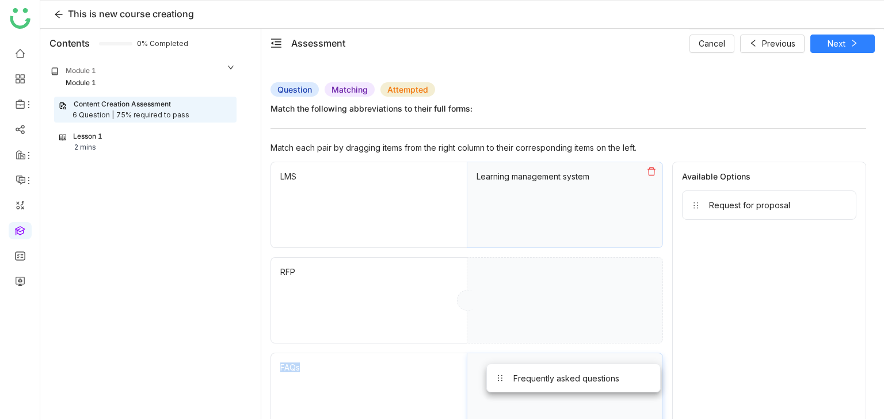
drag, startPoint x: 756, startPoint y: 215, endPoint x: 560, endPoint y: 382, distance: 257.3
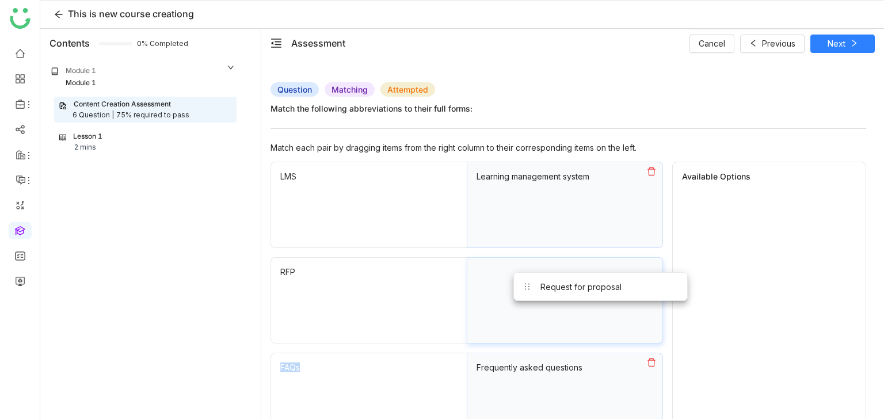
drag, startPoint x: 746, startPoint y: 210, endPoint x: 577, endPoint y: 293, distance: 187.9
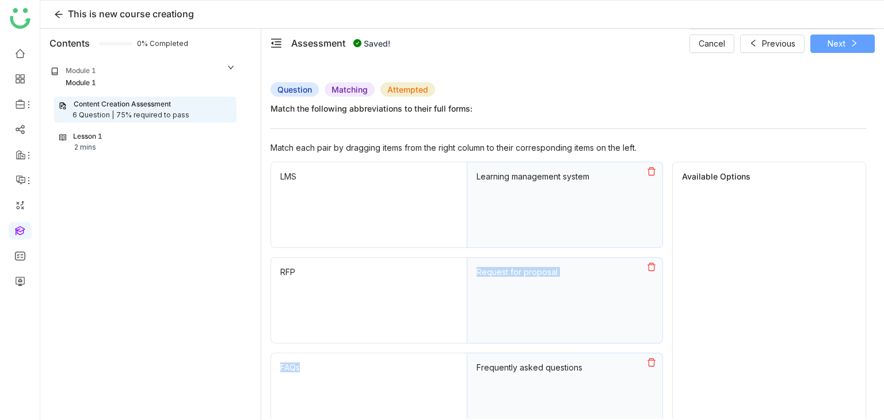
click at [857, 47] on span at bounding box center [854, 43] width 8 height 9
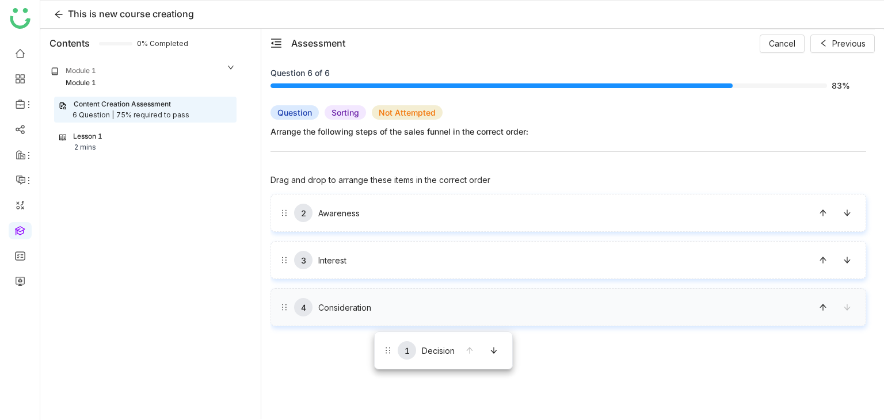
drag, startPoint x: 449, startPoint y: 216, endPoint x: 364, endPoint y: 323, distance: 136.4
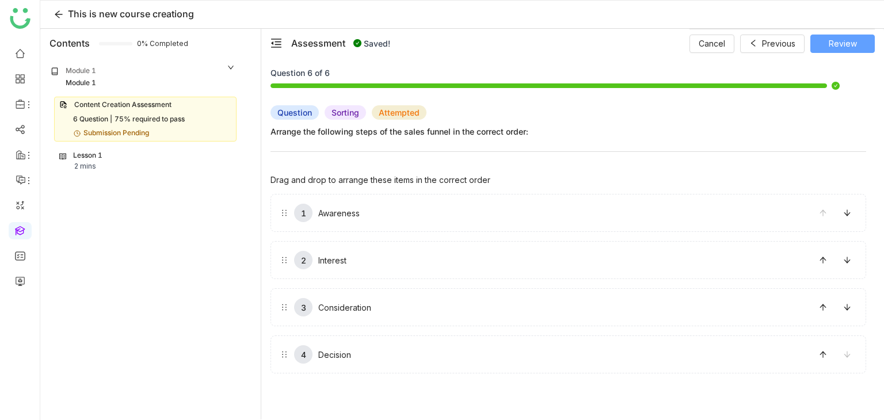
click at [857, 38] on button "Review" at bounding box center [843, 44] width 64 height 18
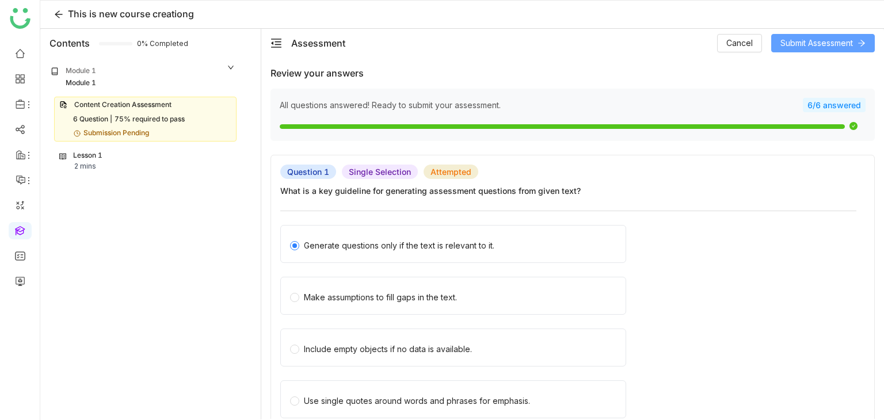
click at [838, 41] on span "Submit Assessment" at bounding box center [817, 43] width 73 height 13
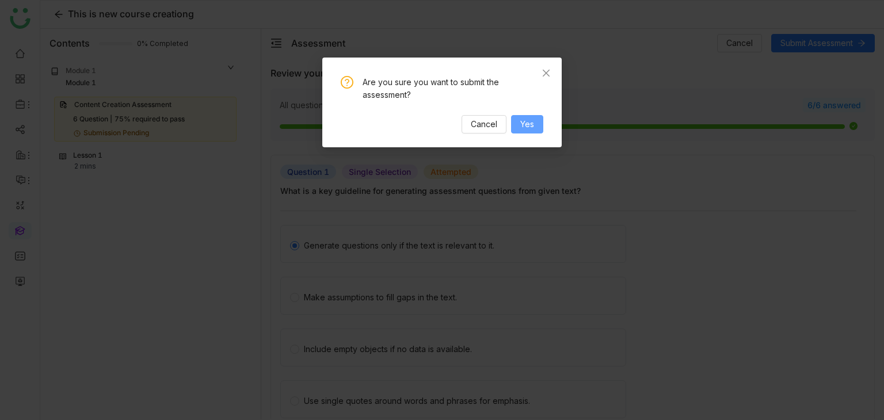
click at [522, 127] on span "Yes" at bounding box center [527, 124] width 14 height 13
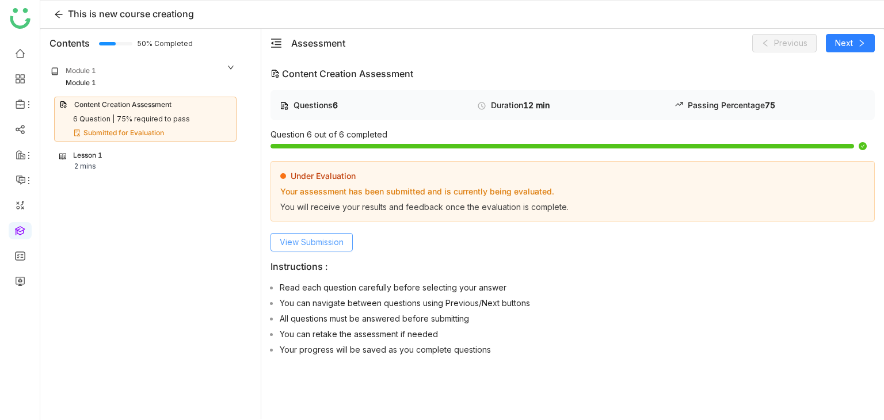
click at [343, 241] on span "View Submission" at bounding box center [312, 242] width 64 height 13
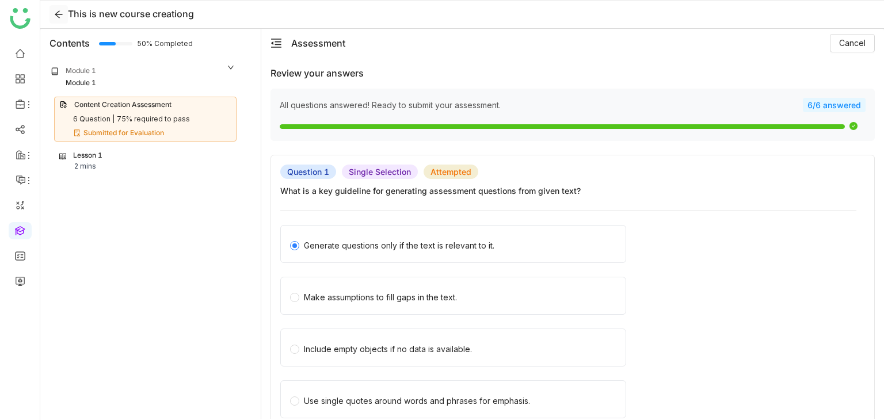
click at [60, 17] on icon at bounding box center [58, 14] width 9 height 9
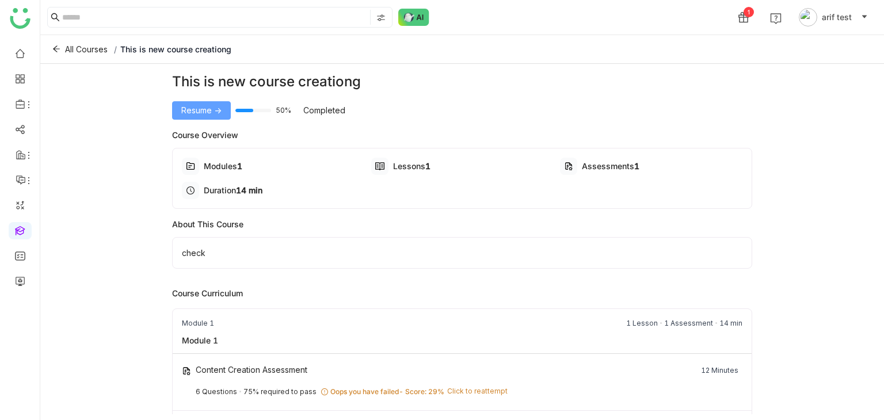
click at [208, 117] on button "Resume ->" at bounding box center [201, 110] width 59 height 18
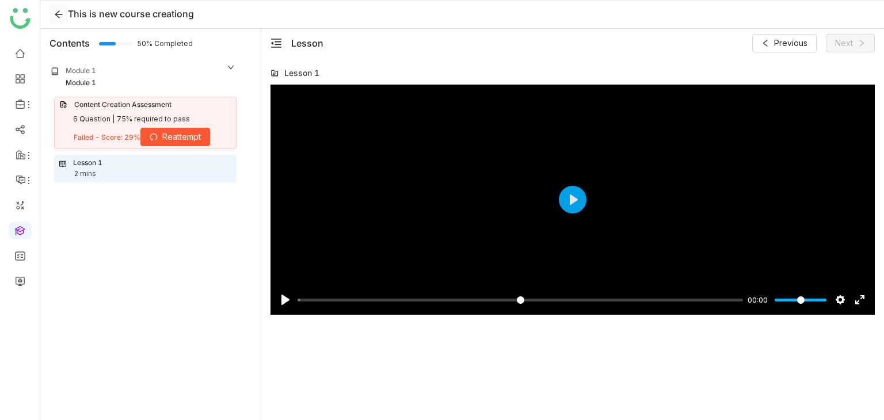
click at [55, 16] on icon at bounding box center [58, 14] width 9 height 9
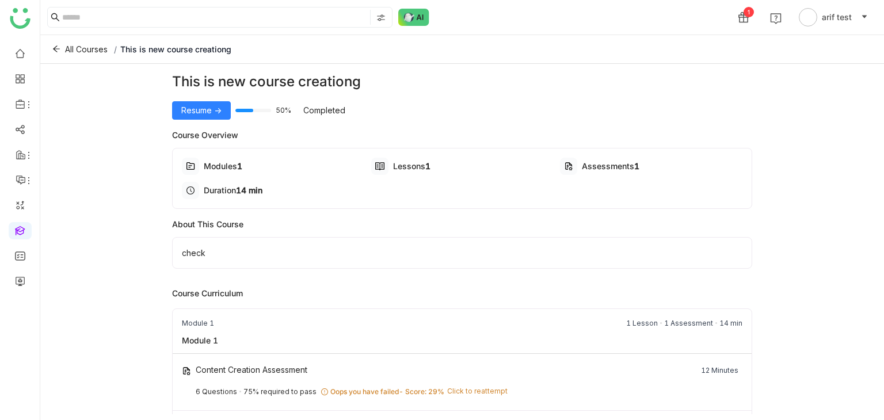
scroll to position [36, 0]
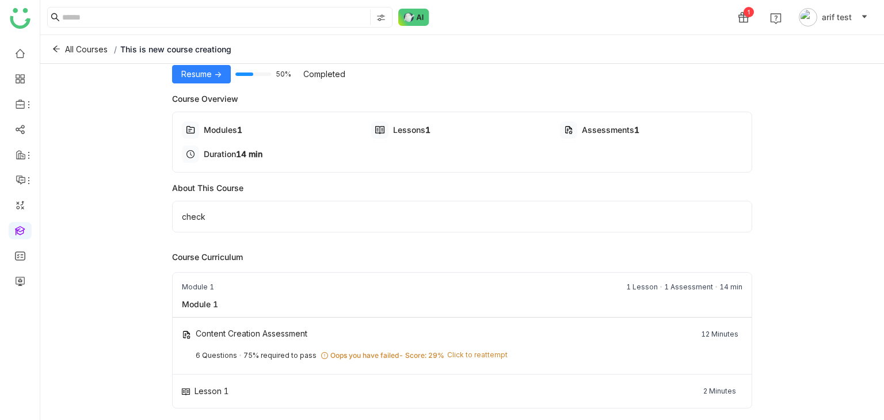
click at [412, 343] on div "Content Creation Assessment 12 Minutes 6 Questions 75% required to pass Oops yo…" at bounding box center [463, 346] width 580 height 57
click at [488, 353] on span "Click to reattempt" at bounding box center [477, 355] width 60 height 11
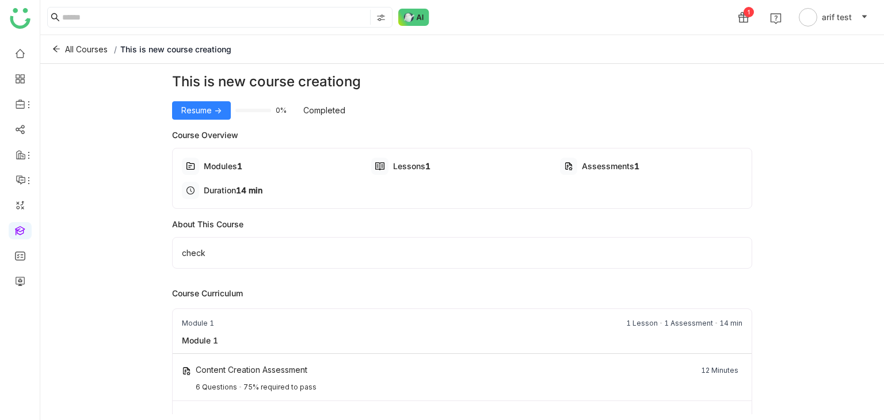
scroll to position [26, 0]
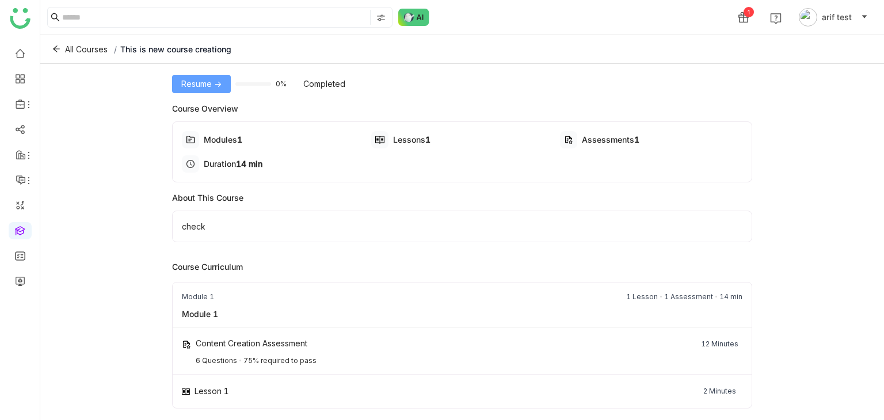
click at [207, 75] on button "Resume ->" at bounding box center [201, 84] width 59 height 18
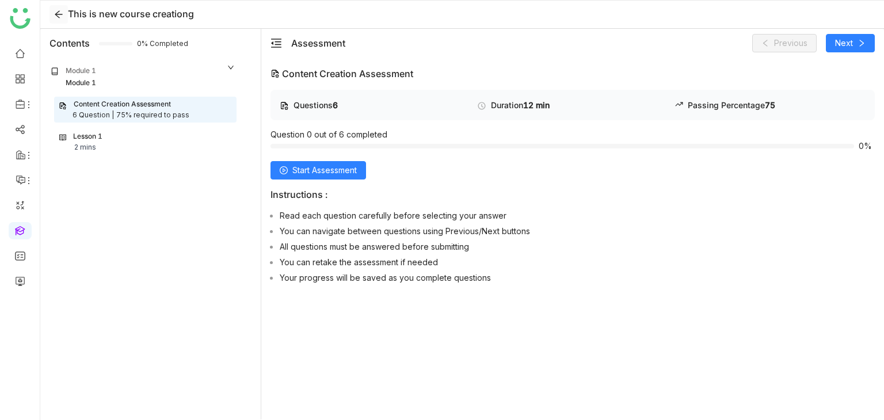
click at [60, 18] on icon at bounding box center [58, 14] width 9 height 9
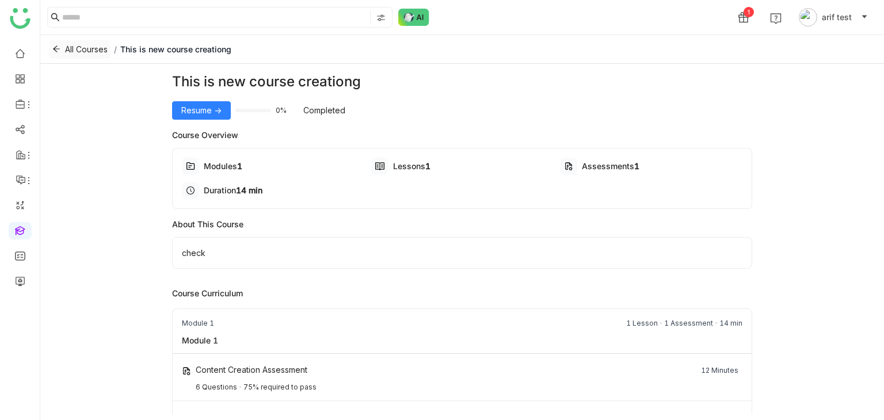
click at [61, 50] on button "All Courses" at bounding box center [80, 49] width 61 height 18
click at [228, 106] on button "Resume ->" at bounding box center [201, 110] width 59 height 18
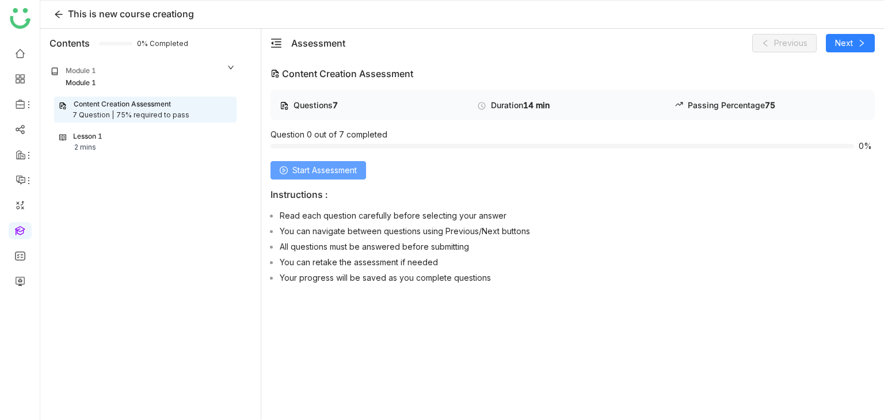
click at [336, 178] on button "Start Assessment" at bounding box center [319, 170] width 96 height 18
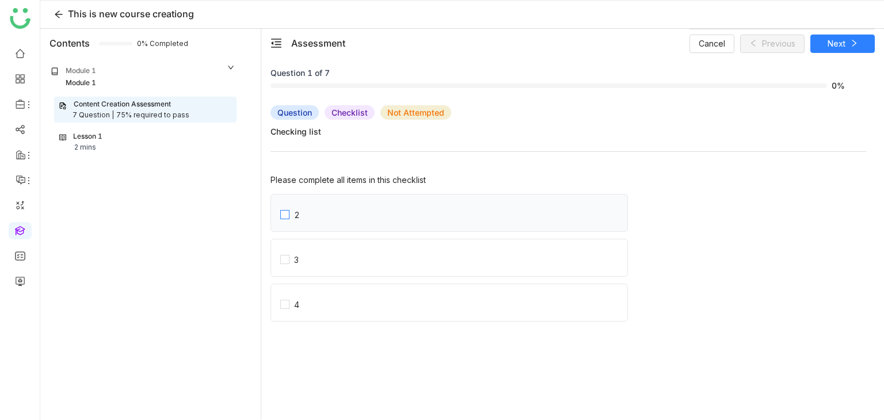
click at [298, 214] on div "2" at bounding box center [297, 215] width 6 height 10
click at [303, 255] on span "3" at bounding box center [297, 258] width 14 height 13
click at [304, 295] on label "4" at bounding box center [453, 302] width 347 height 37
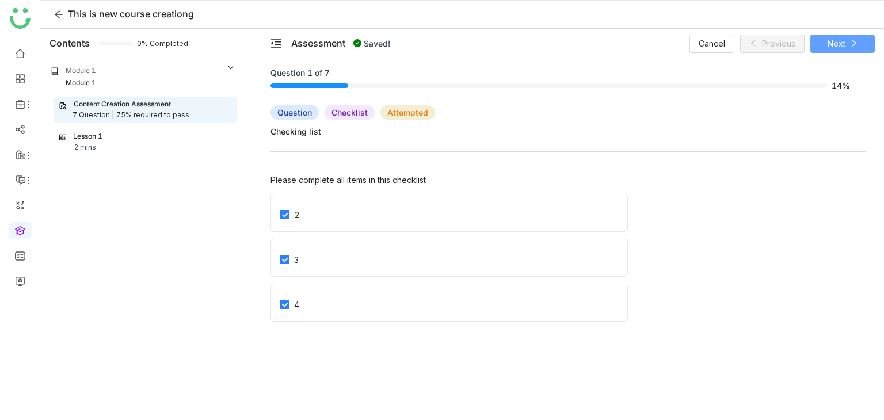
click at [842, 43] on span "Next" at bounding box center [837, 43] width 18 height 13
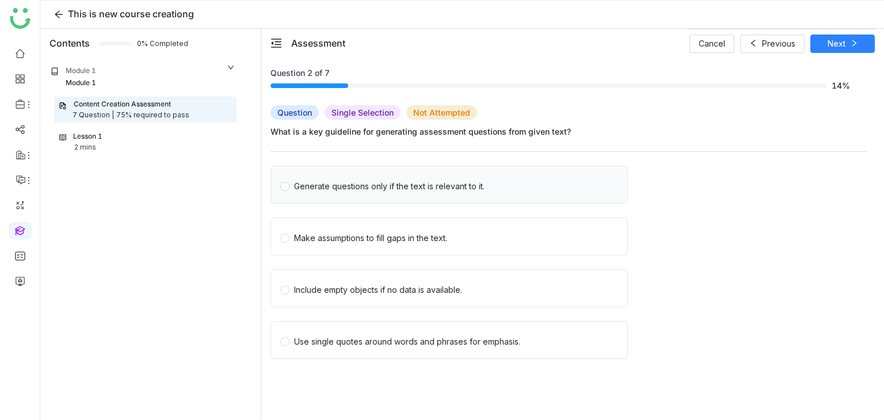
click at [337, 188] on div "Generate questions only if the text is relevant to it." at bounding box center [389, 186] width 191 height 13
click at [849, 45] on button "Next" at bounding box center [843, 44] width 64 height 18
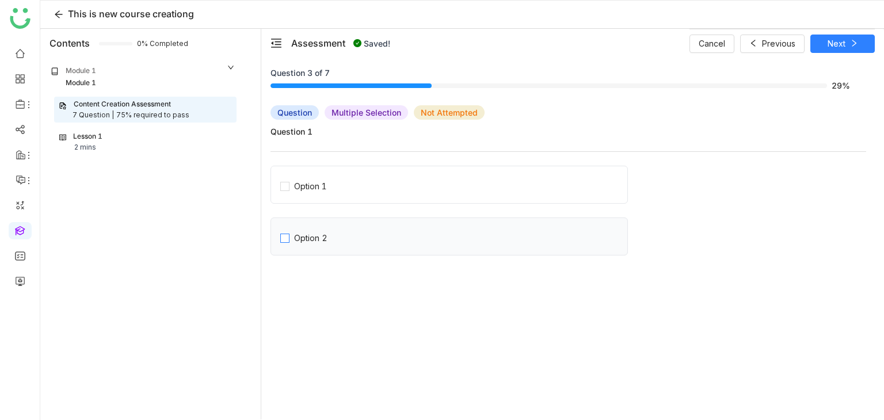
drag, startPoint x: 334, startPoint y: 175, endPoint x: 328, endPoint y: 220, distance: 45.8
click at [334, 176] on label "Option 1" at bounding box center [453, 184] width 347 height 37
click at [326, 245] on label "Option 2" at bounding box center [453, 236] width 347 height 37
click at [865, 50] on button "Next" at bounding box center [843, 44] width 64 height 18
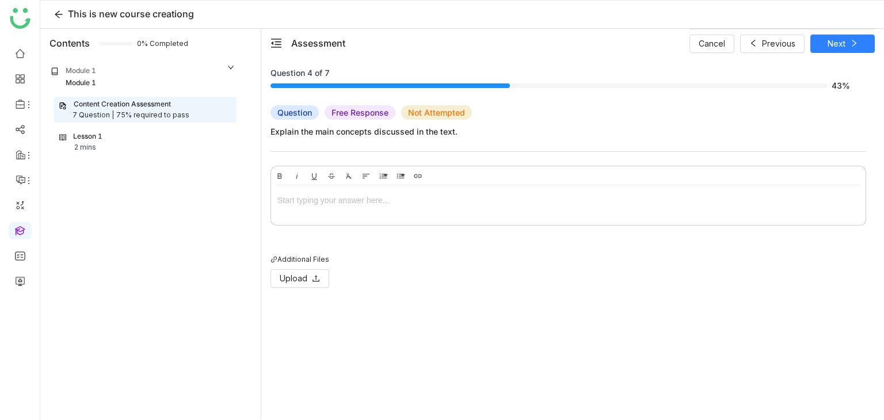
click at [331, 209] on div at bounding box center [568, 202] width 595 height 35
click at [846, 39] on button "Next" at bounding box center [843, 44] width 64 height 18
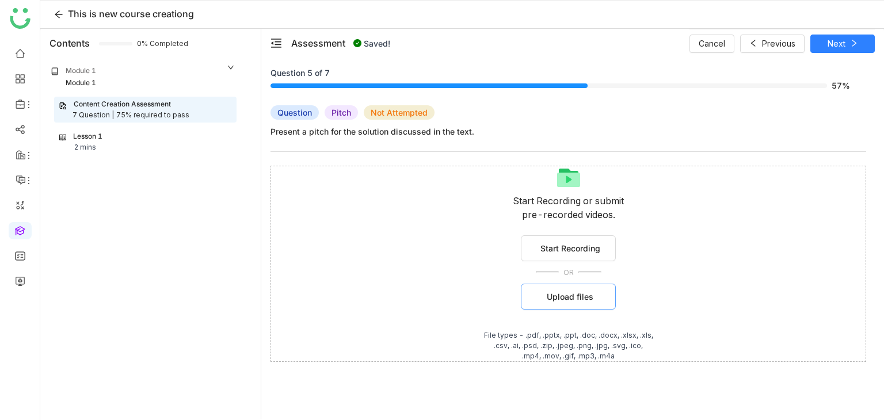
click at [573, 296] on span "Upload files" at bounding box center [570, 297] width 47 height 12
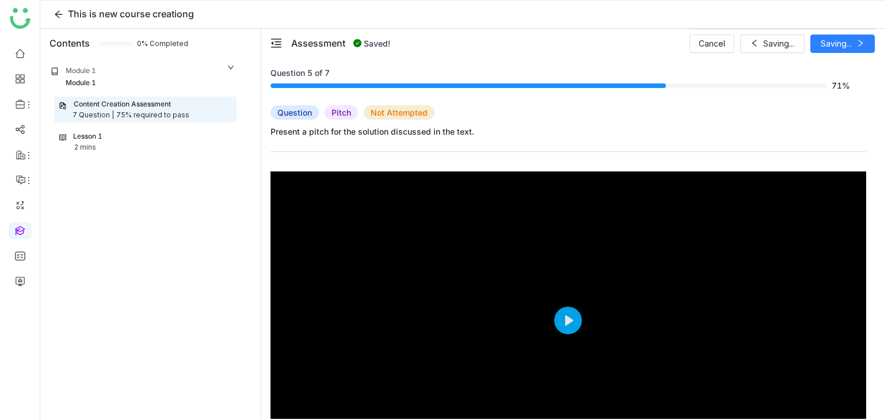
scroll to position [92, 0]
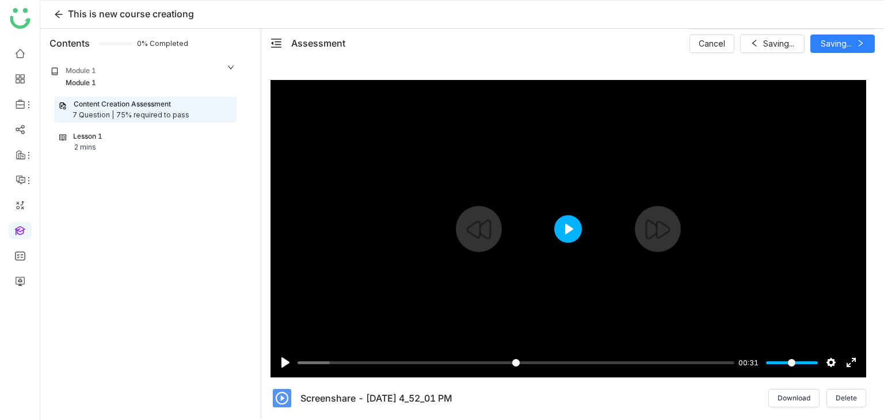
click at [568, 231] on button "Play" at bounding box center [568, 229] width 28 height 28
click at [591, 199] on div at bounding box center [569, 229] width 596 height 298
type input "****"
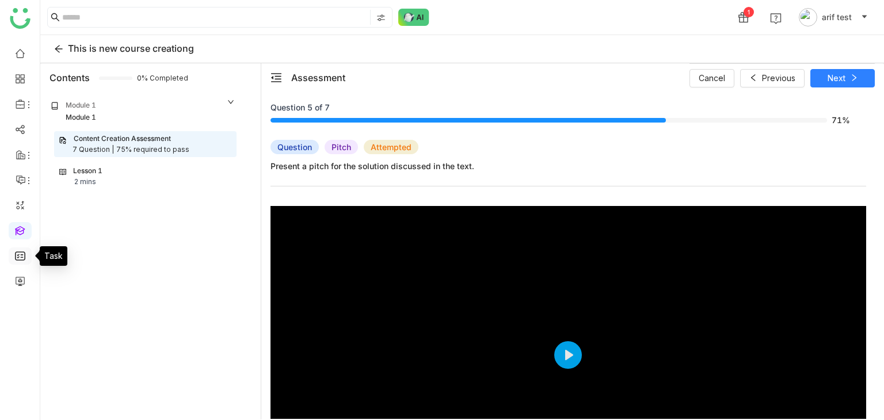
click at [25, 253] on link at bounding box center [20, 255] width 10 height 10
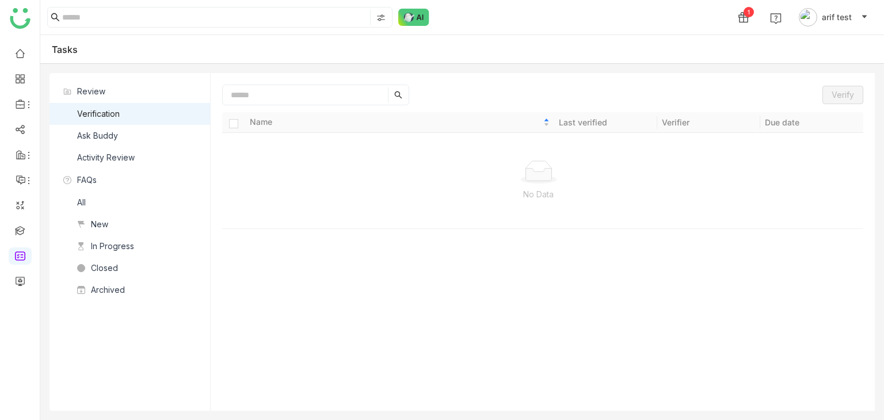
click at [123, 138] on nz-list-item "Ask Buddy" at bounding box center [130, 136] width 161 height 22
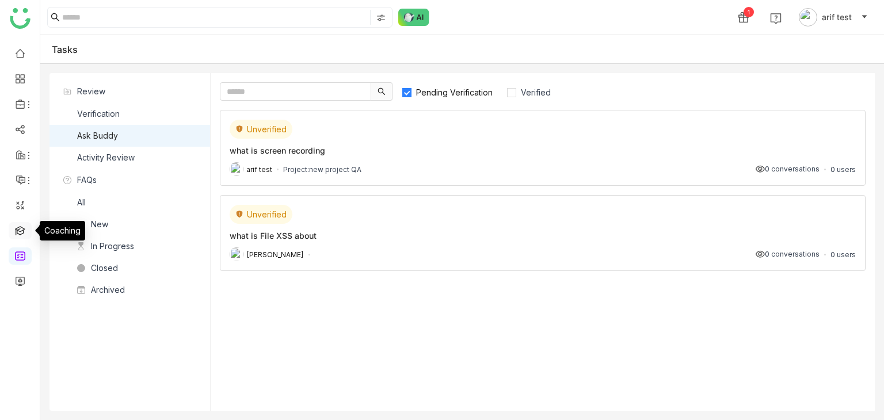
click at [21, 227] on link at bounding box center [20, 230] width 10 height 10
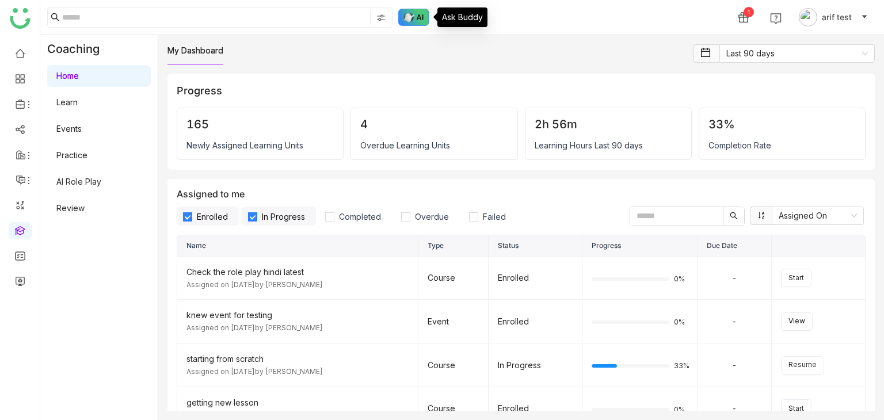
click at [405, 21] on img at bounding box center [413, 17] width 31 height 17
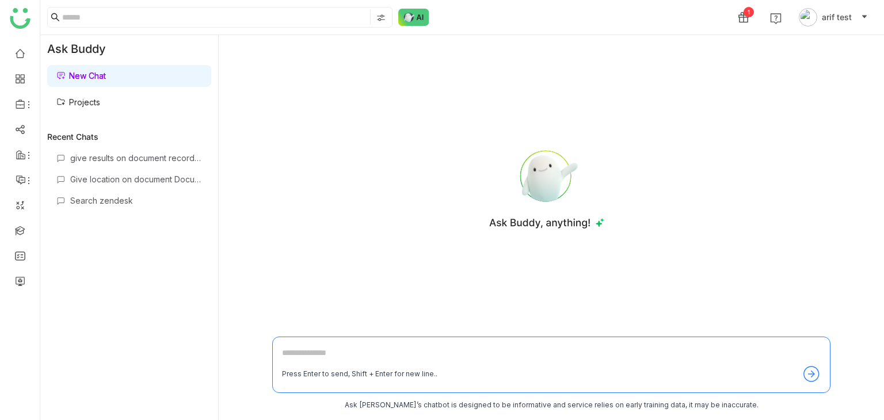
click at [106, 77] on link "New Chat" at bounding box center [81, 76] width 50 height 10
click at [89, 101] on link "Projects" at bounding box center [78, 102] width 44 height 10
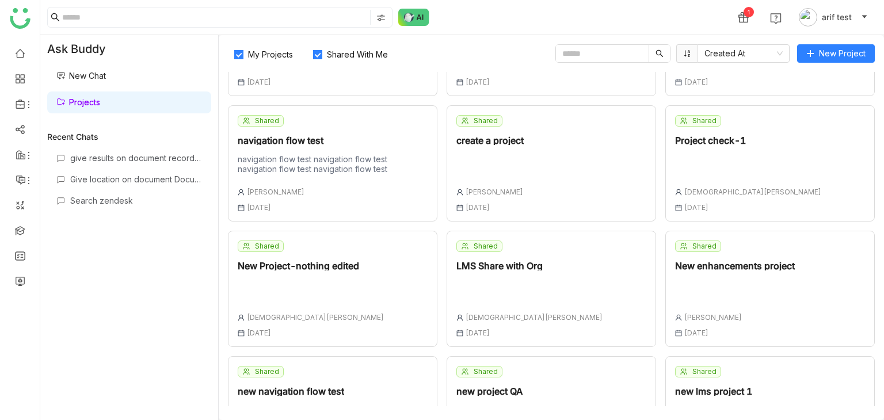
scroll to position [158, 0]
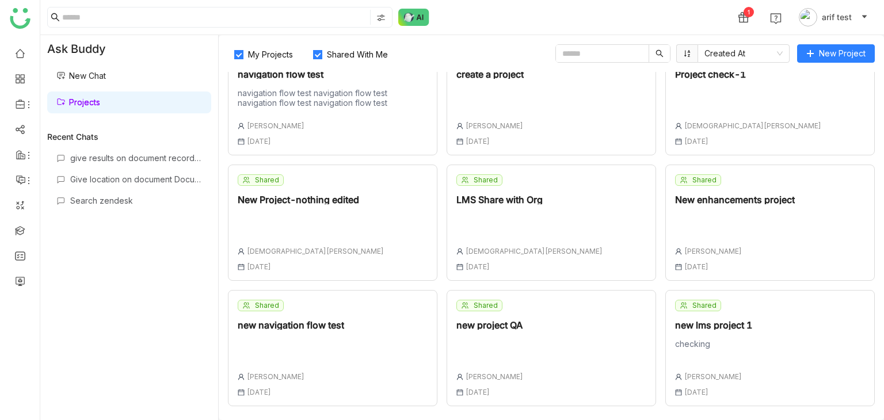
click at [730, 323] on div "new lms project 1" at bounding box center [713, 325] width 77 height 9
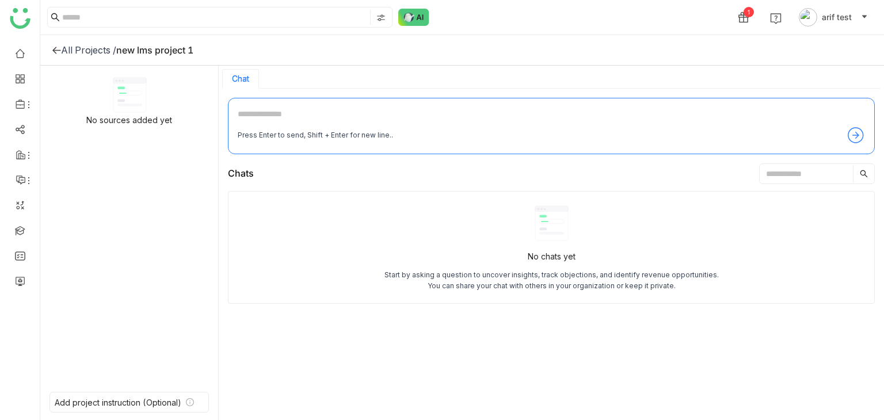
click at [364, 119] on textarea at bounding box center [552, 117] width 628 height 18
type textarea "**********"
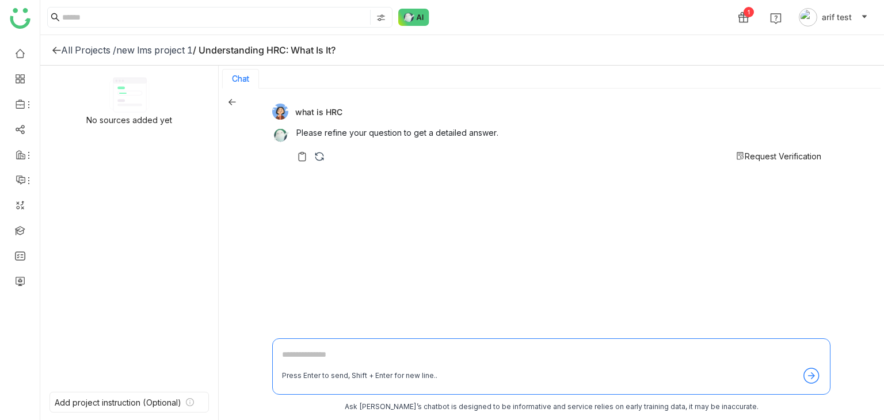
click at [322, 349] on textarea at bounding box center [551, 357] width 539 height 18
type textarea "**********"
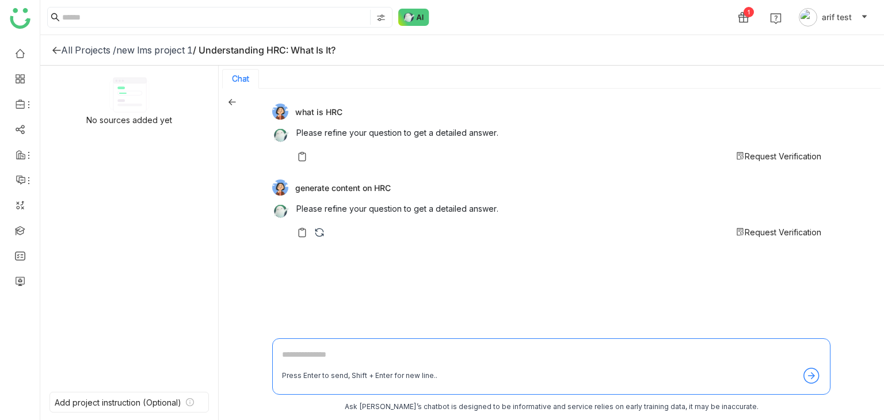
click at [329, 348] on textarea at bounding box center [551, 357] width 539 height 18
type textarea "***"
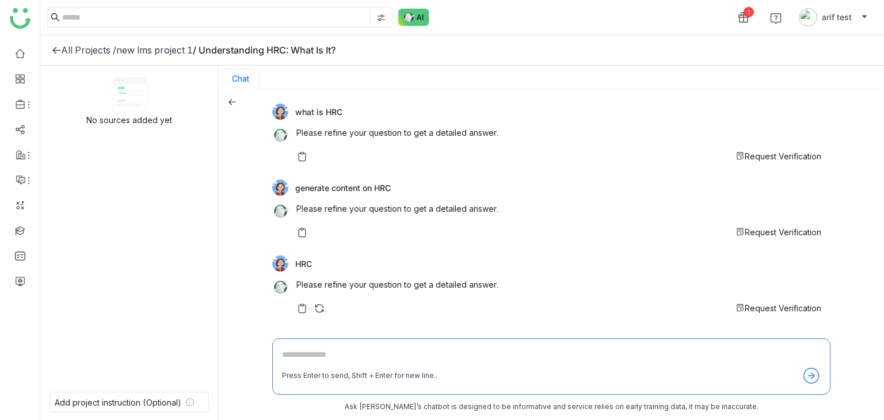
click at [329, 348] on textarea at bounding box center [551, 357] width 539 height 18
type textarea "**********"
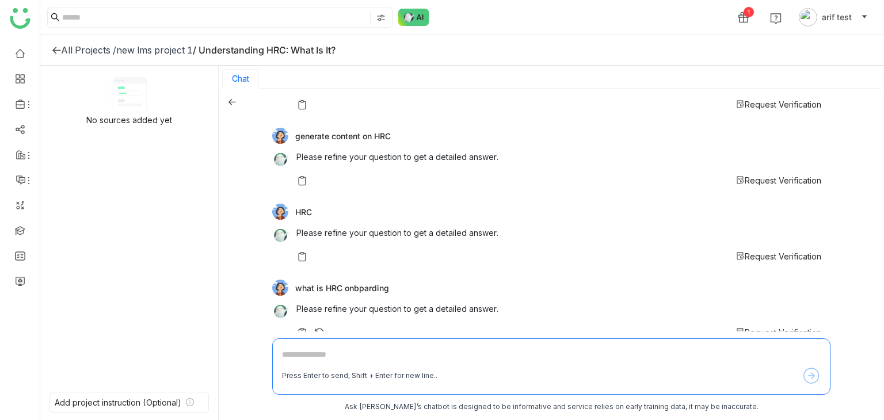
scroll to position [70, 0]
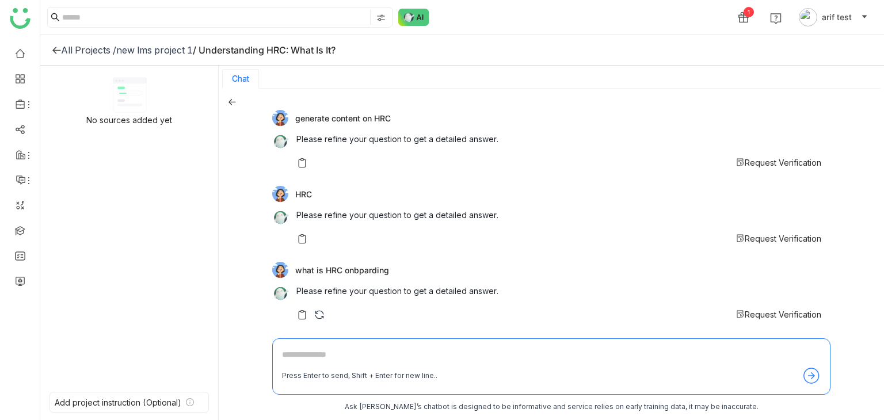
click at [329, 348] on textarea at bounding box center [551, 357] width 539 height 18
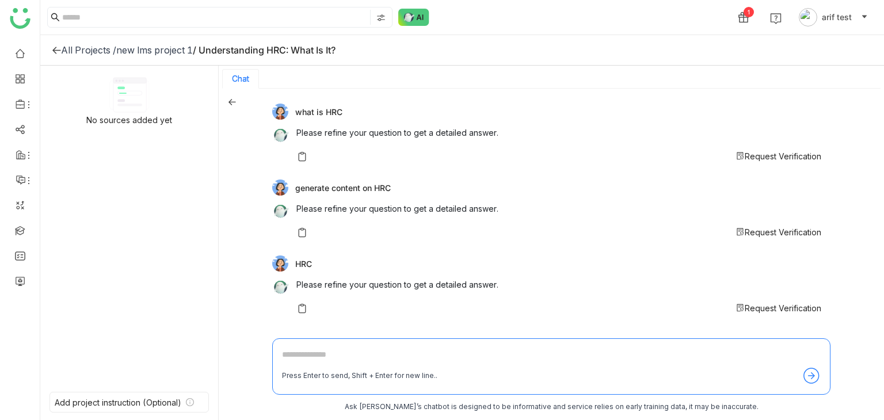
click at [746, 154] on span "Request Verification" at bounding box center [783, 156] width 77 height 10
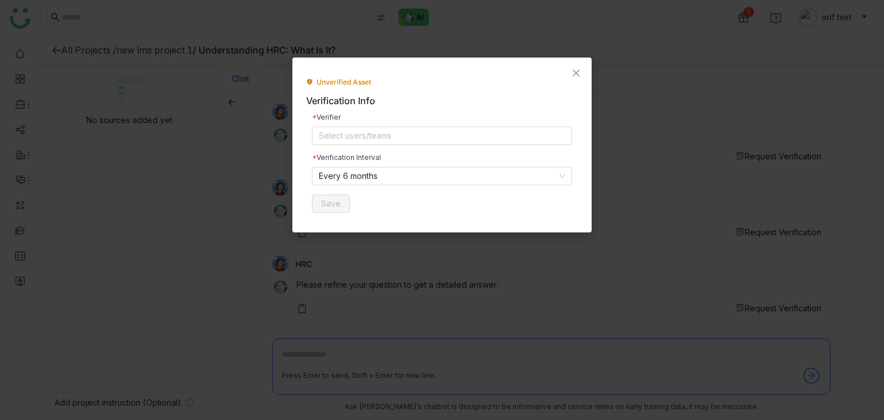
click at [437, 148] on div "Verifier Select users/teams Verification Interval Every 6 months Save" at bounding box center [442, 163] width 272 height 111
click at [438, 135] on nz-select-top-control "Select users/teams" at bounding box center [442, 136] width 260 height 18
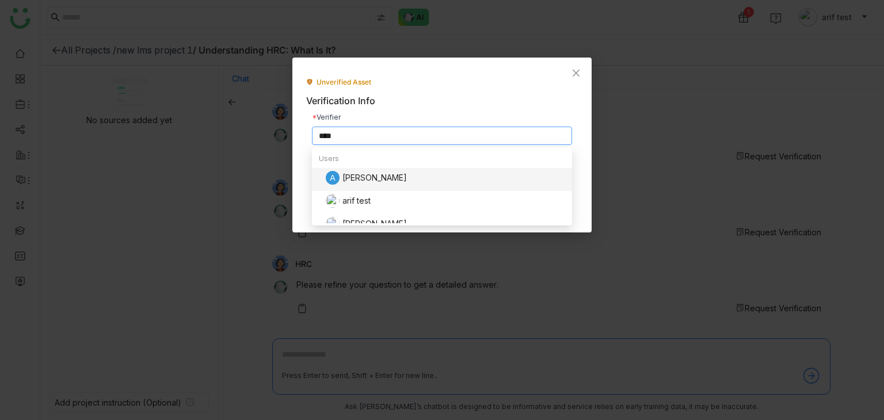
type input "****"
click at [387, 201] on div "arif test" at bounding box center [445, 201] width 239 height 14
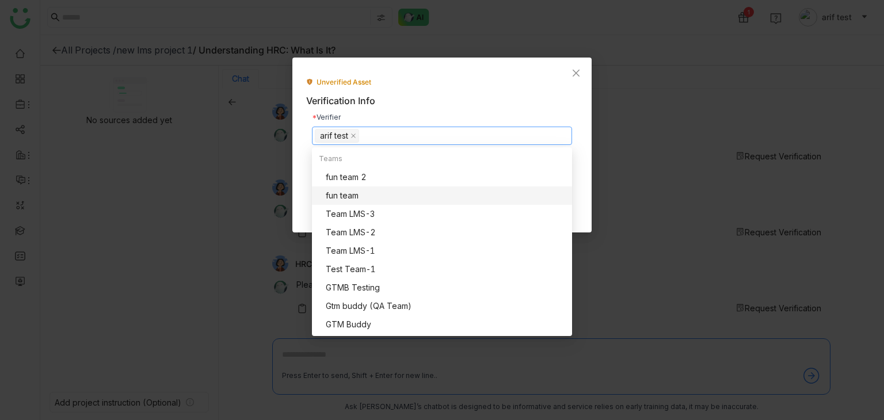
click at [434, 99] on div "Verification Info" at bounding box center [442, 101] width 272 height 14
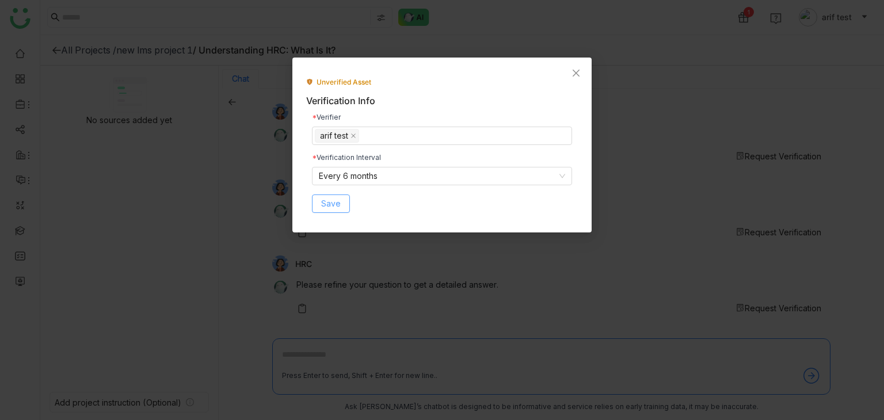
drag, startPoint x: 342, startPoint y: 191, endPoint x: 331, endPoint y: 197, distance: 12.9
drag, startPoint x: 331, startPoint y: 197, endPoint x: 637, endPoint y: 167, distance: 307.8
click at [637, 167] on nz-modal-container "Unverified Asset Verification Info Verifier arif test Verification Interval Eve…" at bounding box center [442, 210] width 884 height 420
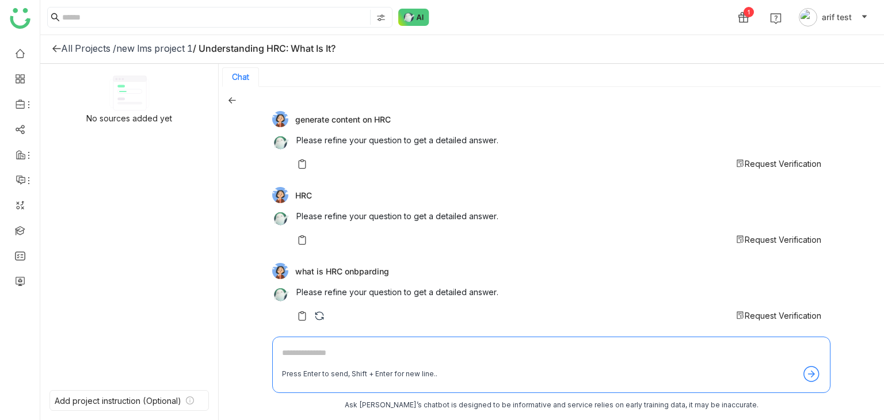
scroll to position [70, 0]
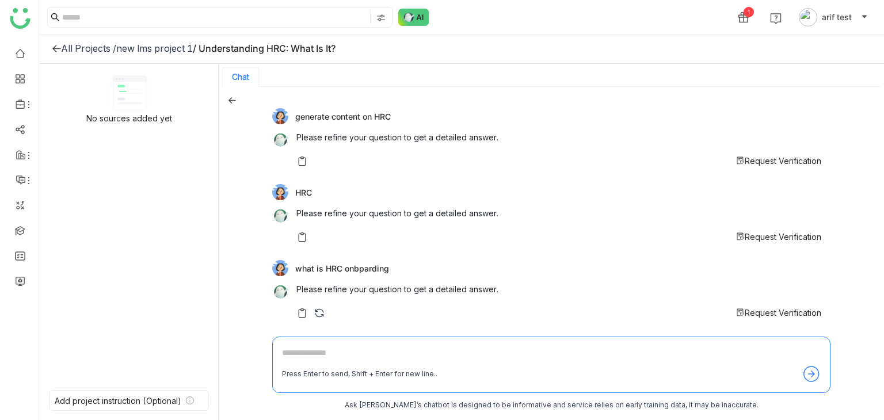
click at [520, 318] on div "Request Verification" at bounding box center [558, 313] width 525 height 12
click at [452, 322] on div "what is HRC onbparding Please refine your question to get a detailed answer. Re…" at bounding box center [546, 292] width 549 height 64
drag, startPoint x: 506, startPoint y: 162, endPoint x: 520, endPoint y: 150, distance: 18.0
drag, startPoint x: 520, startPoint y: 150, endPoint x: 686, endPoint y: 59, distance: 189.6
click at [689, 59] on div "All Projects / new lms project 1 / Understanding HRC: What Is It?" at bounding box center [462, 48] width 844 height 31
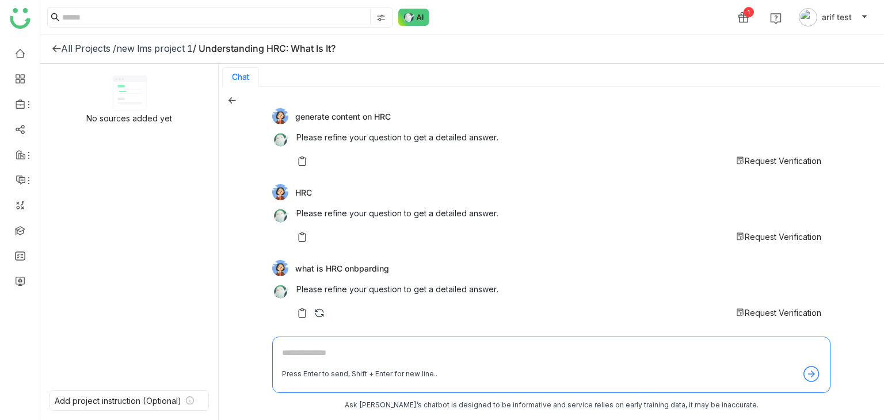
click at [433, 343] on div "Press Enter to send, Shift + Enter for new line.." at bounding box center [551, 365] width 558 height 56
click at [457, 362] on textarea at bounding box center [551, 356] width 539 height 18
type textarea "***"
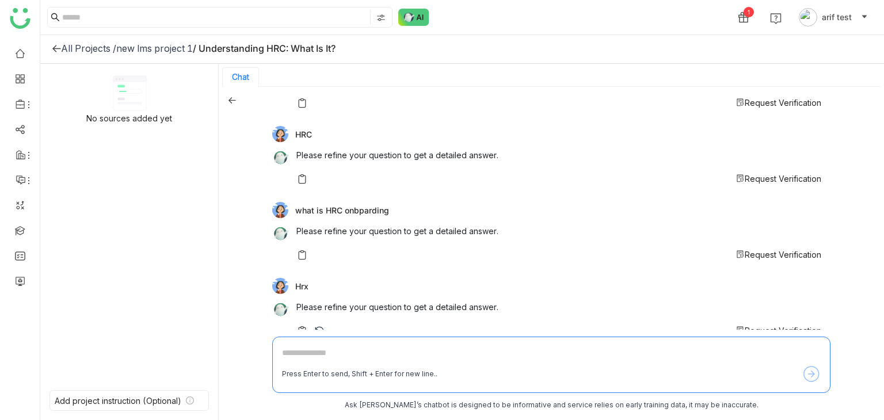
scroll to position [146, 0]
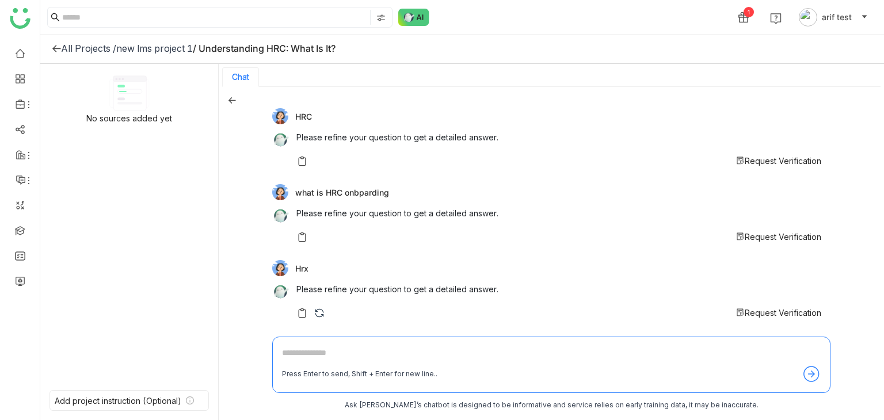
click at [762, 156] on span "Request Verification" at bounding box center [783, 161] width 77 height 10
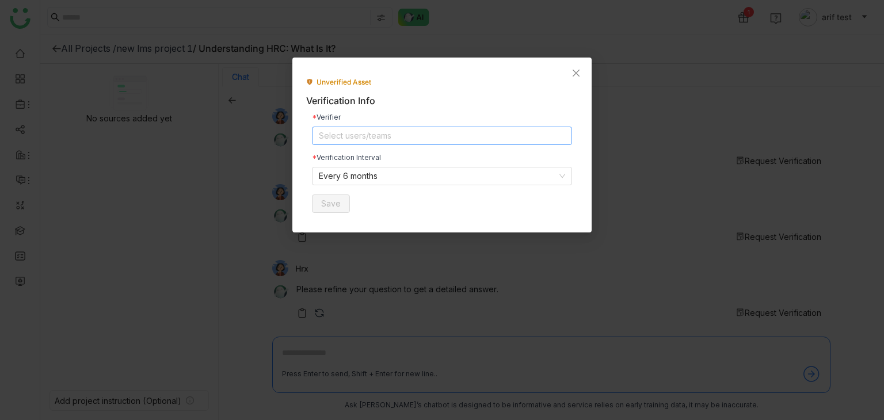
click at [450, 142] on nz-select-top-control "Select users/teams" at bounding box center [442, 136] width 260 height 18
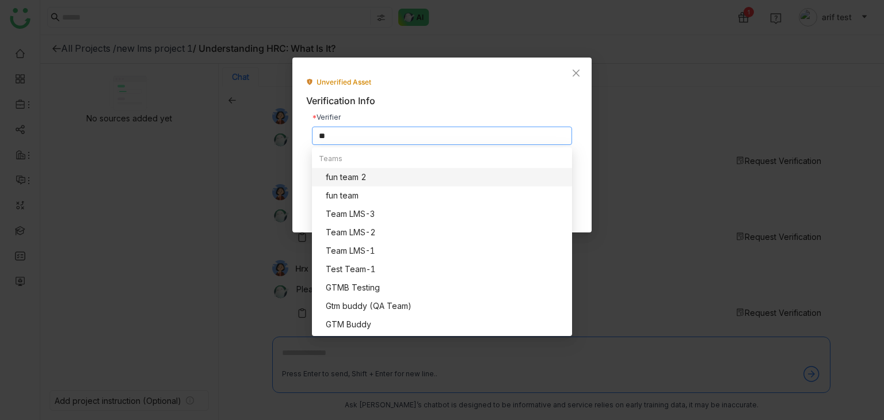
scroll to position [0, 0]
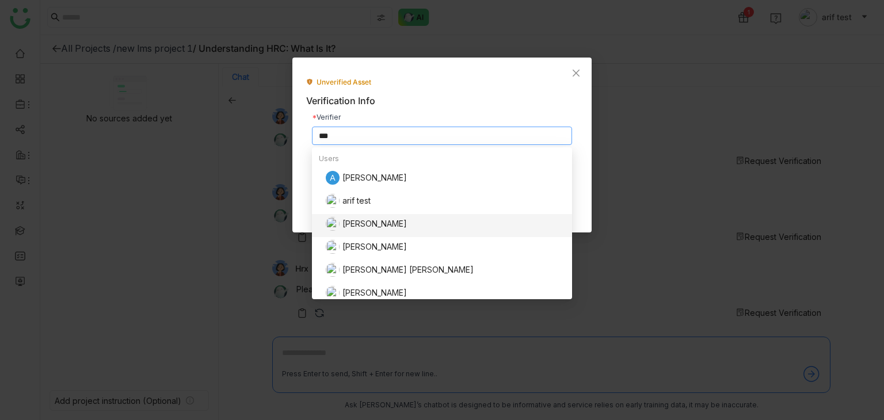
type input "***"
click at [369, 227] on div "[PERSON_NAME]" at bounding box center [445, 224] width 239 height 14
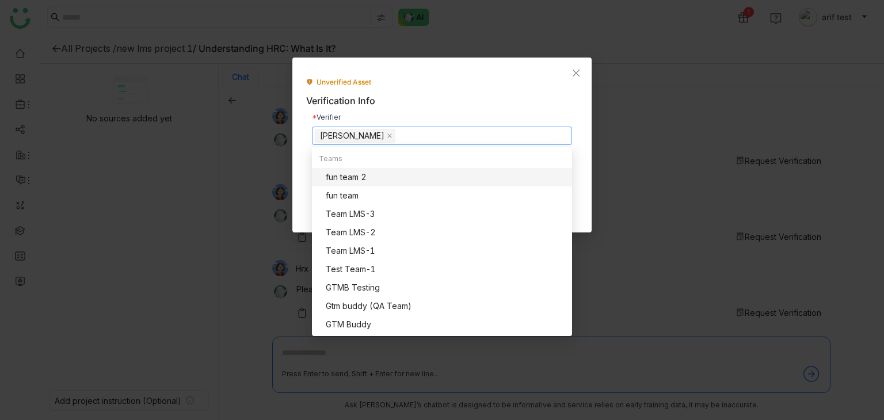
click at [302, 161] on div "Unverified Asset Verification Info Verifier [PERSON_NAME] Verification Interval…" at bounding box center [441, 145] width 299 height 175
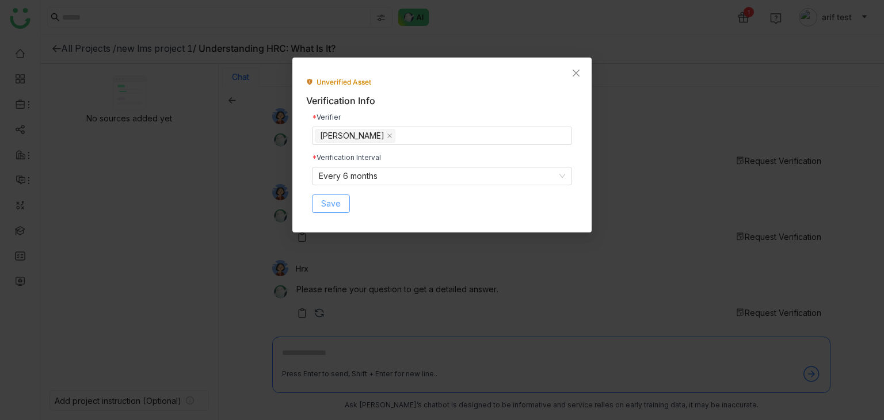
click at [330, 203] on span "Save" at bounding box center [331, 203] width 20 height 13
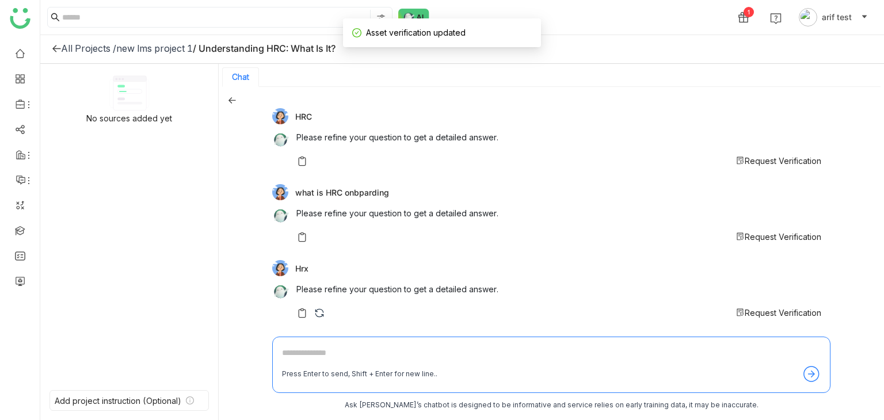
click at [786, 163] on span "Request Verification" at bounding box center [783, 161] width 77 height 10
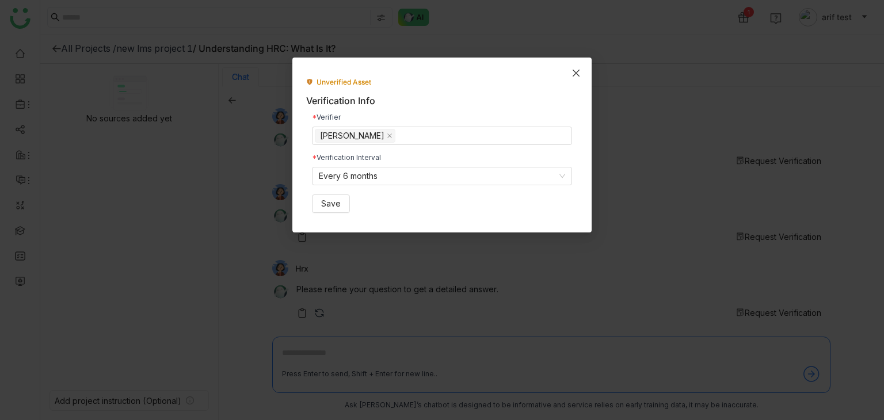
click at [569, 71] on span "Close" at bounding box center [576, 73] width 31 height 31
